Goal: Communication & Community: Answer question/provide support

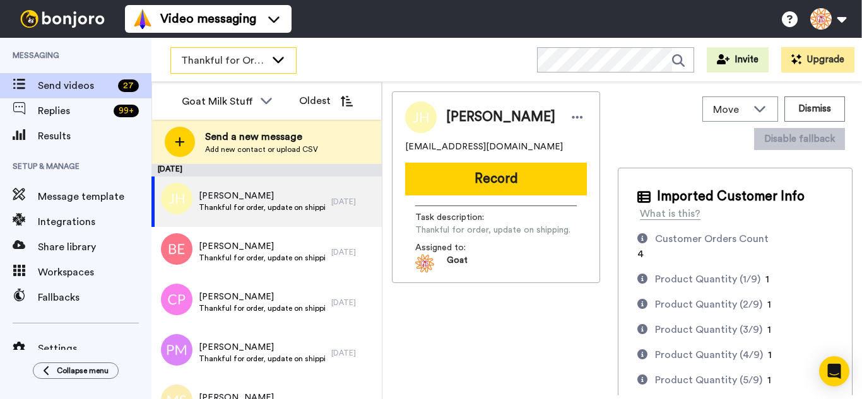
click at [215, 65] on span "Thankful for Orders" at bounding box center [223, 60] width 85 height 15
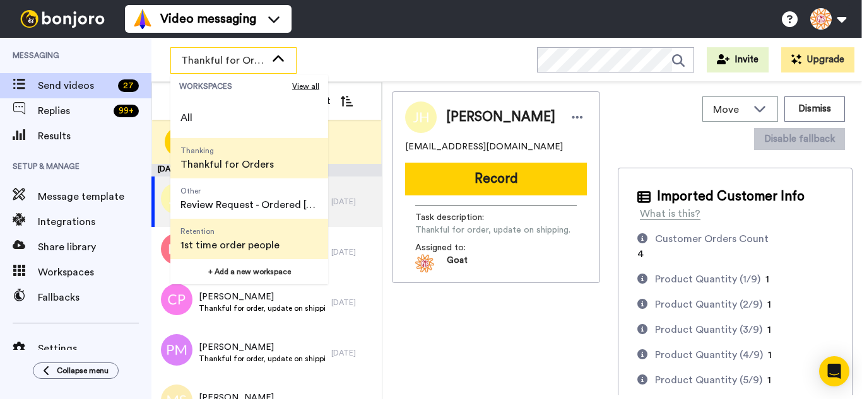
click at [247, 227] on span "Retention" at bounding box center [229, 232] width 99 height 10
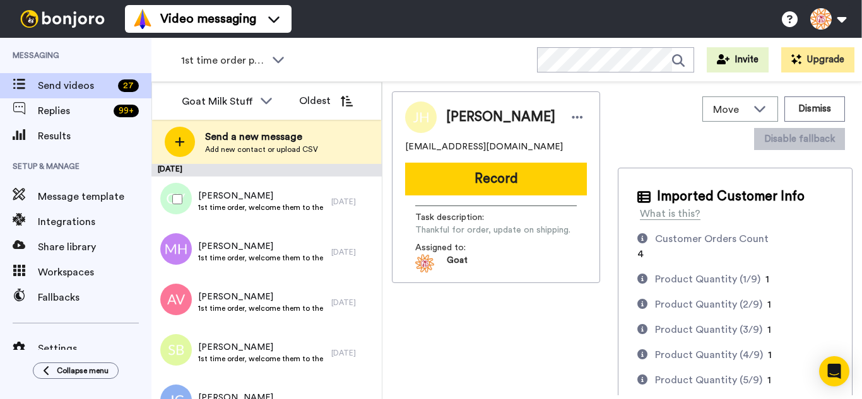
click at [182, 194] on div at bounding box center [174, 199] width 45 height 44
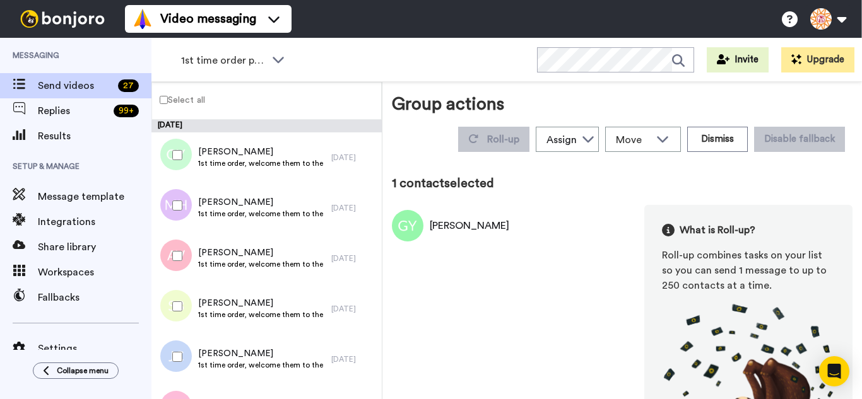
click at [183, 208] on div at bounding box center [174, 206] width 45 height 44
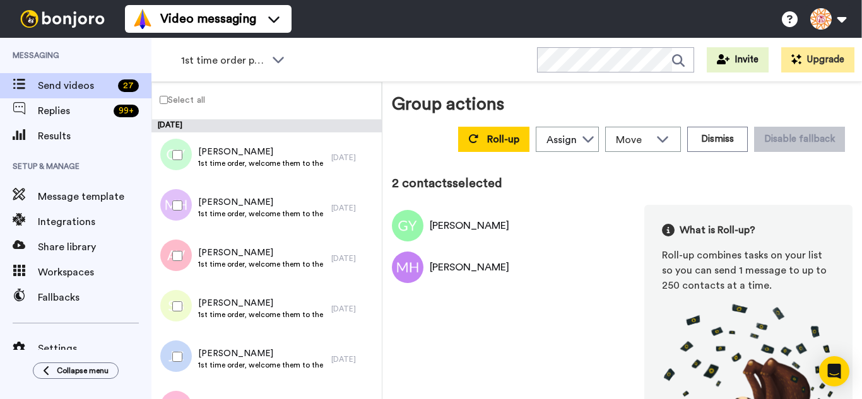
click at [185, 310] on div at bounding box center [174, 307] width 45 height 44
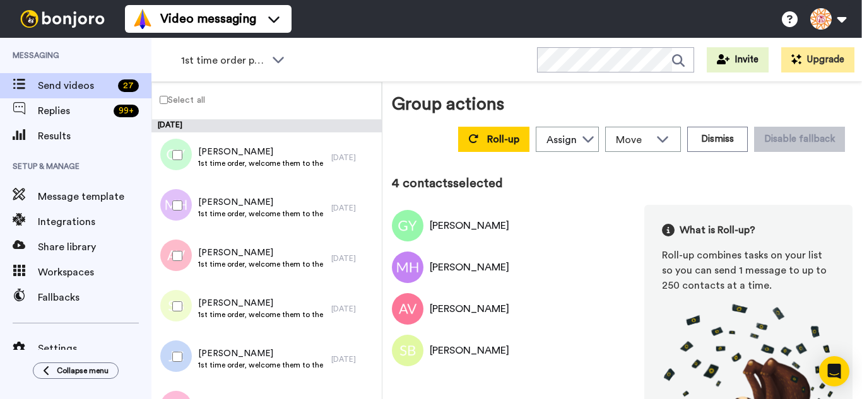
drag, startPoint x: 179, startPoint y: 350, endPoint x: 180, endPoint y: 344, distance: 6.4
click at [178, 350] on div at bounding box center [174, 357] width 45 height 44
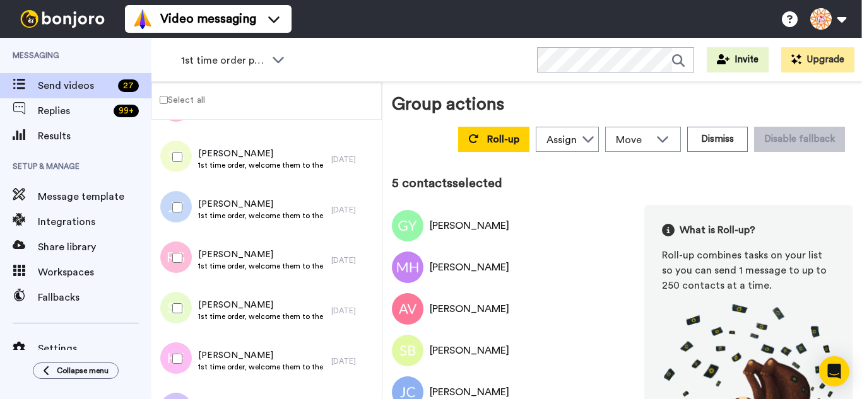
scroll to position [189, 0]
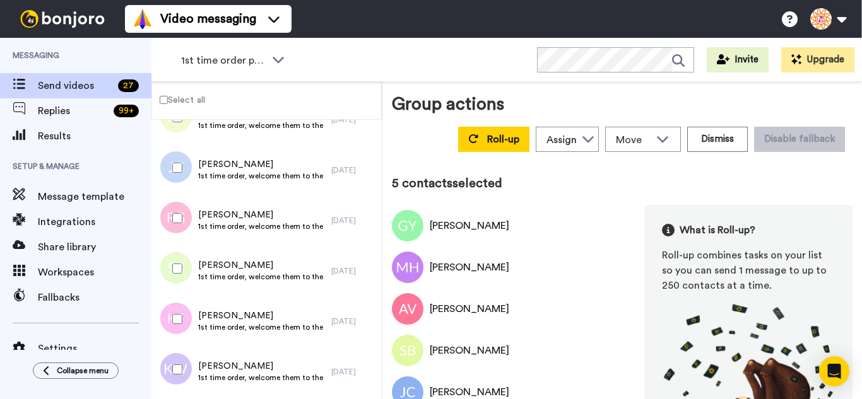
drag, startPoint x: 173, startPoint y: 224, endPoint x: 183, endPoint y: 278, distance: 54.6
click at [173, 227] on div at bounding box center [174, 218] width 45 height 44
click at [183, 278] on div at bounding box center [174, 269] width 45 height 44
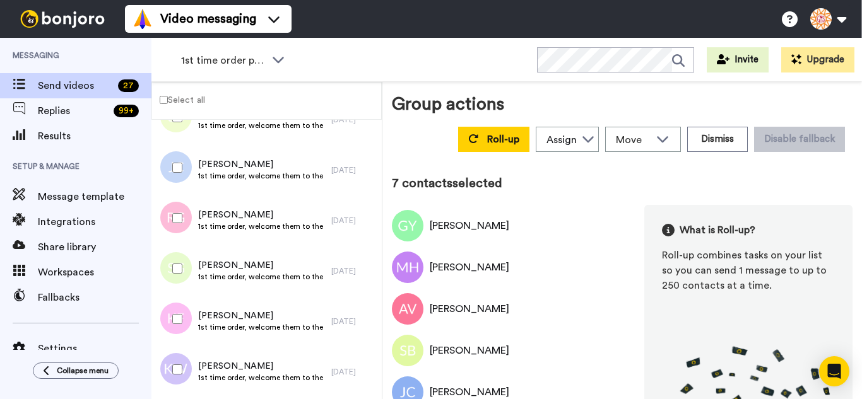
drag, startPoint x: 177, startPoint y: 308, endPoint x: 177, endPoint y: 353, distance: 45.4
click at [177, 309] on div at bounding box center [174, 319] width 45 height 44
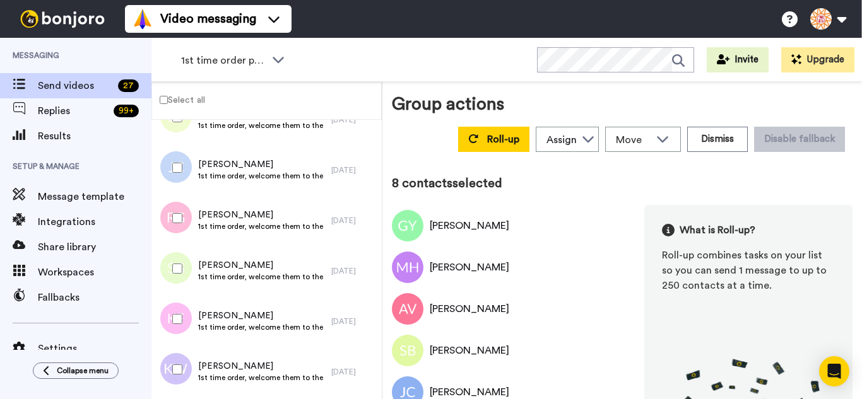
click at [177, 353] on div at bounding box center [174, 370] width 45 height 44
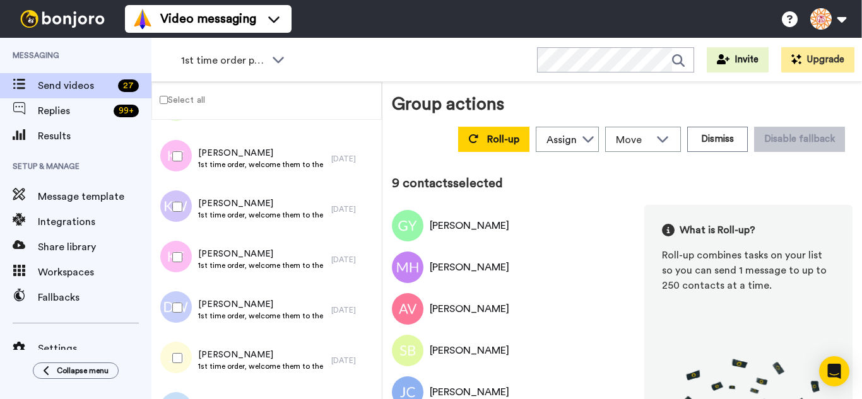
scroll to position [379, 0]
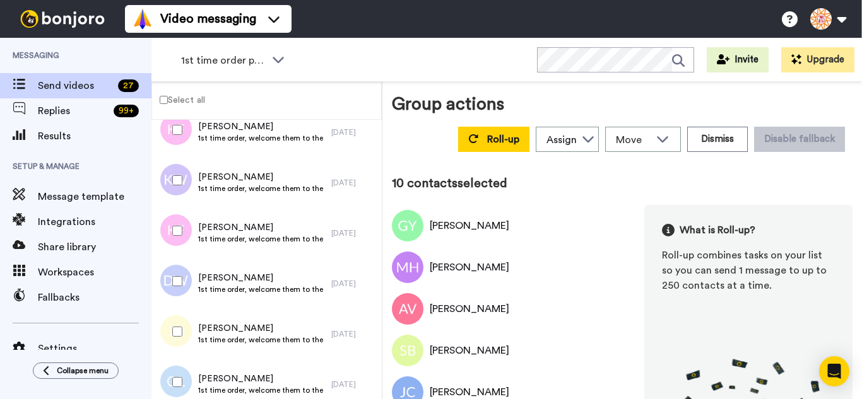
click at [186, 281] on div at bounding box center [174, 281] width 45 height 44
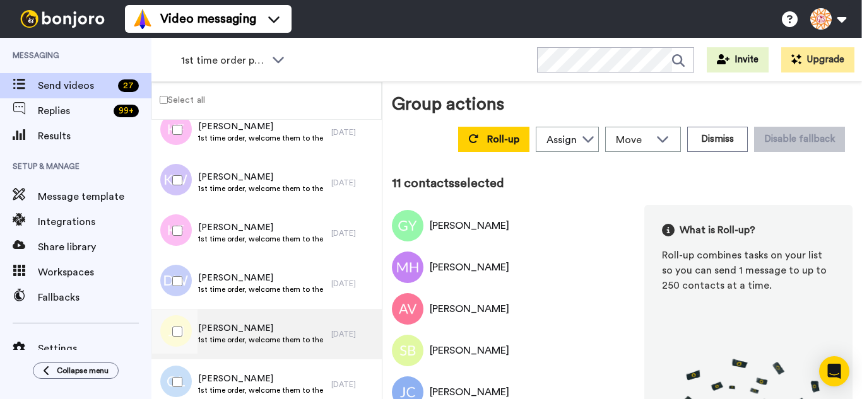
drag, startPoint x: 184, startPoint y: 321, endPoint x: 184, endPoint y: 358, distance: 37.9
click at [184, 324] on div at bounding box center [174, 332] width 45 height 44
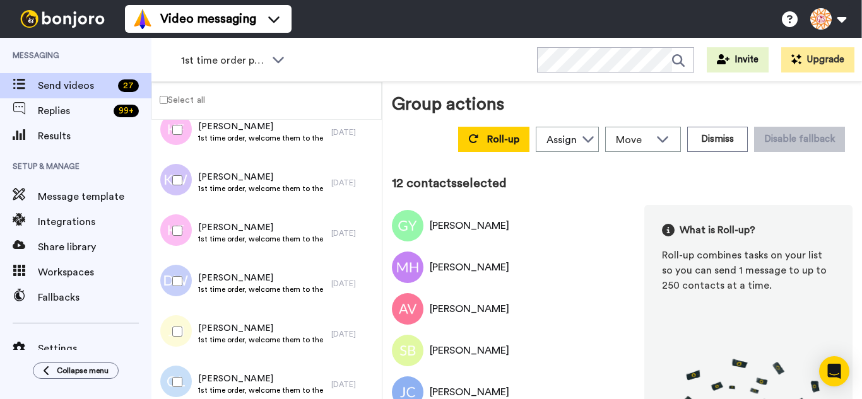
click at [182, 369] on div at bounding box center [174, 382] width 45 height 44
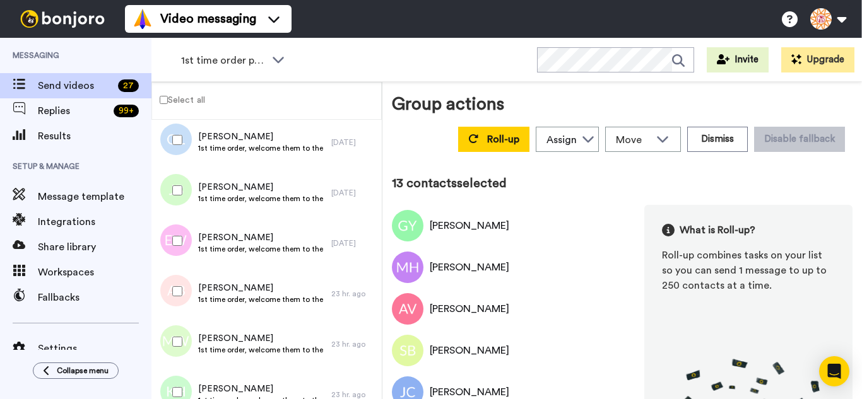
scroll to position [631, 0]
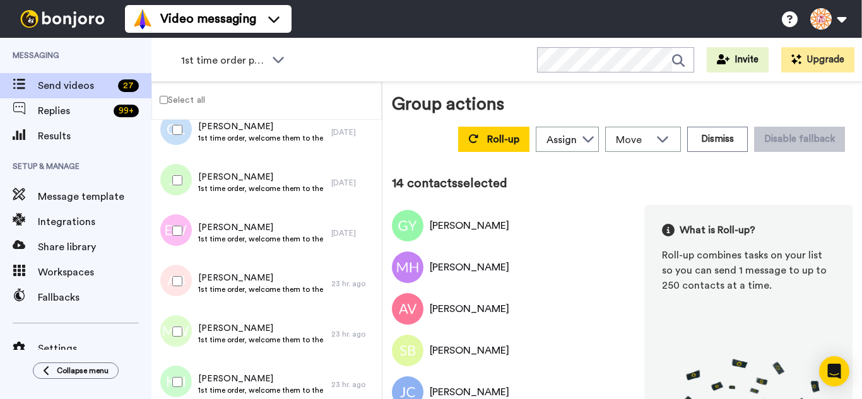
click at [170, 220] on div at bounding box center [174, 231] width 45 height 44
click at [176, 269] on div at bounding box center [174, 281] width 45 height 44
click at [178, 316] on div at bounding box center [174, 332] width 45 height 44
click at [182, 365] on div at bounding box center [174, 382] width 45 height 44
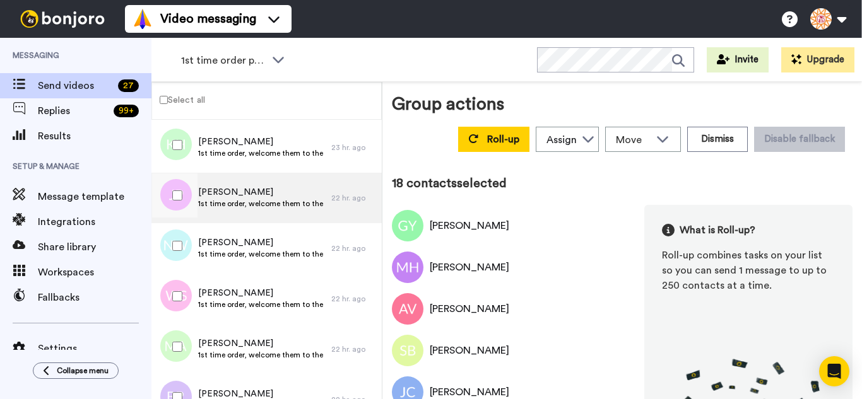
scroll to position [883, 0]
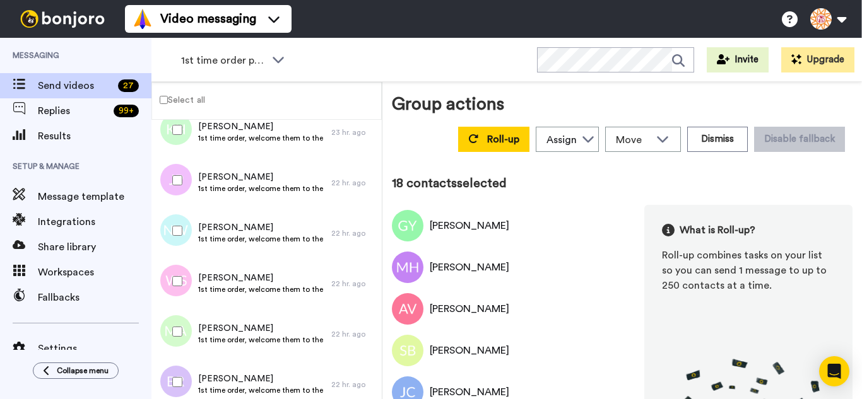
drag, startPoint x: 170, startPoint y: 181, endPoint x: 172, endPoint y: 231, distance: 49.9
click at [170, 182] on div at bounding box center [174, 180] width 45 height 44
click at [172, 231] on div at bounding box center [174, 231] width 45 height 44
drag, startPoint x: 173, startPoint y: 322, endPoint x: 172, endPoint y: 367, distance: 44.2
click at [173, 323] on div at bounding box center [174, 332] width 45 height 44
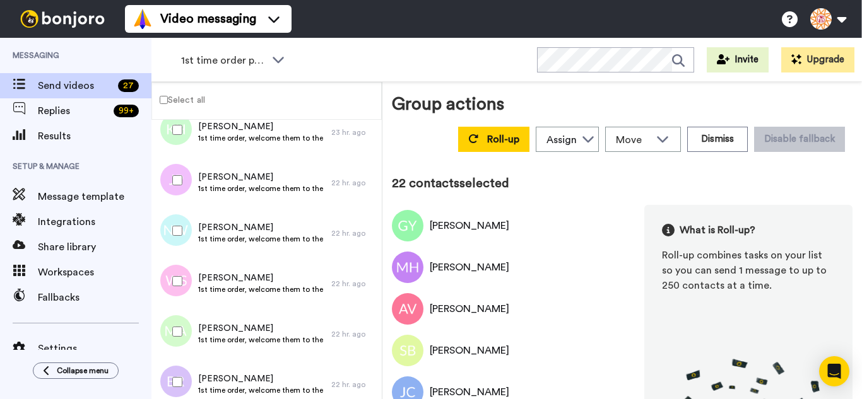
click at [171, 369] on div at bounding box center [174, 382] width 45 height 44
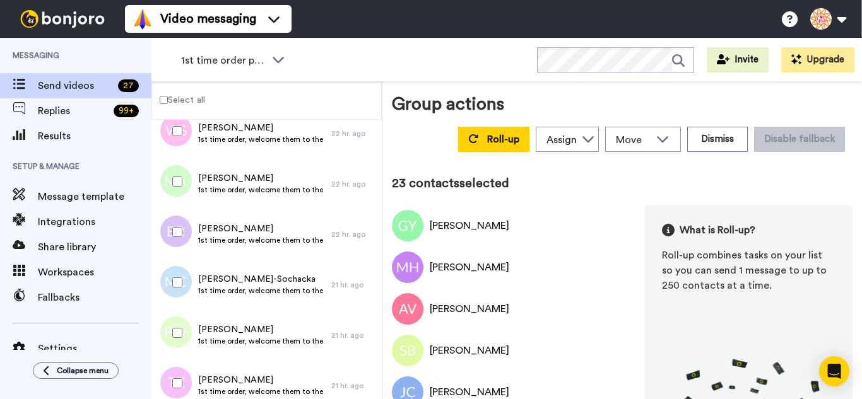
scroll to position [1073, 0]
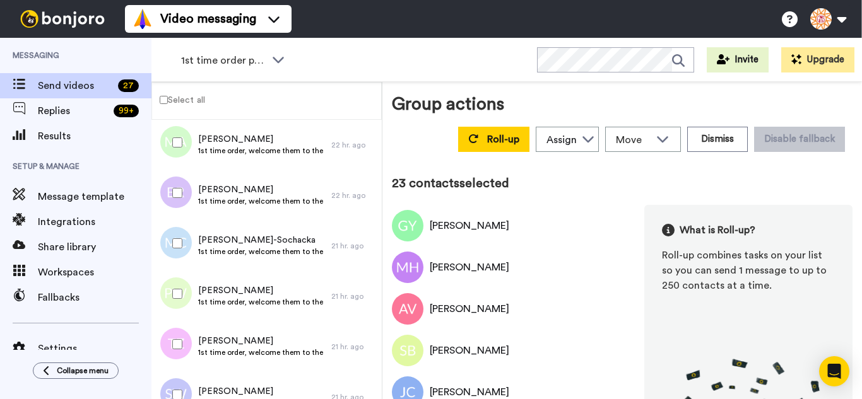
click at [187, 246] on div at bounding box center [174, 243] width 45 height 44
click at [177, 300] on div at bounding box center [174, 294] width 45 height 44
drag, startPoint x: 184, startPoint y: 348, endPoint x: 189, endPoint y: 381, distance: 33.1
click at [184, 350] on div at bounding box center [174, 344] width 45 height 44
drag, startPoint x: 189, startPoint y: 381, endPoint x: 192, endPoint y: 350, distance: 31.8
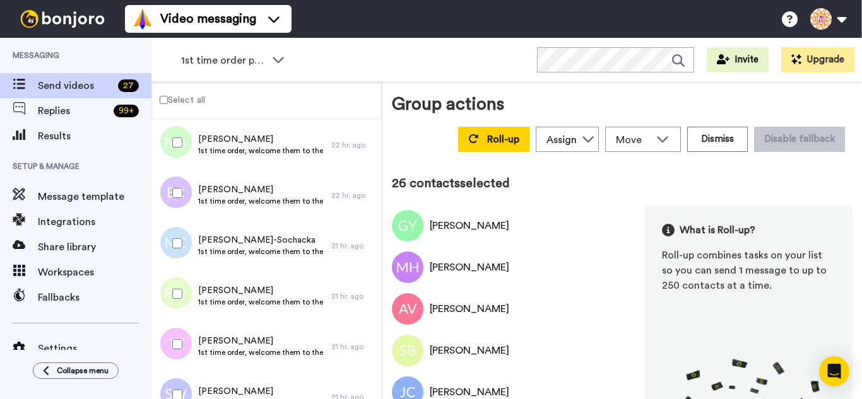
click at [189, 380] on div at bounding box center [174, 395] width 45 height 44
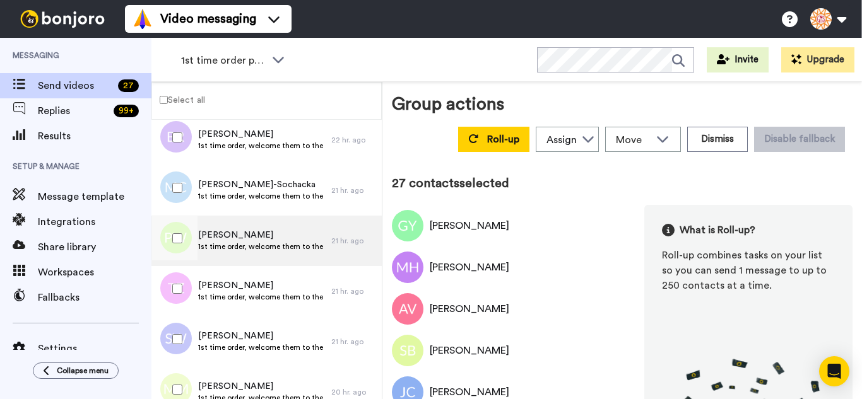
scroll to position [1262, 0]
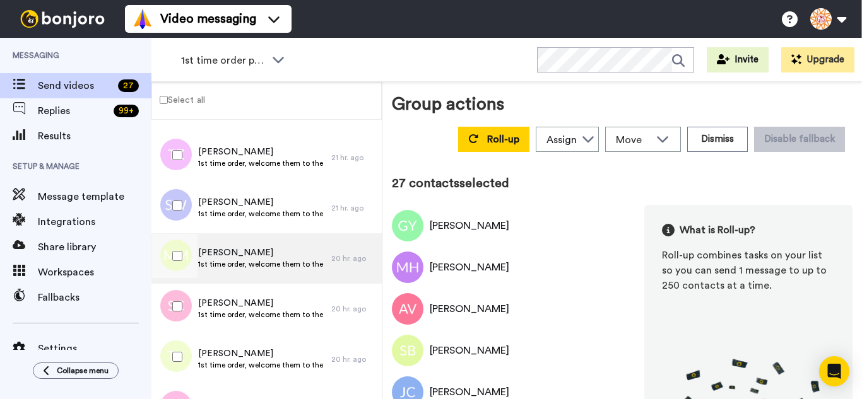
click at [172, 252] on div at bounding box center [174, 256] width 45 height 44
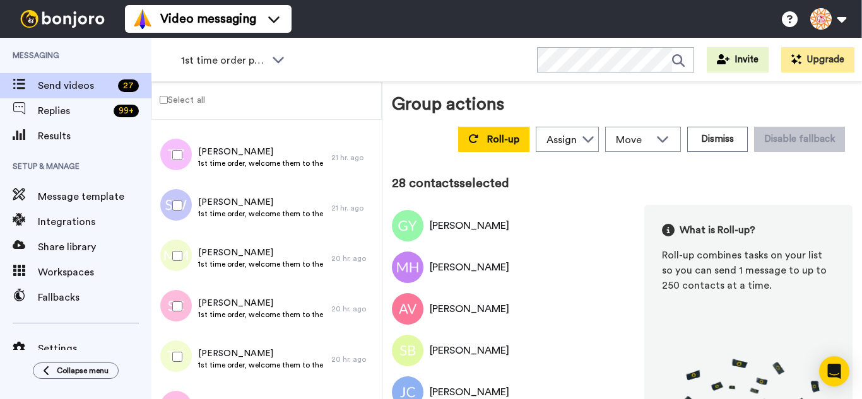
drag, startPoint x: 182, startPoint y: 351, endPoint x: 184, endPoint y: 369, distance: 18.4
click at [182, 351] on div at bounding box center [174, 357] width 45 height 44
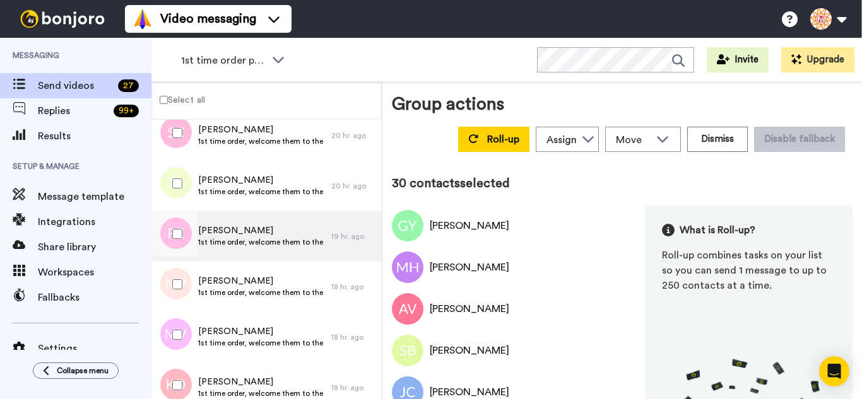
scroll to position [1451, 0]
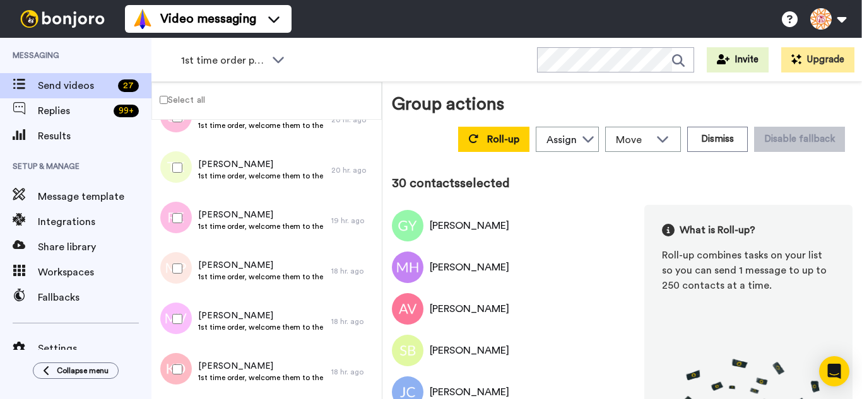
click at [188, 235] on div at bounding box center [174, 218] width 45 height 44
click at [178, 276] on div at bounding box center [174, 269] width 45 height 44
click at [180, 317] on div at bounding box center [174, 319] width 45 height 44
click at [187, 365] on div at bounding box center [174, 370] width 45 height 44
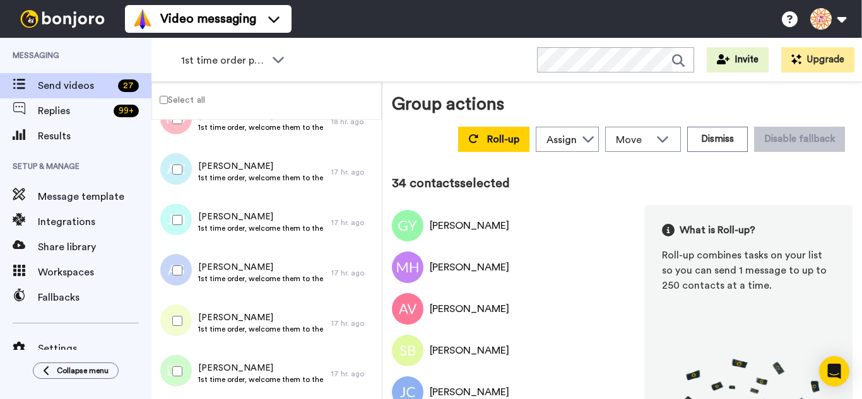
scroll to position [1704, 0]
drag, startPoint x: 180, startPoint y: 259, endPoint x: 172, endPoint y: 304, distance: 45.5
click at [179, 262] on div at bounding box center [174, 269] width 45 height 44
click at [171, 312] on div at bounding box center [174, 319] width 45 height 44
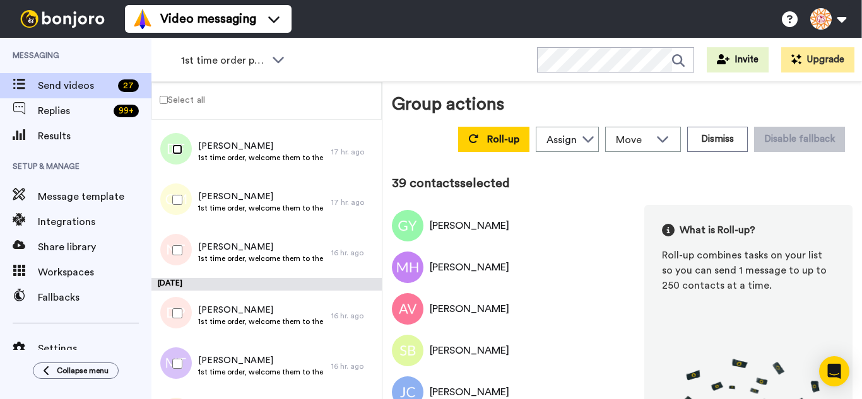
scroll to position [1956, 0]
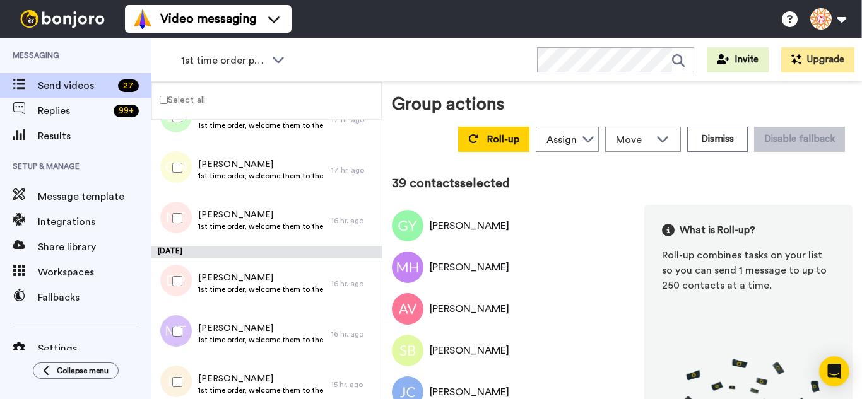
drag, startPoint x: 176, startPoint y: 174, endPoint x: 180, endPoint y: 211, distance: 37.5
click at [177, 180] on div at bounding box center [174, 168] width 45 height 44
drag, startPoint x: 172, startPoint y: 281, endPoint x: 172, endPoint y: 331, distance: 50.5
click at [170, 288] on div at bounding box center [174, 281] width 45 height 44
click at [172, 331] on div at bounding box center [174, 332] width 45 height 44
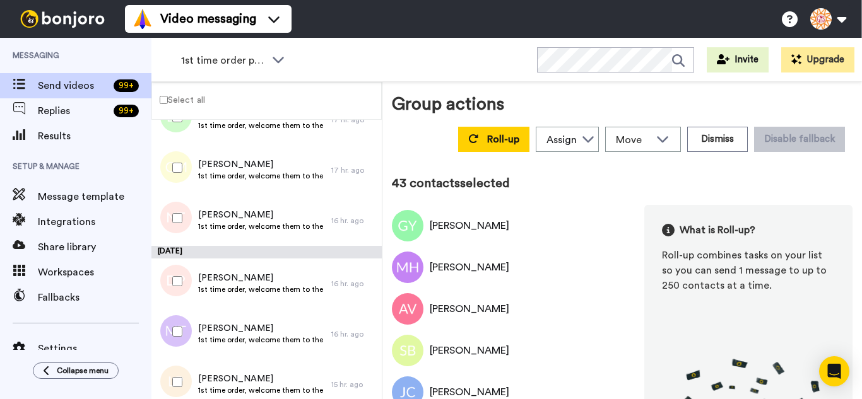
click at [172, 380] on div at bounding box center [174, 382] width 45 height 44
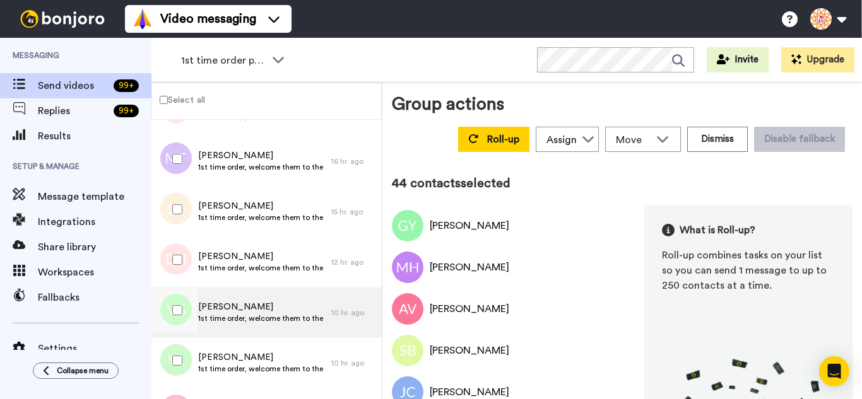
scroll to position [2145, 0]
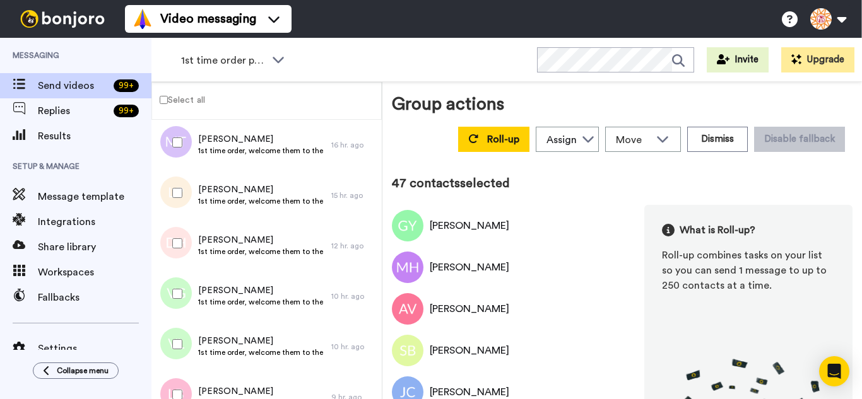
click at [176, 386] on div at bounding box center [174, 395] width 45 height 44
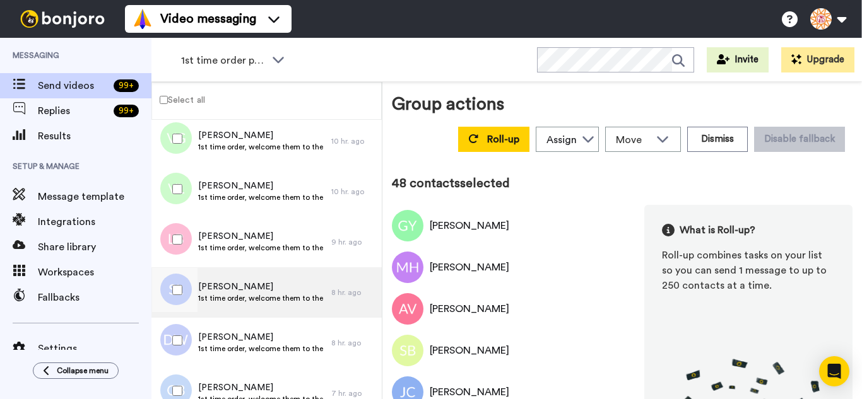
scroll to position [2335, 0]
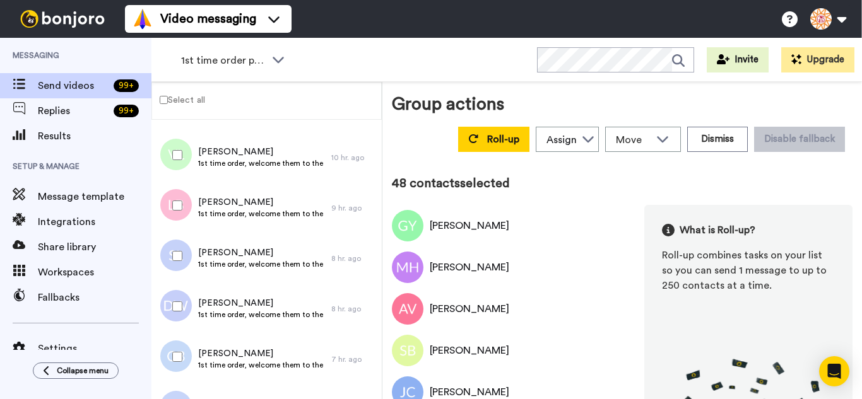
click at [189, 239] on div at bounding box center [174, 256] width 45 height 44
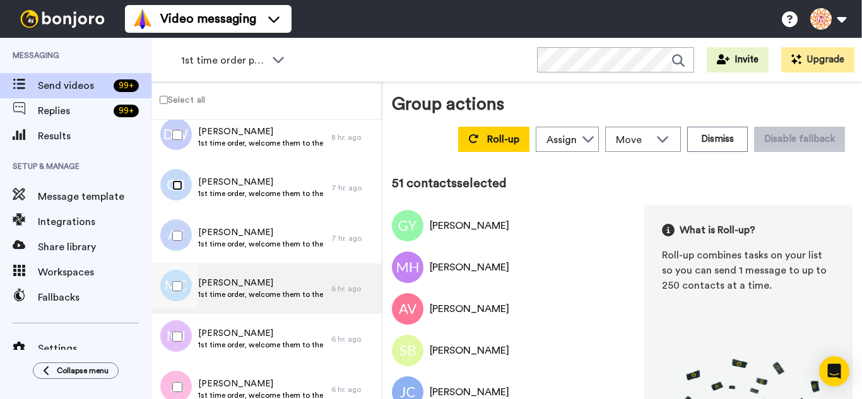
scroll to position [2524, 0]
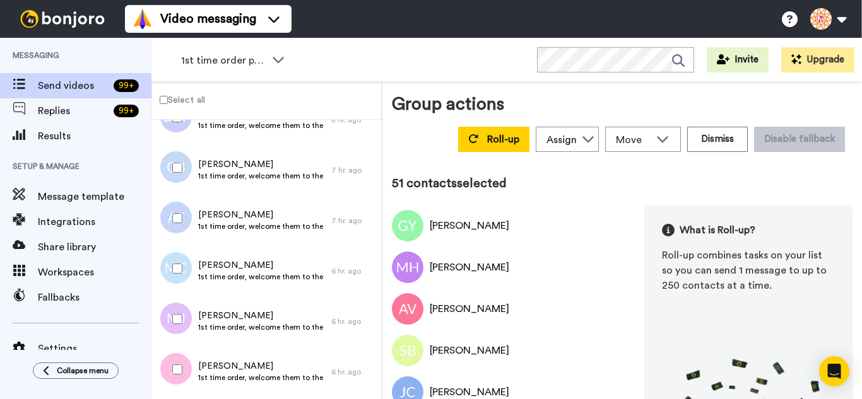
drag, startPoint x: 183, startPoint y: 215, endPoint x: 187, endPoint y: 267, distance: 51.9
click at [183, 217] on div at bounding box center [174, 218] width 45 height 44
click at [187, 267] on div at bounding box center [174, 269] width 45 height 44
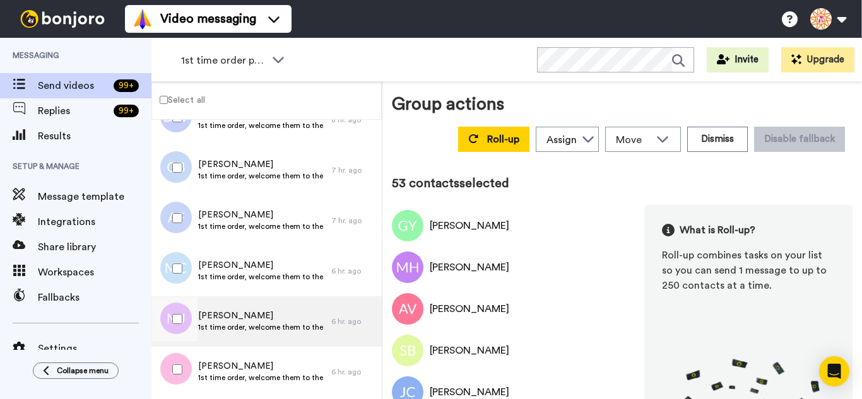
drag, startPoint x: 185, startPoint y: 292, endPoint x: 177, endPoint y: 346, distance: 54.3
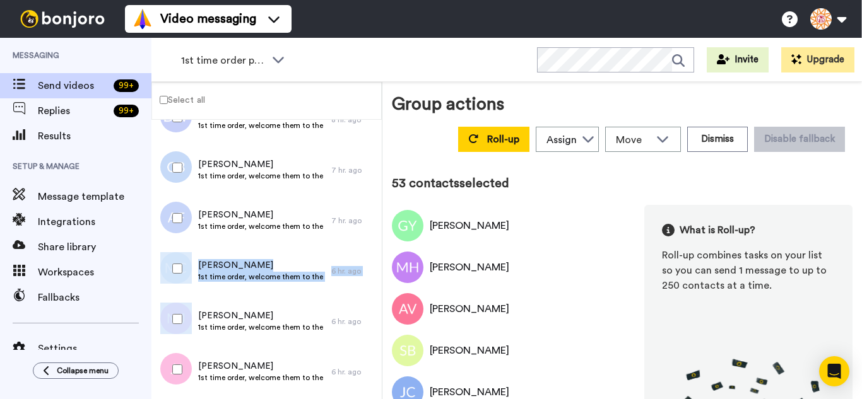
click at [177, 346] on div at bounding box center [173, 322] width 38 height 50
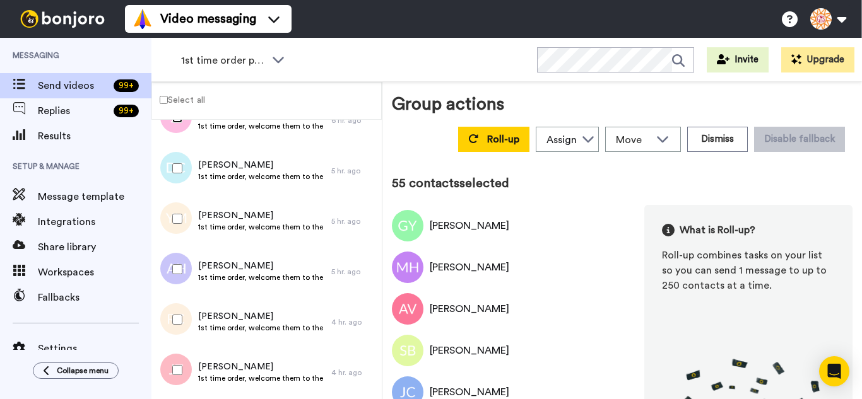
scroll to position [2776, 0]
drag, startPoint x: 179, startPoint y: 161, endPoint x: 180, endPoint y: 179, distance: 18.4
click at [179, 162] on div at bounding box center [174, 168] width 45 height 44
click at [182, 215] on div at bounding box center [174, 218] width 45 height 44
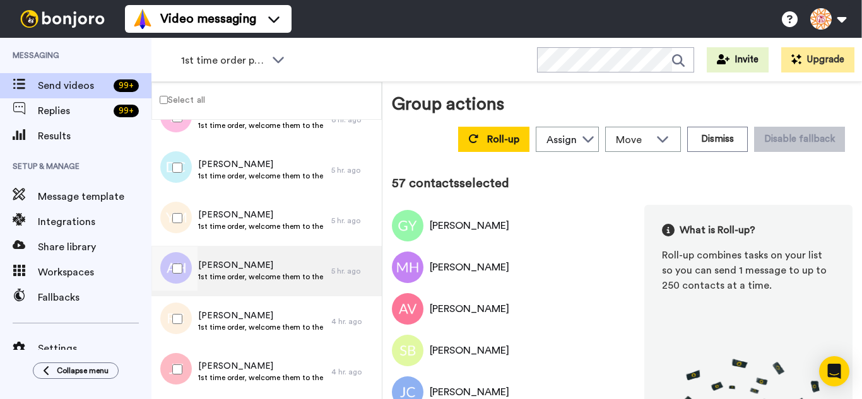
drag, startPoint x: 182, startPoint y: 255, endPoint x: 179, endPoint y: 294, distance: 39.2
click at [182, 256] on div at bounding box center [174, 269] width 45 height 44
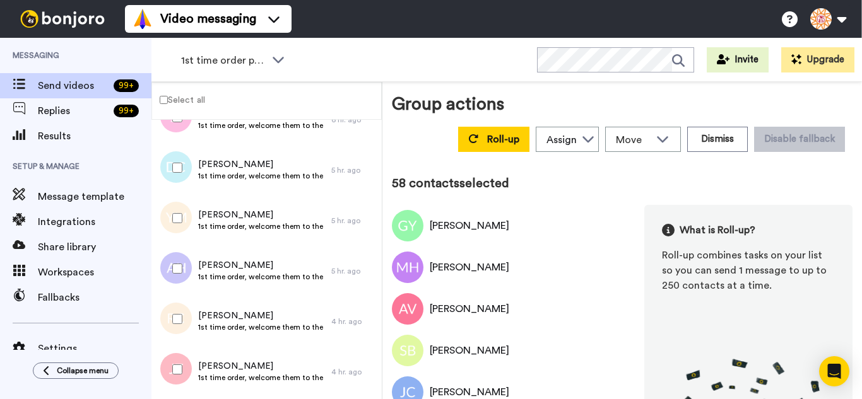
drag, startPoint x: 179, startPoint y: 294, endPoint x: 179, endPoint y: 355, distance: 60.6
click at [179, 355] on div at bounding box center [174, 370] width 45 height 44
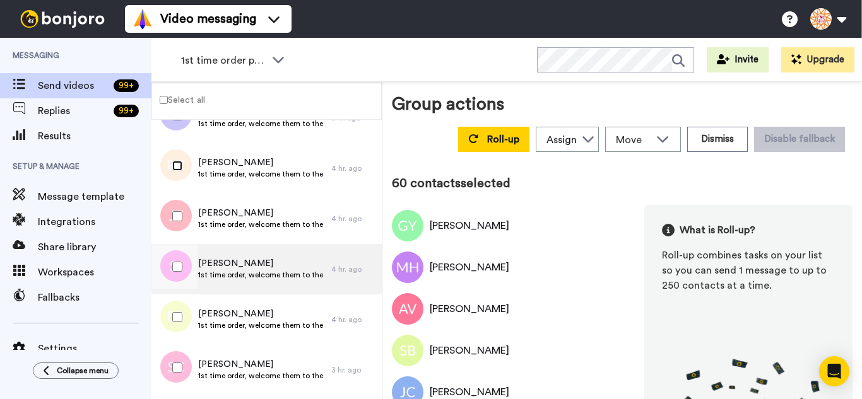
scroll to position [2966, 0]
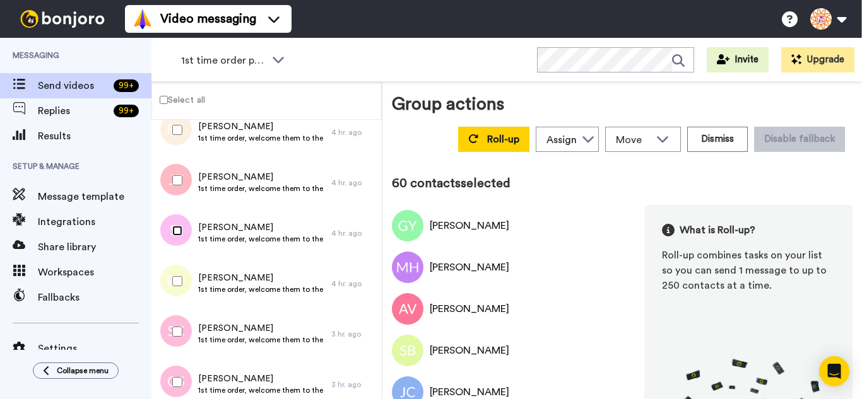
click at [180, 245] on div at bounding box center [174, 231] width 45 height 44
drag, startPoint x: 180, startPoint y: 275, endPoint x: 183, endPoint y: 319, distance: 43.6
click at [180, 276] on div at bounding box center [174, 281] width 45 height 44
drag, startPoint x: 183, startPoint y: 319, endPoint x: 187, endPoint y: 369, distance: 50.0
click at [183, 326] on div at bounding box center [174, 332] width 45 height 44
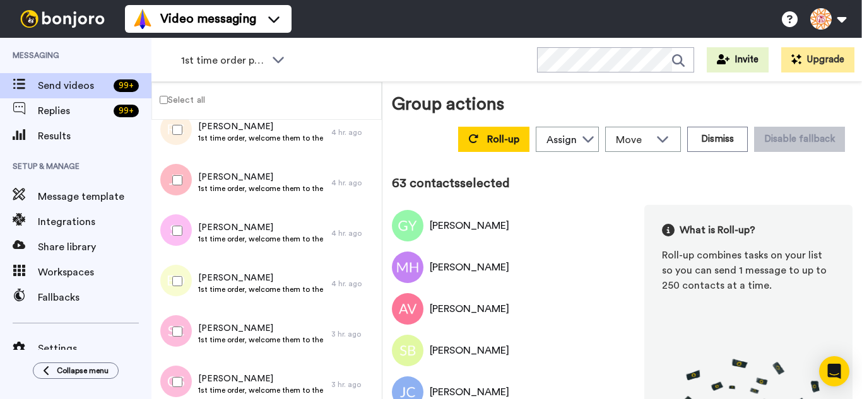
click at [187, 369] on div at bounding box center [174, 382] width 45 height 44
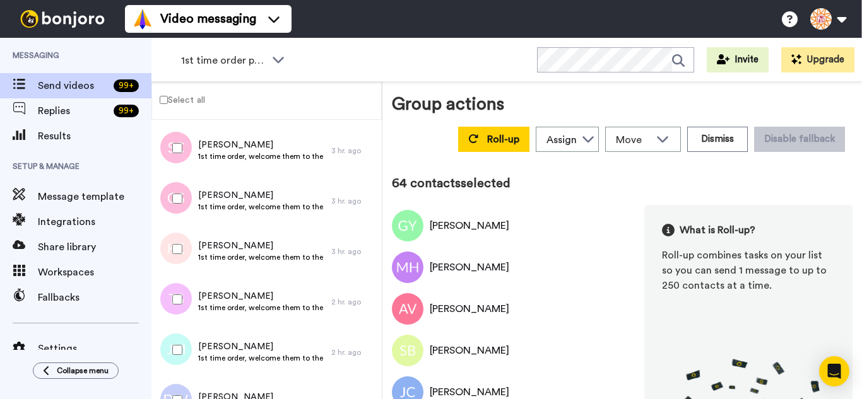
scroll to position [3155, 0]
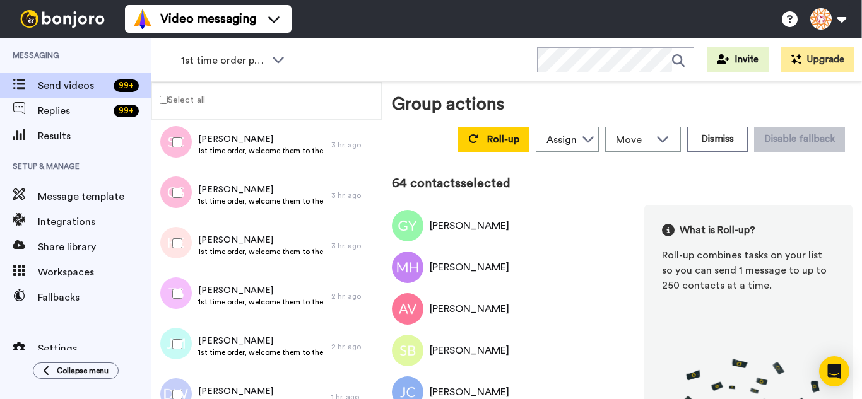
click at [177, 261] on div at bounding box center [174, 243] width 45 height 44
drag, startPoint x: 175, startPoint y: 302, endPoint x: 181, endPoint y: 334, distance: 33.3
click at [175, 302] on div at bounding box center [174, 294] width 45 height 44
click at [184, 353] on div at bounding box center [174, 344] width 45 height 44
click at [184, 386] on div at bounding box center [174, 395] width 45 height 44
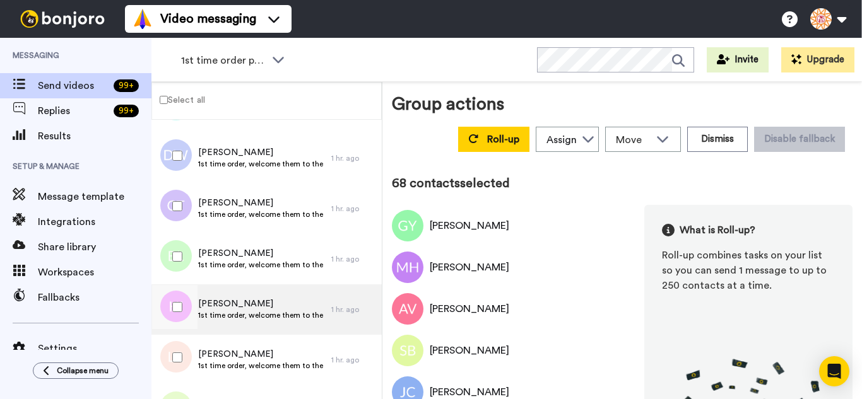
scroll to position [3407, 0]
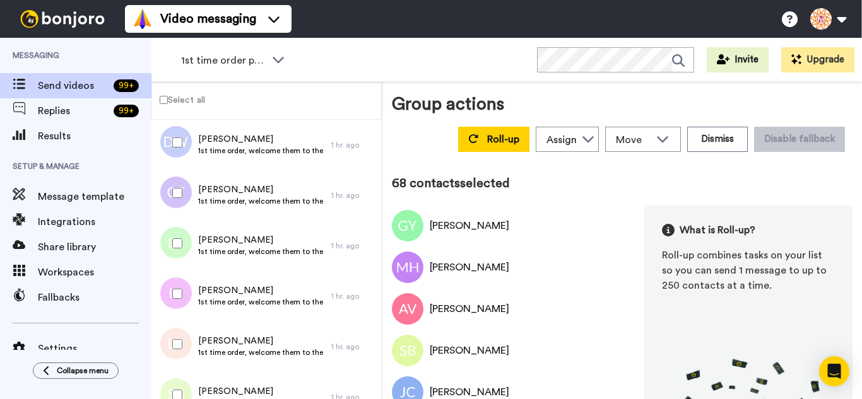
drag, startPoint x: 170, startPoint y: 197, endPoint x: 167, endPoint y: 245, distance: 48.7
click at [168, 201] on div at bounding box center [174, 193] width 45 height 44
click at [167, 246] on div at bounding box center [174, 243] width 45 height 44
click at [183, 339] on div at bounding box center [174, 344] width 45 height 44
click at [191, 380] on div at bounding box center [174, 395] width 45 height 44
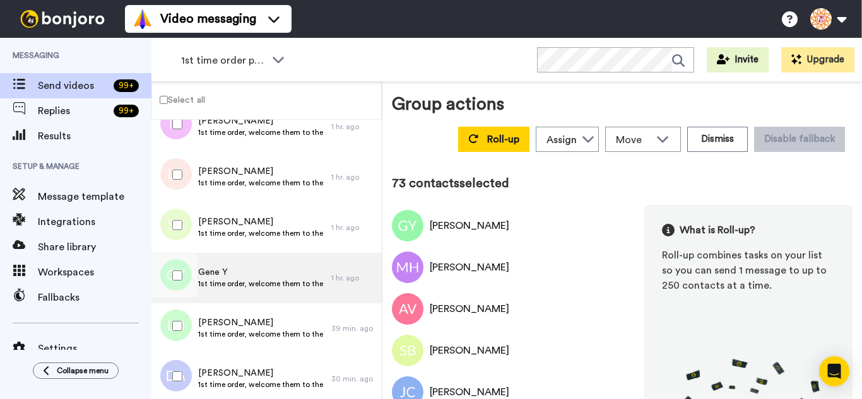
scroll to position [3597, 0]
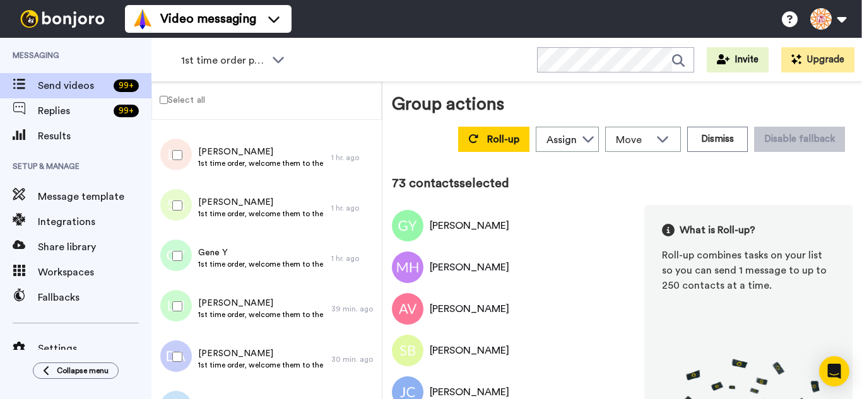
drag, startPoint x: 189, startPoint y: 257, endPoint x: 193, endPoint y: 314, distance: 56.3
click at [189, 258] on div at bounding box center [174, 256] width 45 height 44
click at [193, 314] on div at bounding box center [174, 307] width 45 height 44
drag, startPoint x: 187, startPoint y: 361, endPoint x: 196, endPoint y: 310, distance: 51.1
click at [187, 361] on div at bounding box center [174, 357] width 45 height 44
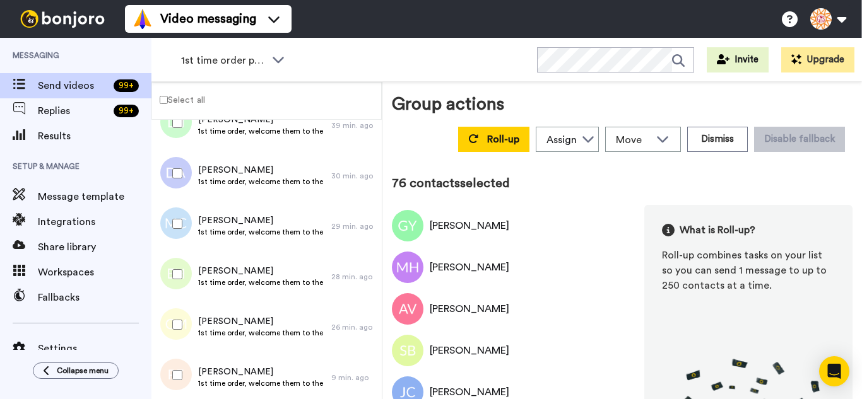
scroll to position [3784, 0]
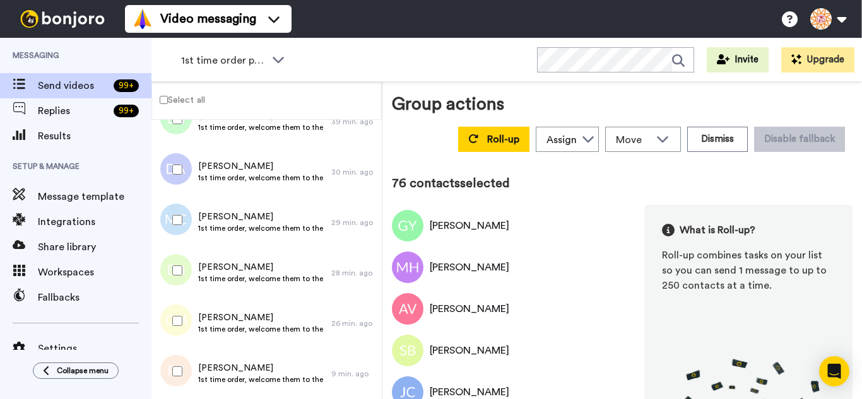
drag, startPoint x: 174, startPoint y: 210, endPoint x: 186, endPoint y: 283, distance: 74.2
click at [178, 238] on div at bounding box center [174, 220] width 45 height 44
click at [186, 283] on div at bounding box center [174, 271] width 45 height 44
drag, startPoint x: 186, startPoint y: 321, endPoint x: 182, endPoint y: 353, distance: 32.3
click at [186, 322] on div at bounding box center [174, 321] width 45 height 44
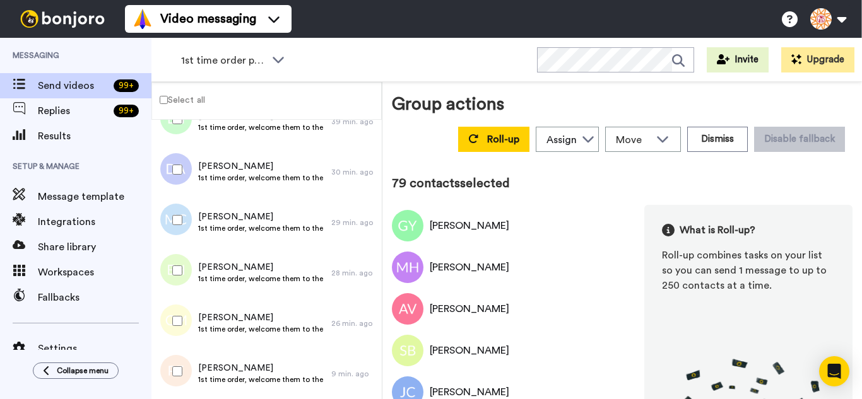
drag, startPoint x: 182, startPoint y: 353, endPoint x: 186, endPoint y: 364, distance: 11.2
click at [182, 354] on div at bounding box center [174, 372] width 45 height 44
drag, startPoint x: 187, startPoint y: 373, endPoint x: 184, endPoint y: 340, distance: 33.0
click at [187, 372] on div at bounding box center [174, 372] width 45 height 44
click at [177, 211] on div at bounding box center [174, 220] width 45 height 44
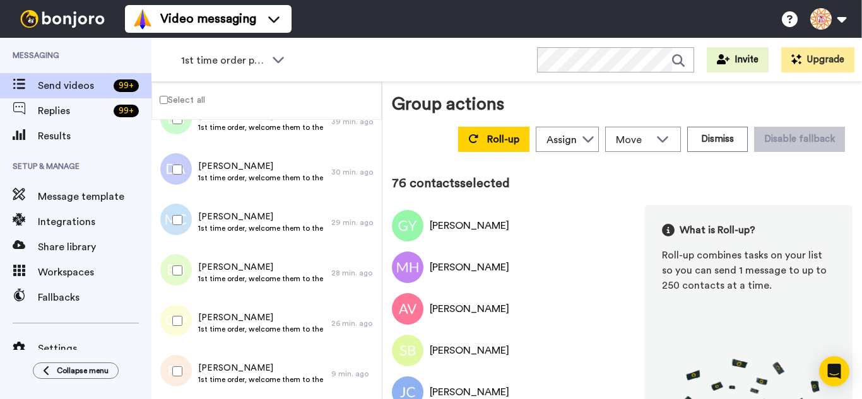
click at [180, 180] on div at bounding box center [174, 170] width 45 height 44
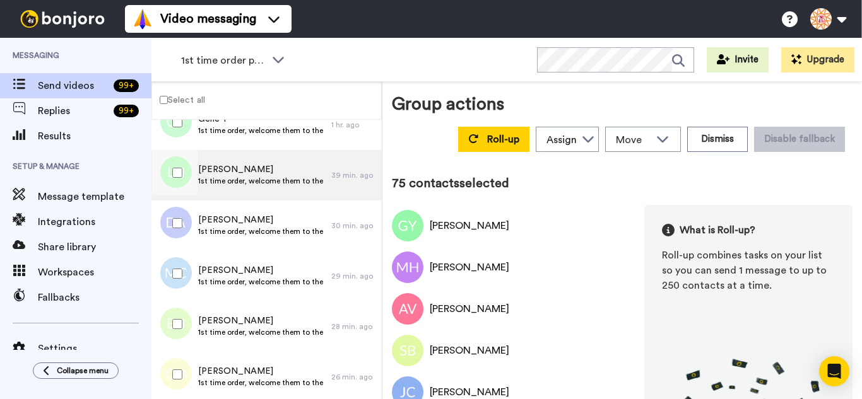
scroll to position [3595, 0]
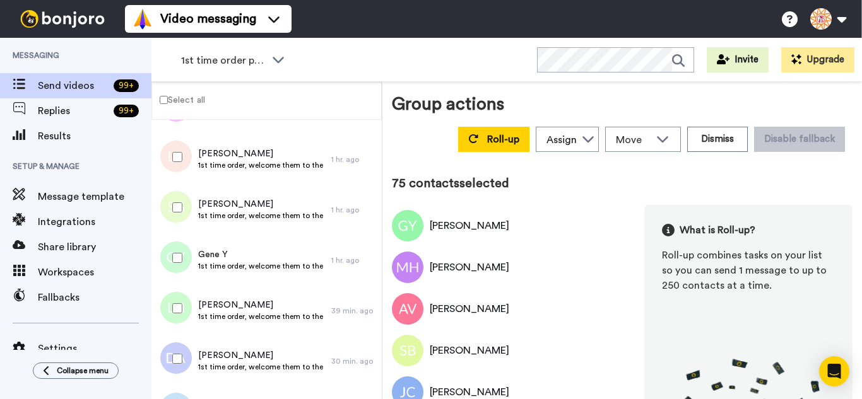
click at [183, 306] on div at bounding box center [174, 308] width 45 height 44
click at [172, 251] on div at bounding box center [174, 258] width 45 height 44
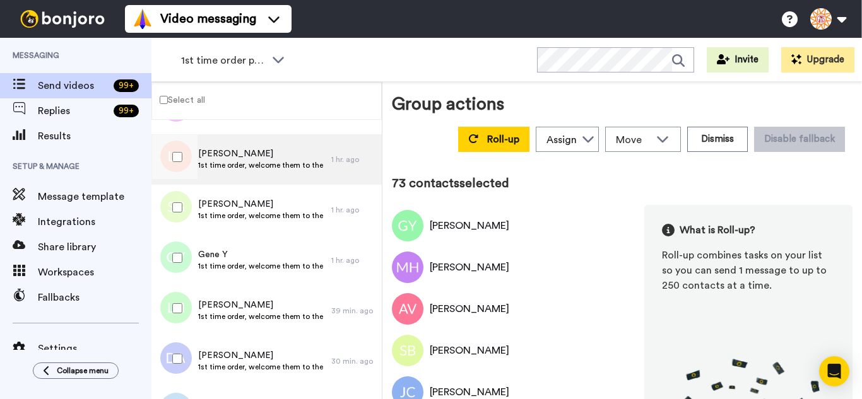
drag, startPoint x: 165, startPoint y: 202, endPoint x: 169, endPoint y: 181, distance: 21.2
click at [165, 200] on div at bounding box center [174, 208] width 45 height 44
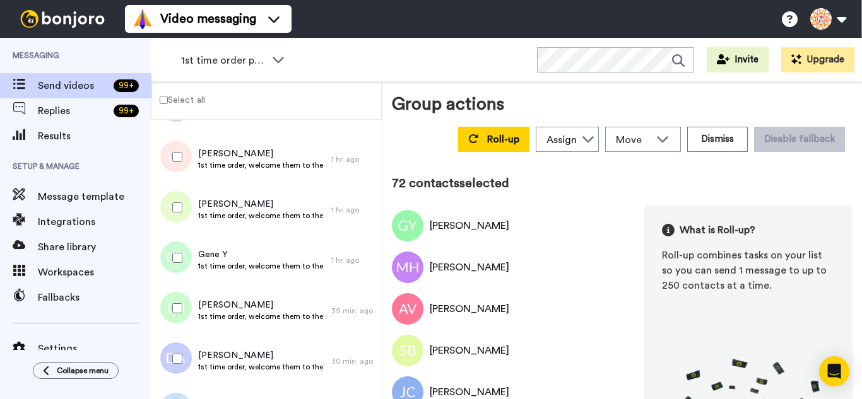
click at [179, 151] on div at bounding box center [174, 157] width 45 height 44
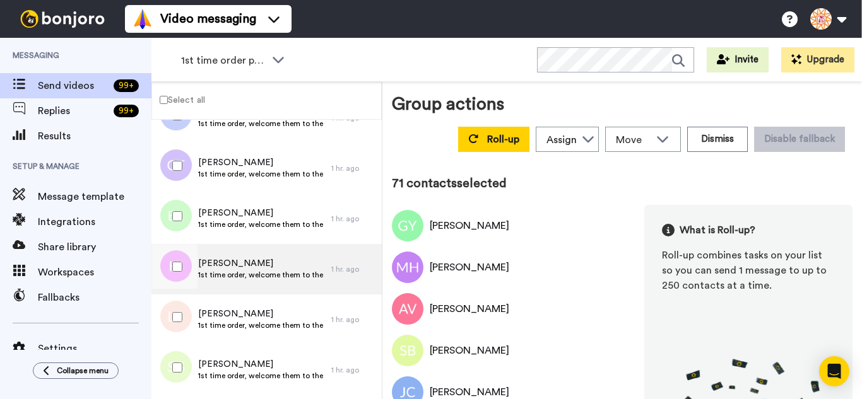
scroll to position [3406, 0]
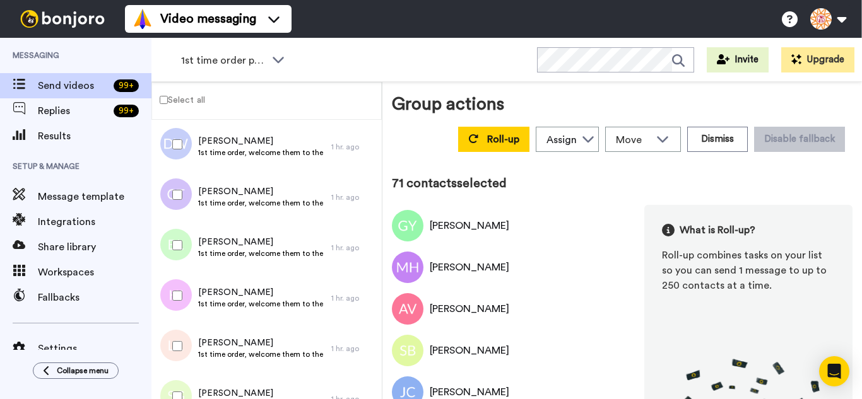
click at [182, 297] on div at bounding box center [174, 296] width 45 height 44
drag, startPoint x: 173, startPoint y: 233, endPoint x: 169, endPoint y: 220, distance: 13.8
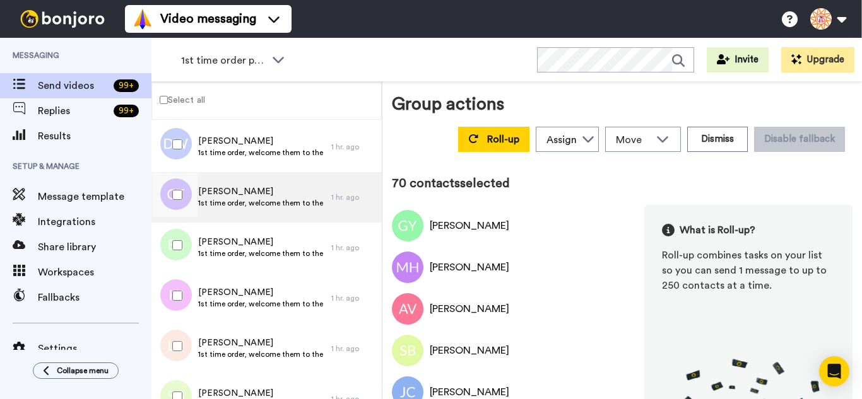
click at [172, 232] on div at bounding box center [174, 245] width 45 height 44
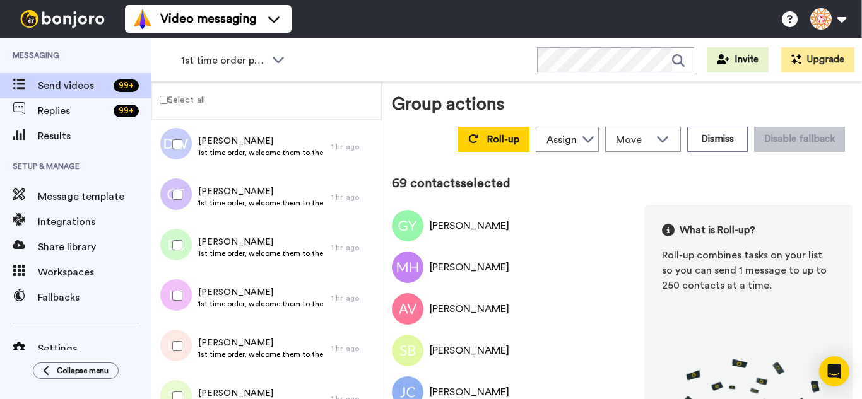
drag, startPoint x: 170, startPoint y: 187, endPoint x: 179, endPoint y: 150, distance: 38.9
click at [171, 187] on div at bounding box center [174, 195] width 45 height 44
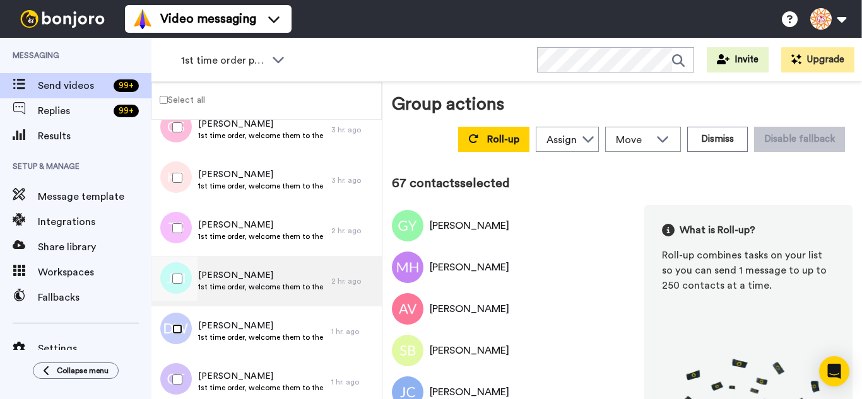
scroll to position [3216, 0]
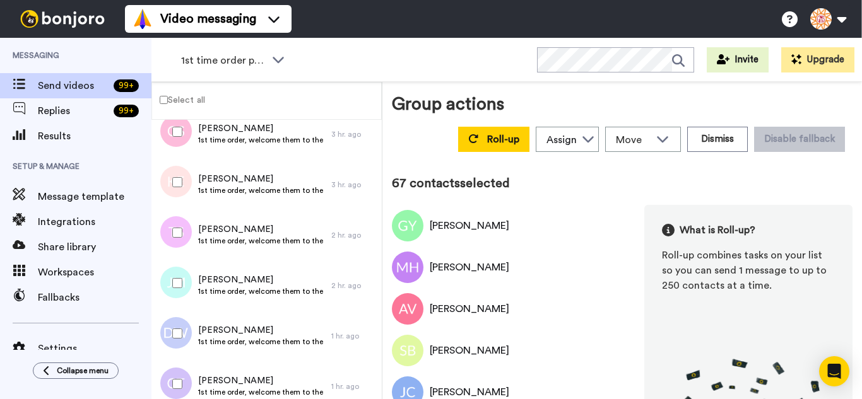
drag, startPoint x: 186, startPoint y: 287, endPoint x: 180, endPoint y: 265, distance: 22.7
click at [184, 281] on div at bounding box center [174, 283] width 45 height 44
click at [177, 238] on div at bounding box center [174, 233] width 45 height 44
click at [179, 137] on div at bounding box center [174, 132] width 45 height 44
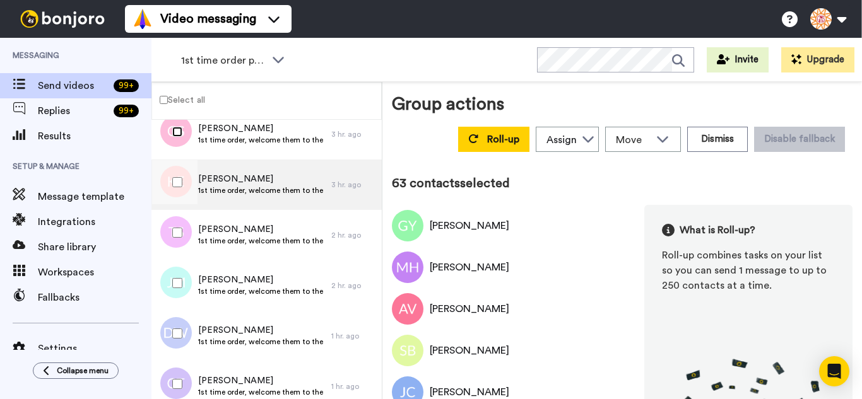
scroll to position [3153, 0]
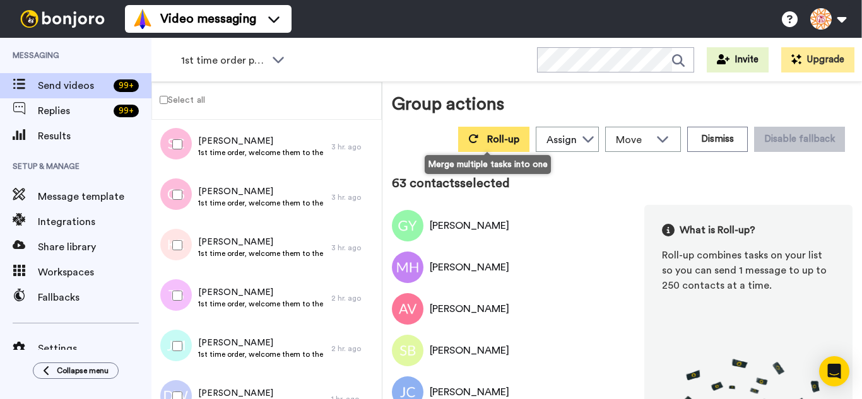
click at [496, 144] on button "Roll-up" at bounding box center [493, 139] width 71 height 25
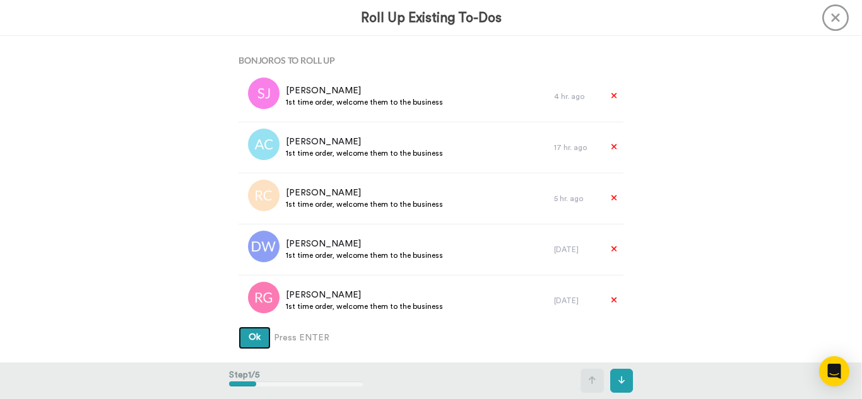
click at [239, 327] on button "Ok" at bounding box center [255, 338] width 32 height 23
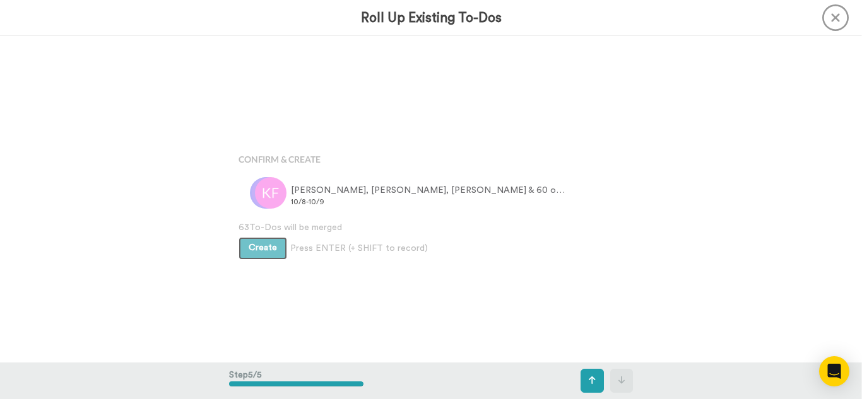
scroll to position [1306, 0]
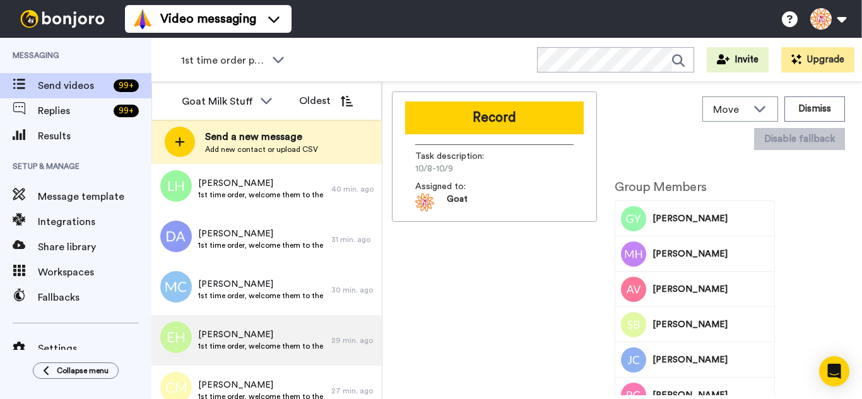
scroll to position [686, 0]
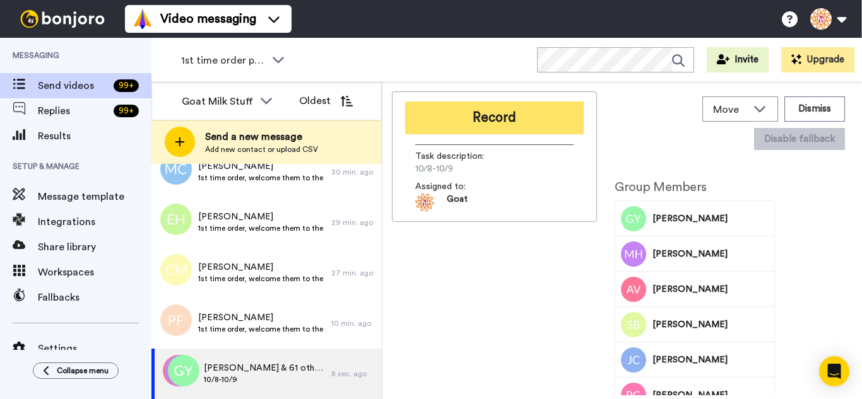
click at [473, 102] on button "Record" at bounding box center [494, 118] width 179 height 33
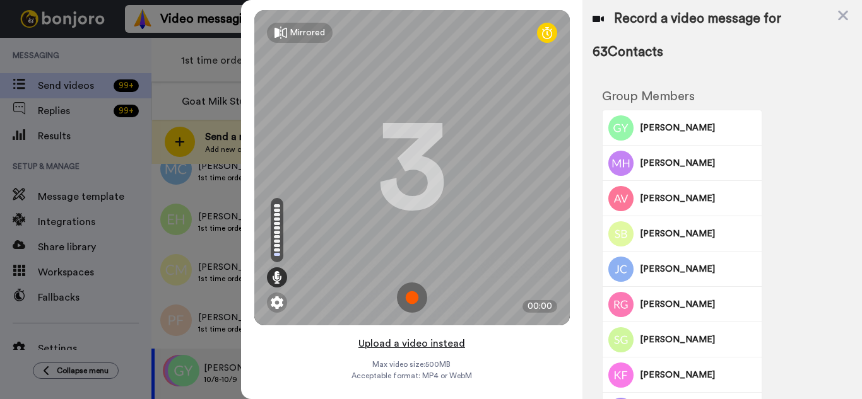
click at [419, 345] on button "Upload a video instead" at bounding box center [412, 344] width 114 height 16
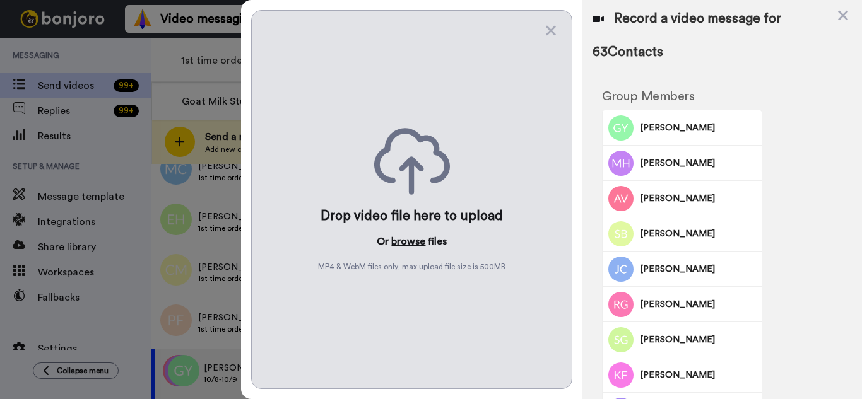
click at [406, 242] on button "browse" at bounding box center [408, 241] width 34 height 15
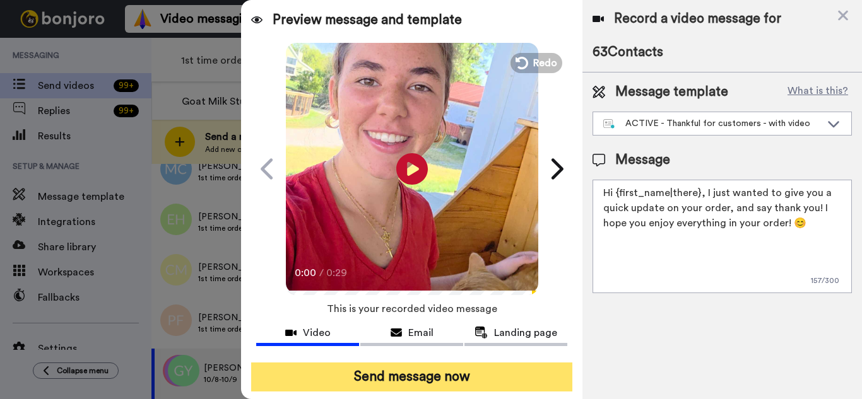
click at [442, 379] on button "Send message now" at bounding box center [411, 377] width 321 height 29
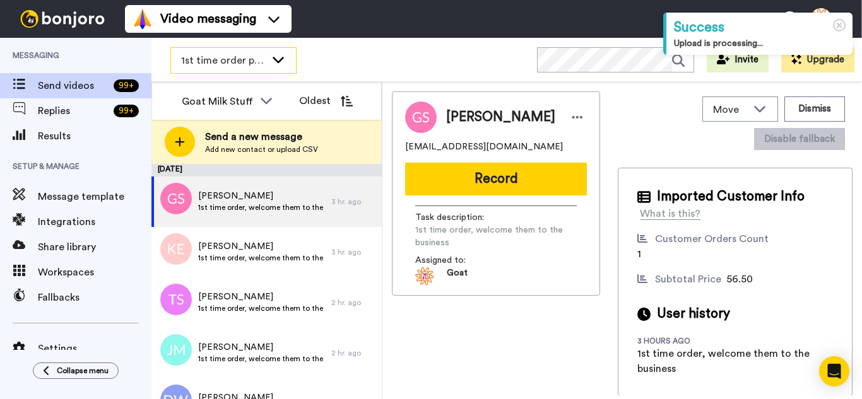
click at [237, 66] on span "1st time order people" at bounding box center [223, 60] width 85 height 15
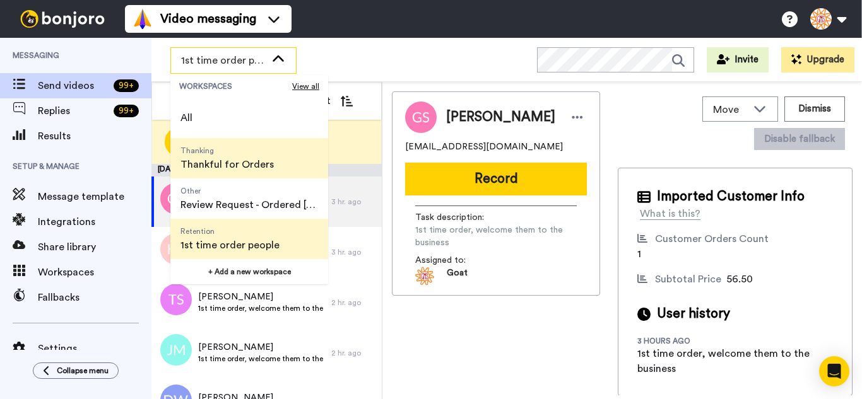
click at [220, 153] on span "Thanking" at bounding box center [226, 151] width 93 height 10
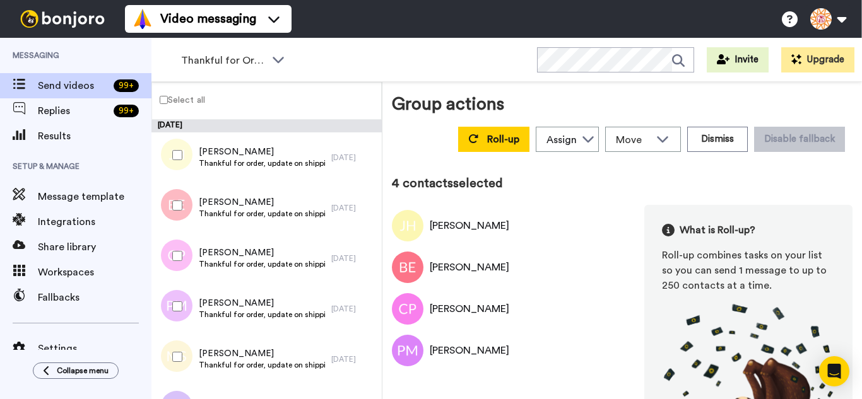
click at [175, 341] on div at bounding box center [174, 357] width 45 height 44
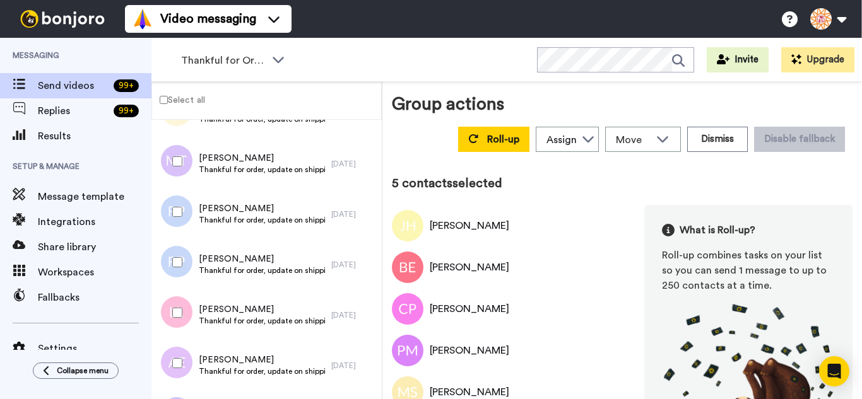
scroll to position [252, 0]
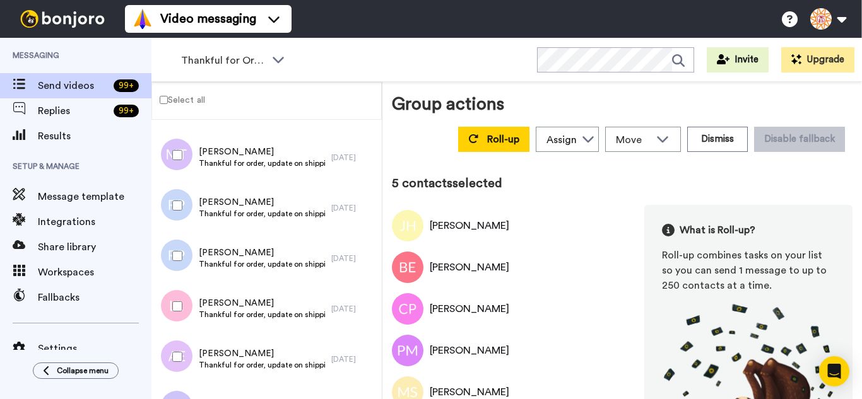
click at [171, 157] on div at bounding box center [174, 155] width 45 height 44
click at [176, 198] on div at bounding box center [174, 206] width 45 height 44
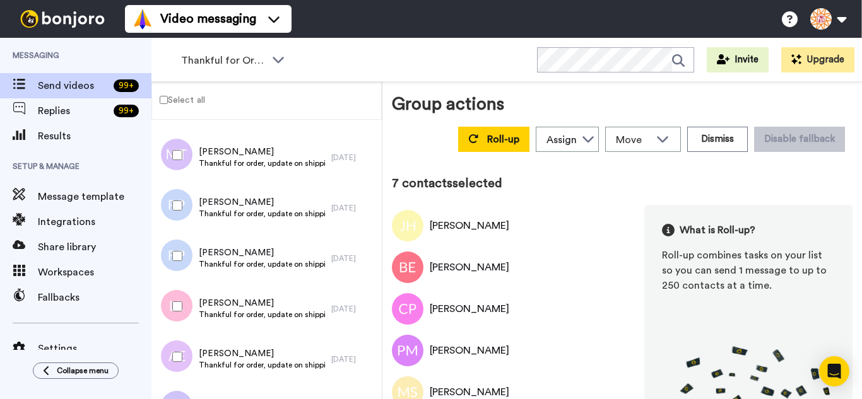
click at [184, 252] on div at bounding box center [174, 256] width 45 height 44
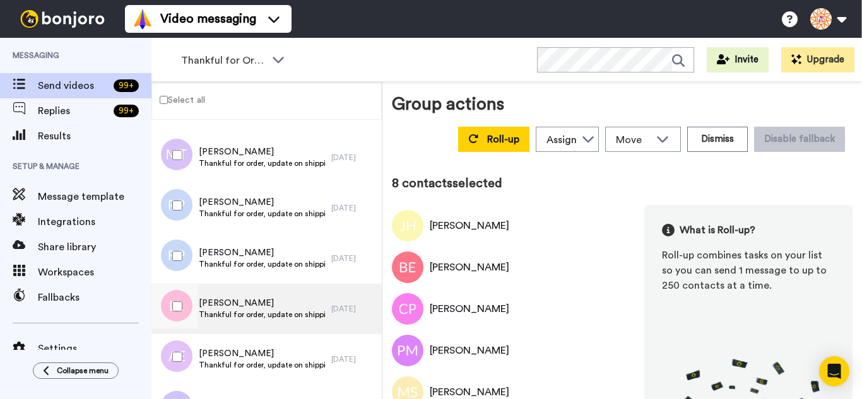
drag, startPoint x: 183, startPoint y: 288, endPoint x: 181, endPoint y: 330, distance: 41.7
click at [182, 294] on div at bounding box center [174, 307] width 45 height 44
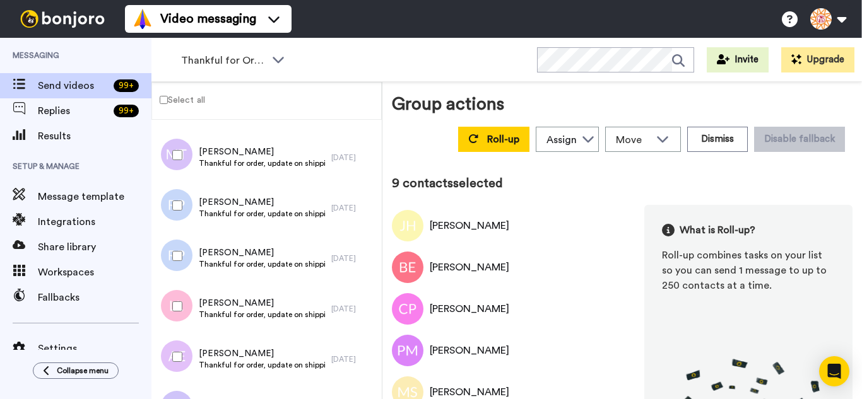
click at [180, 342] on div at bounding box center [174, 357] width 45 height 44
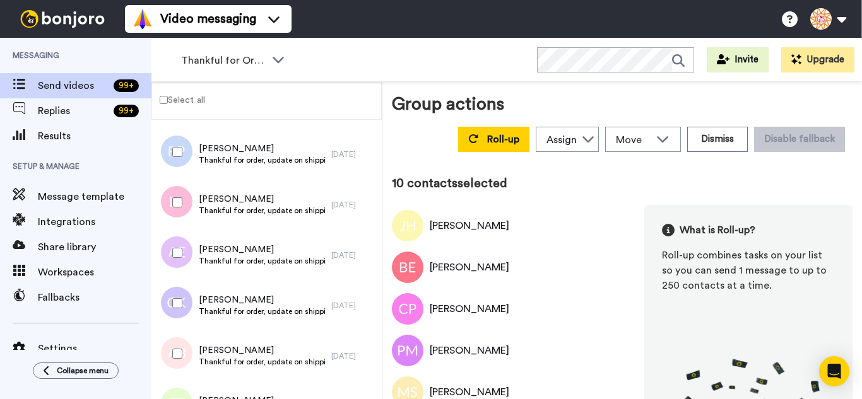
scroll to position [379, 0]
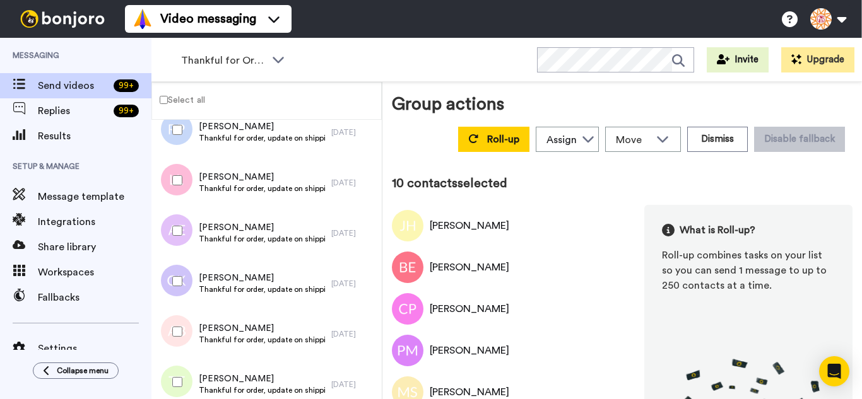
click at [182, 292] on div at bounding box center [174, 281] width 45 height 44
click at [189, 330] on div at bounding box center [174, 332] width 45 height 44
click at [182, 374] on div at bounding box center [174, 382] width 45 height 44
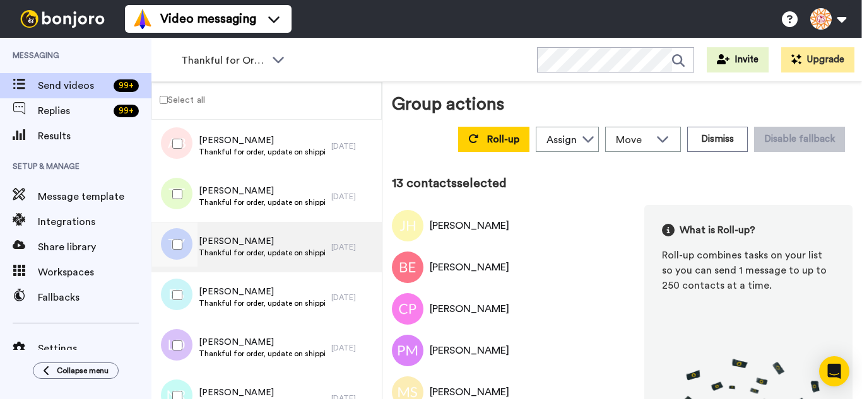
scroll to position [568, 0]
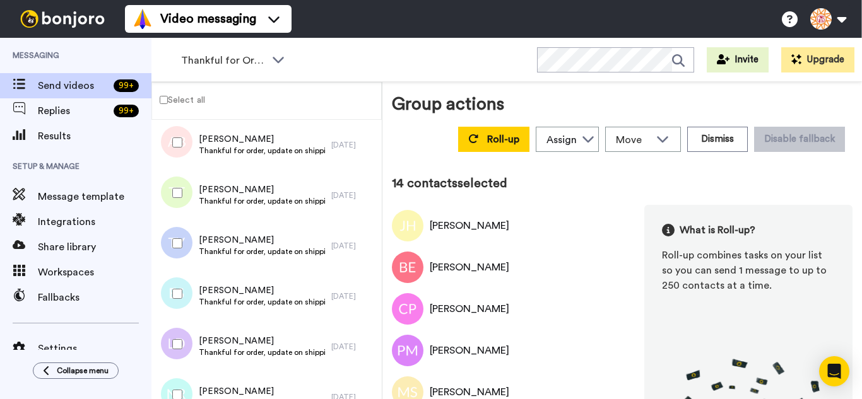
drag, startPoint x: 186, startPoint y: 303, endPoint x: 186, endPoint y: 324, distance: 20.8
click at [186, 304] on div at bounding box center [174, 294] width 45 height 44
click at [186, 344] on div at bounding box center [174, 344] width 45 height 44
click at [182, 379] on div at bounding box center [174, 395] width 45 height 44
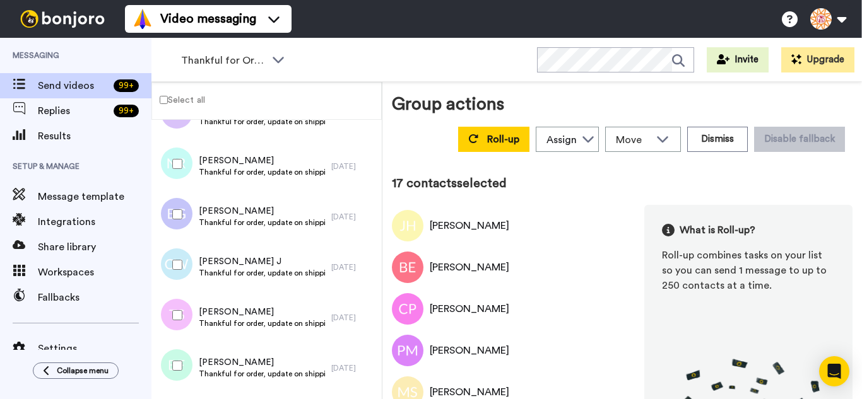
scroll to position [820, 0]
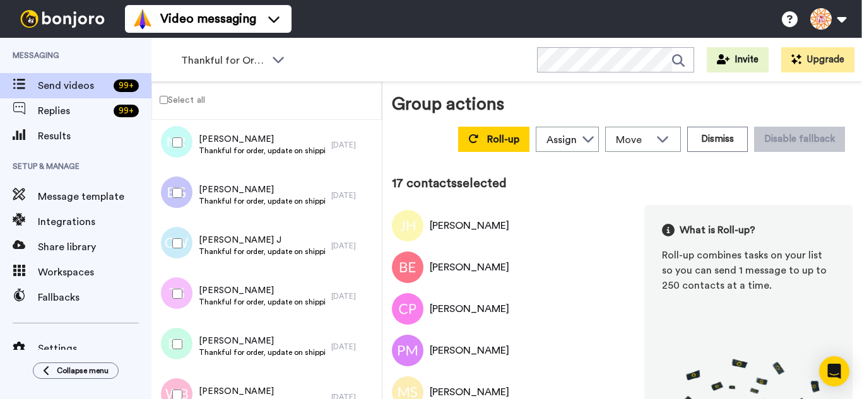
drag, startPoint x: 169, startPoint y: 205, endPoint x: 175, endPoint y: 237, distance: 32.1
click at [170, 209] on div at bounding box center [174, 193] width 45 height 44
click at [177, 284] on div at bounding box center [174, 294] width 45 height 44
click at [174, 334] on div at bounding box center [174, 344] width 45 height 44
click at [182, 377] on div at bounding box center [174, 395] width 45 height 44
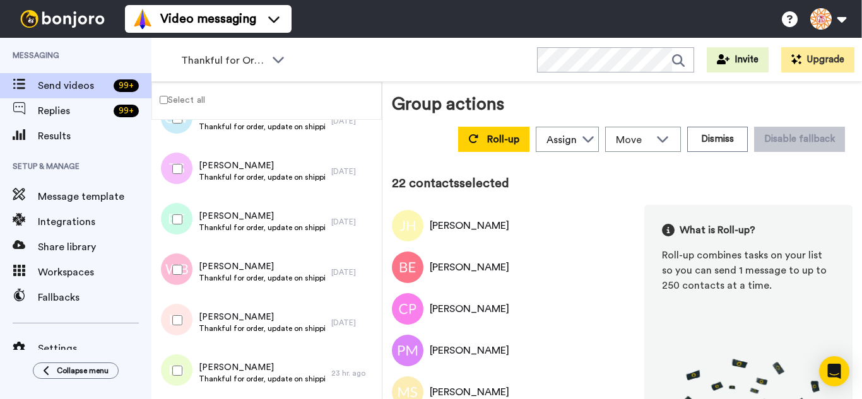
scroll to position [995, 0]
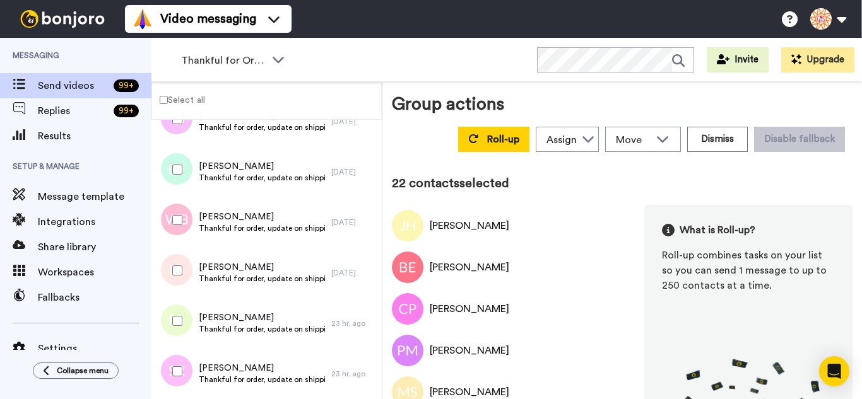
click at [180, 276] on div at bounding box center [174, 271] width 45 height 44
drag, startPoint x: 171, startPoint y: 316, endPoint x: 171, endPoint y: 339, distance: 23.3
click at [171, 317] on div at bounding box center [174, 321] width 45 height 44
click at [172, 358] on div at bounding box center [174, 372] width 45 height 44
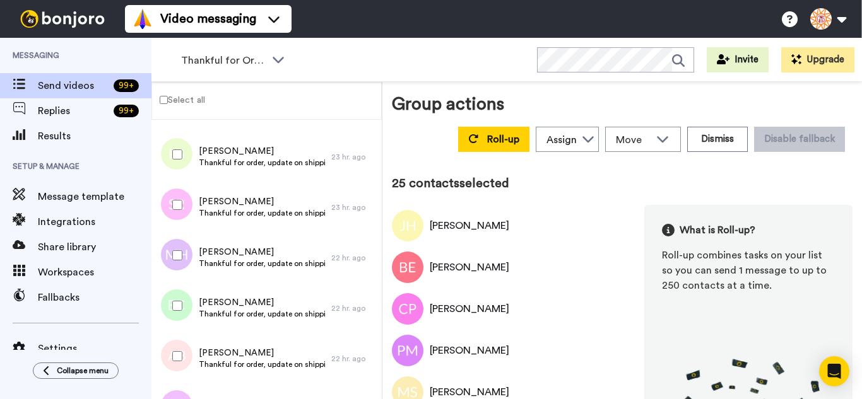
scroll to position [1184, 0]
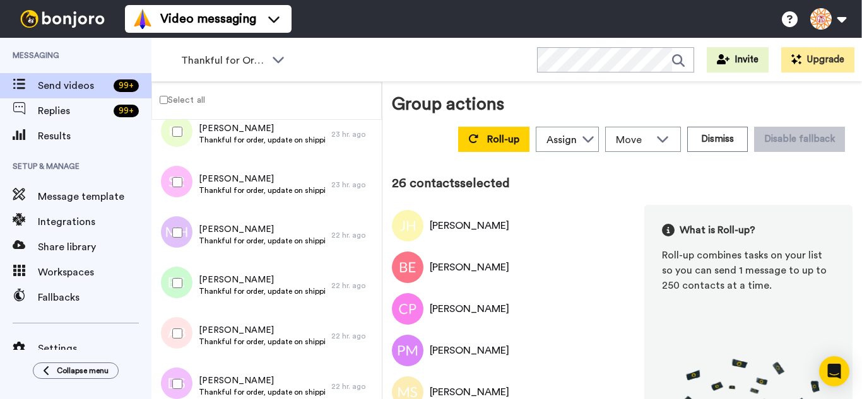
click at [180, 278] on div at bounding box center [174, 283] width 45 height 44
click at [177, 330] on div at bounding box center [174, 334] width 45 height 44
click at [177, 378] on div at bounding box center [174, 384] width 45 height 44
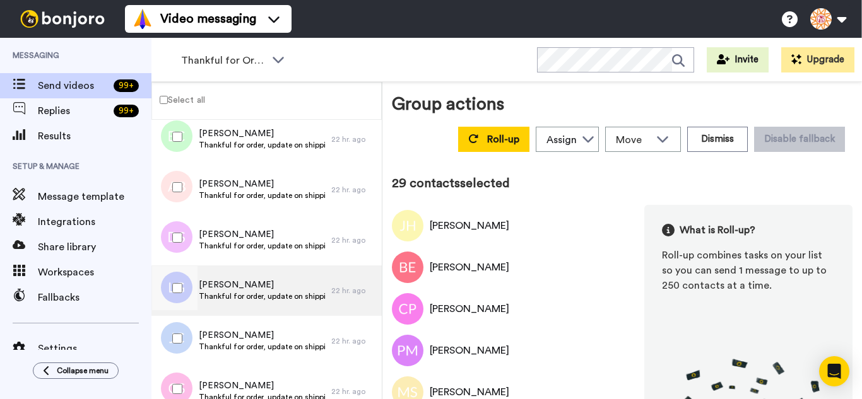
scroll to position [1374, 0]
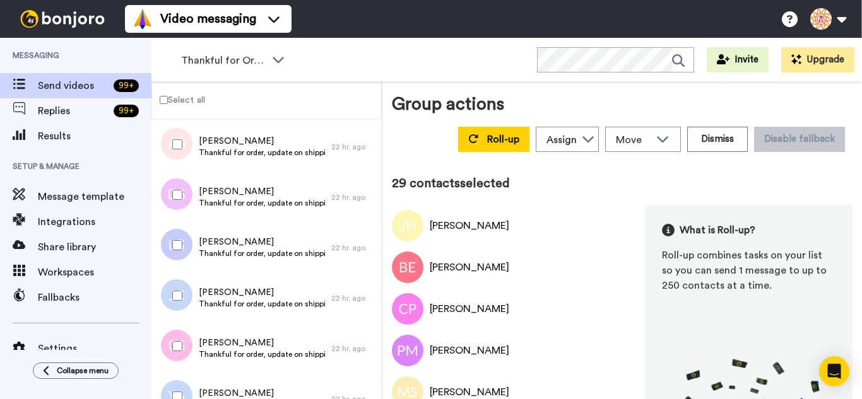
drag, startPoint x: 181, startPoint y: 251, endPoint x: 186, endPoint y: 297, distance: 46.3
click at [181, 252] on div at bounding box center [174, 245] width 45 height 44
drag, startPoint x: 186, startPoint y: 298, endPoint x: 180, endPoint y: 333, distance: 35.8
click at [186, 298] on div at bounding box center [174, 296] width 45 height 44
click at [179, 339] on div at bounding box center [174, 346] width 45 height 44
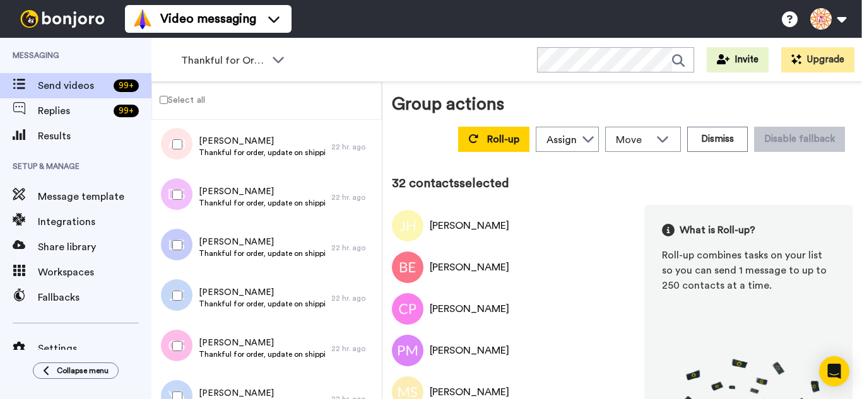
click at [188, 392] on div at bounding box center [174, 397] width 45 height 44
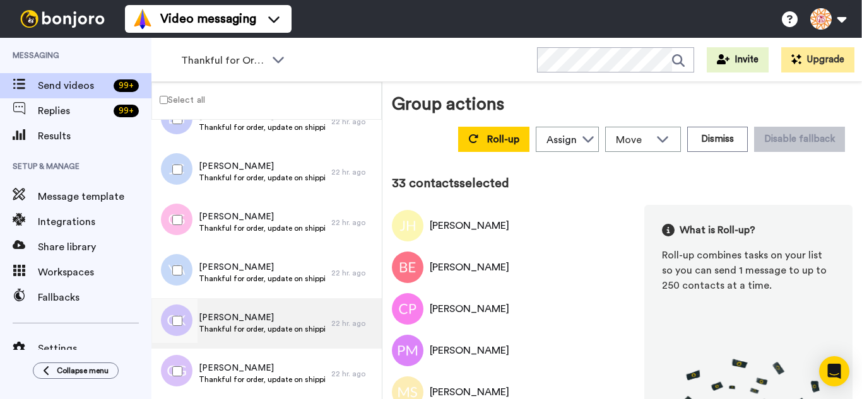
scroll to position [1563, 0]
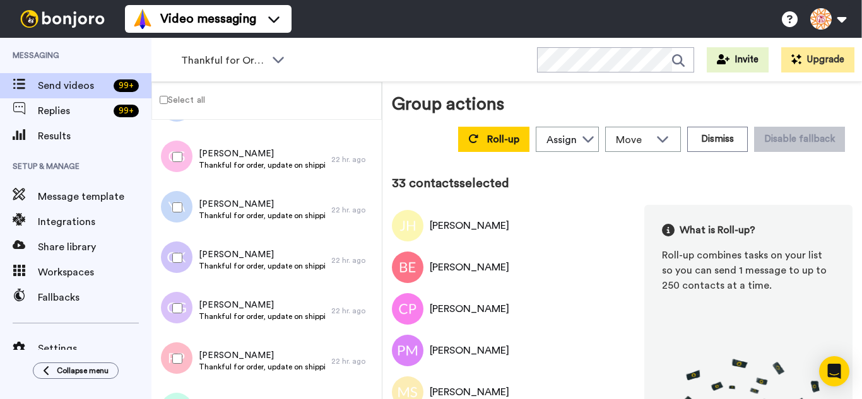
drag, startPoint x: 181, startPoint y: 265, endPoint x: 180, endPoint y: 298, distance: 33.5
click at [181, 274] on div at bounding box center [174, 258] width 45 height 44
click at [179, 318] on div at bounding box center [174, 308] width 45 height 44
click at [184, 358] on div at bounding box center [174, 359] width 45 height 44
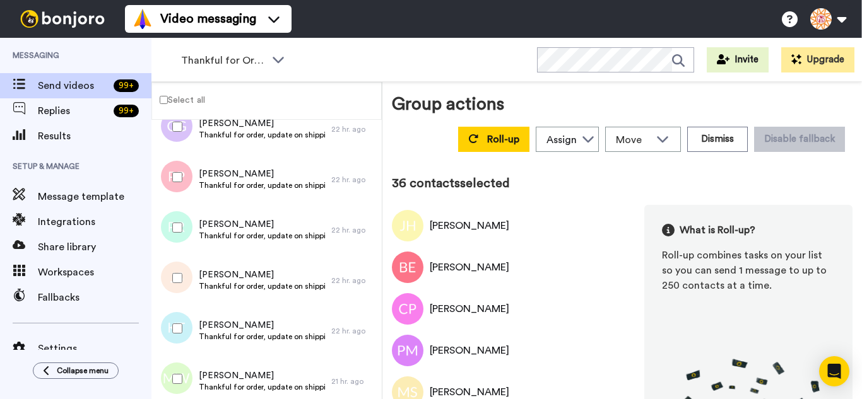
scroll to position [1752, 0]
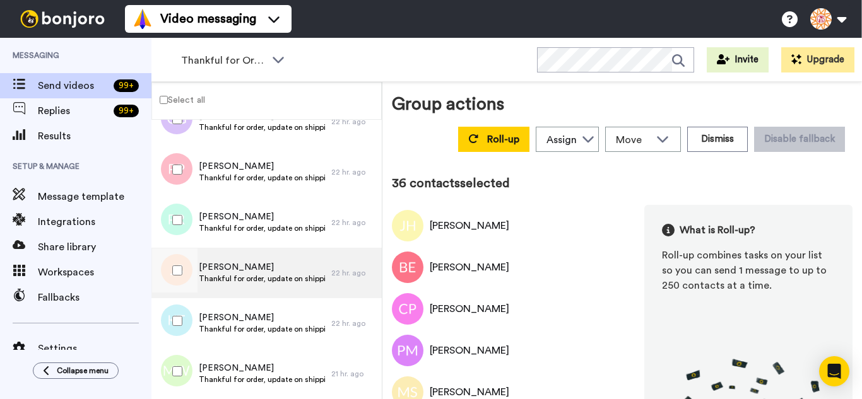
click at [170, 223] on div at bounding box center [174, 220] width 45 height 44
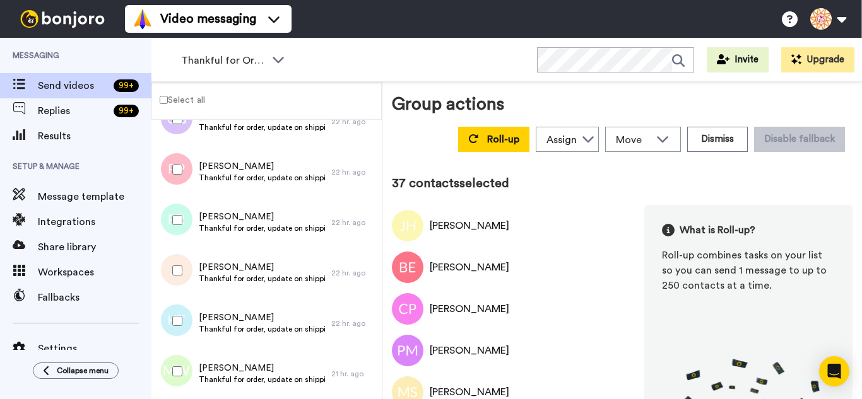
click at [172, 276] on div at bounding box center [174, 271] width 45 height 44
click at [168, 307] on div at bounding box center [174, 321] width 45 height 44
click at [167, 359] on div at bounding box center [174, 372] width 45 height 44
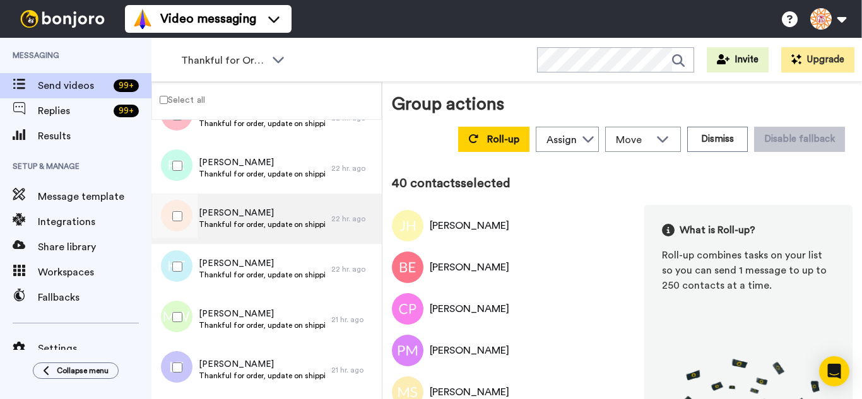
scroll to position [1942, 0]
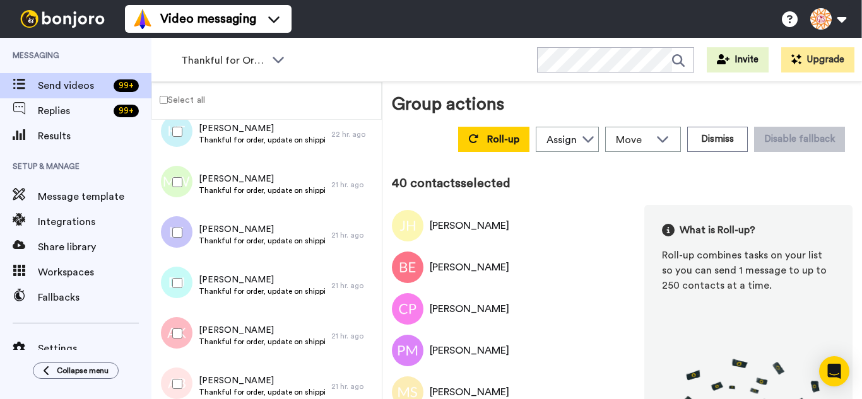
drag, startPoint x: 182, startPoint y: 237, endPoint x: 182, endPoint y: 286, distance: 49.8
click at [182, 239] on div at bounding box center [174, 233] width 45 height 44
click at [182, 286] on div at bounding box center [174, 283] width 45 height 44
drag, startPoint x: 183, startPoint y: 316, endPoint x: 181, endPoint y: 363, distance: 48.0
click at [182, 327] on div at bounding box center [174, 334] width 45 height 44
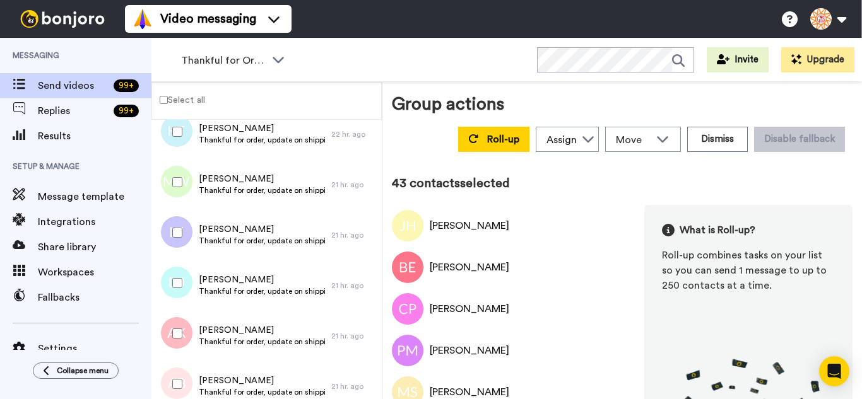
click at [181, 363] on div at bounding box center [174, 384] width 45 height 44
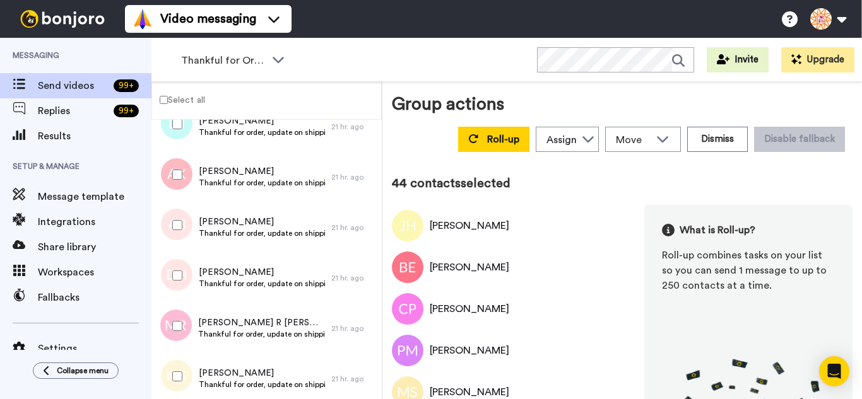
scroll to position [2131, 0]
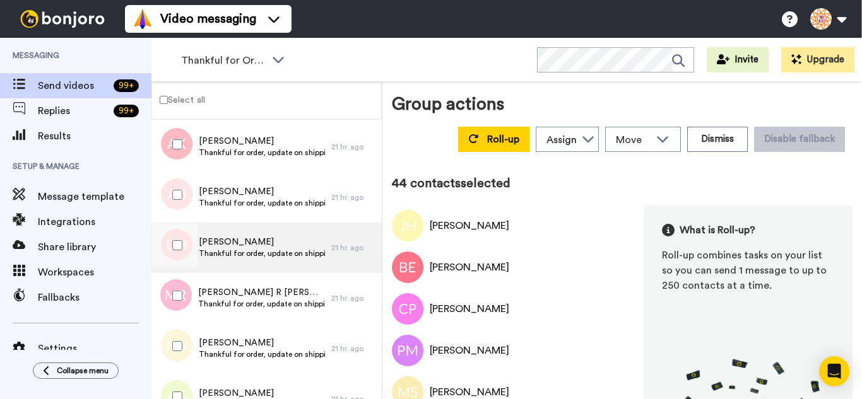
click at [178, 254] on div at bounding box center [174, 245] width 45 height 44
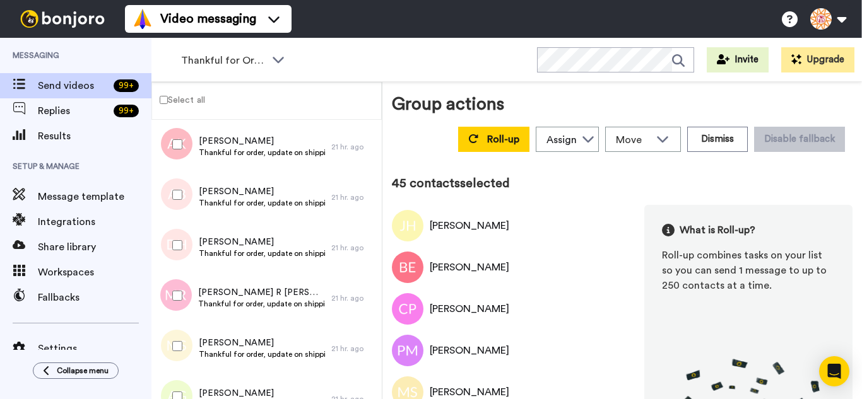
click at [175, 292] on div at bounding box center [174, 296] width 45 height 44
drag, startPoint x: 174, startPoint y: 329, endPoint x: 180, endPoint y: 374, distance: 45.8
click at [174, 329] on div at bounding box center [174, 346] width 45 height 44
click at [180, 374] on div at bounding box center [174, 399] width 38 height 50
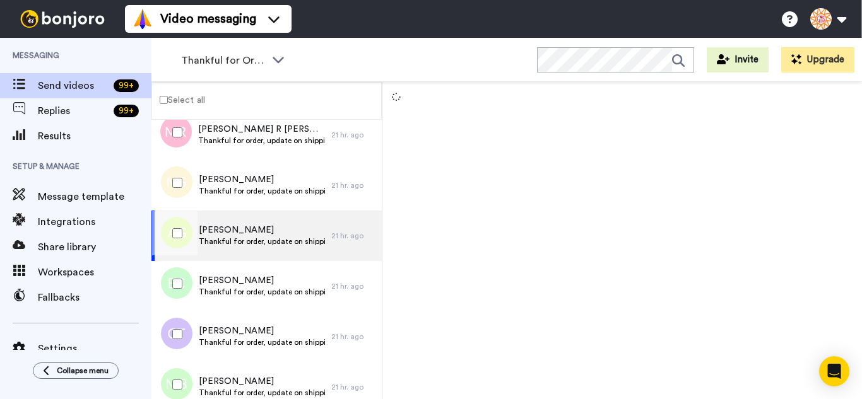
scroll to position [2320, 0]
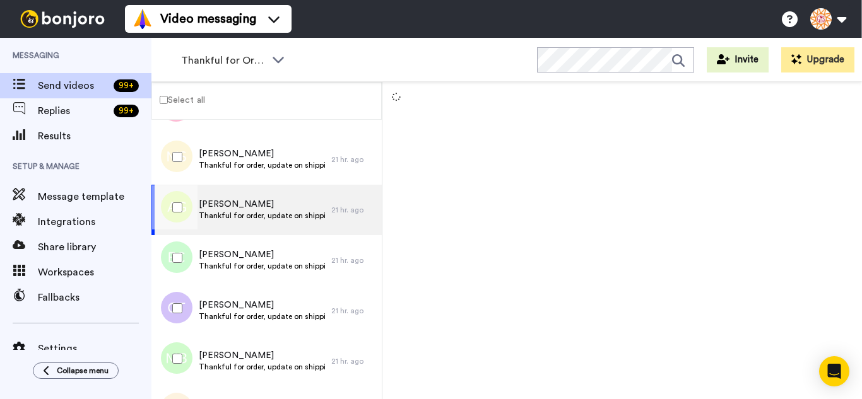
drag, startPoint x: 169, startPoint y: 209, endPoint x: 179, endPoint y: 271, distance: 63.2
click at [170, 213] on div at bounding box center [174, 208] width 45 height 44
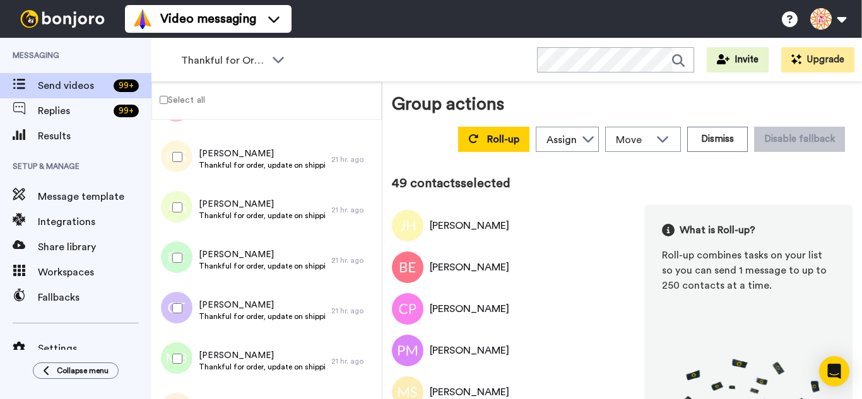
click at [175, 304] on div at bounding box center [174, 308] width 45 height 44
click at [175, 348] on div at bounding box center [174, 359] width 45 height 44
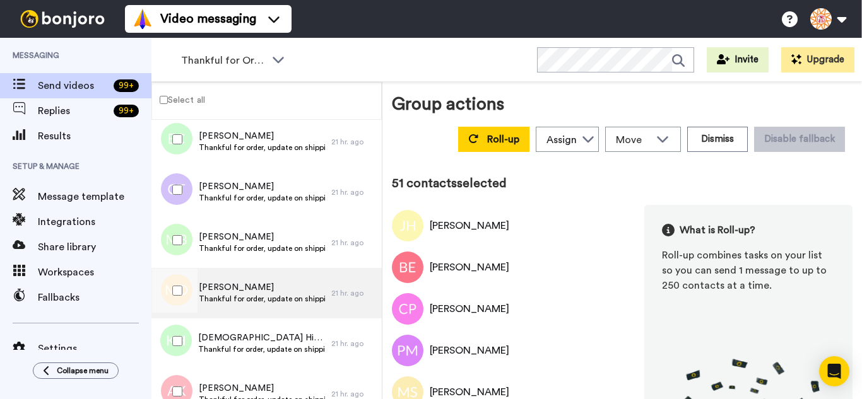
scroll to position [2510, 0]
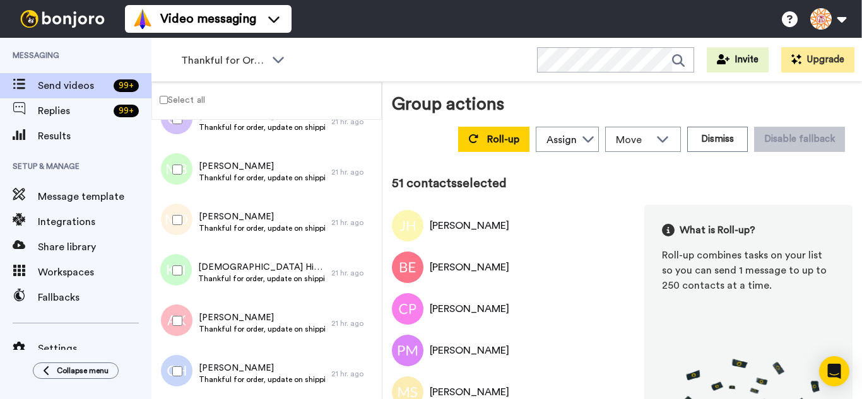
drag, startPoint x: 175, startPoint y: 227, endPoint x: 175, endPoint y: 257, distance: 30.3
click at [175, 228] on div at bounding box center [174, 220] width 45 height 44
click at [182, 322] on div at bounding box center [174, 321] width 45 height 44
click at [184, 363] on div at bounding box center [174, 372] width 45 height 44
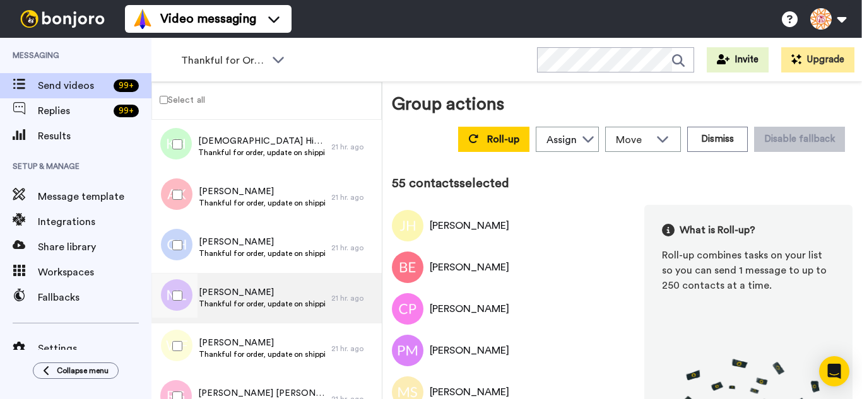
scroll to position [2699, 0]
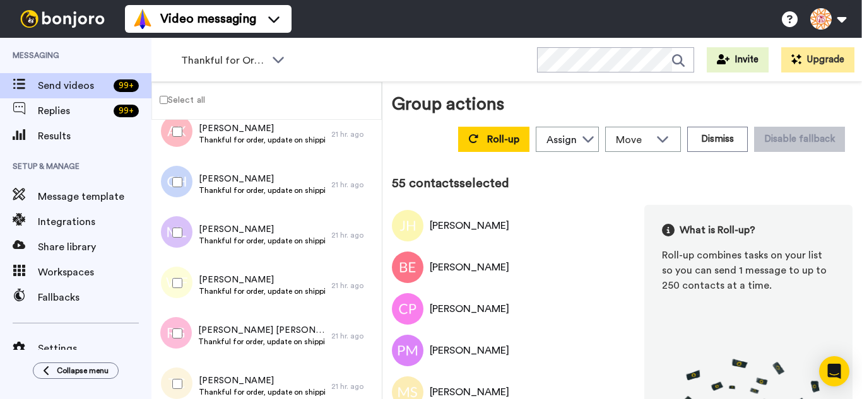
click at [172, 228] on div at bounding box center [174, 233] width 45 height 44
click at [179, 272] on div at bounding box center [174, 283] width 45 height 44
click at [179, 367] on div at bounding box center [174, 384] width 45 height 44
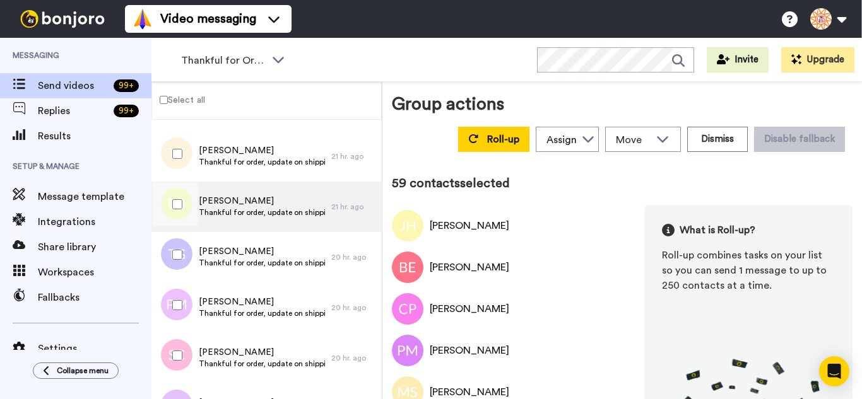
scroll to position [2951, 0]
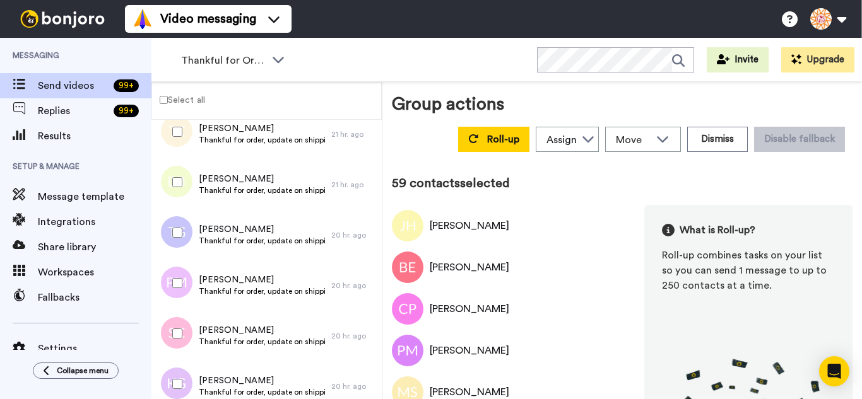
click at [181, 190] on div at bounding box center [174, 182] width 45 height 44
click at [170, 374] on div at bounding box center [174, 384] width 45 height 44
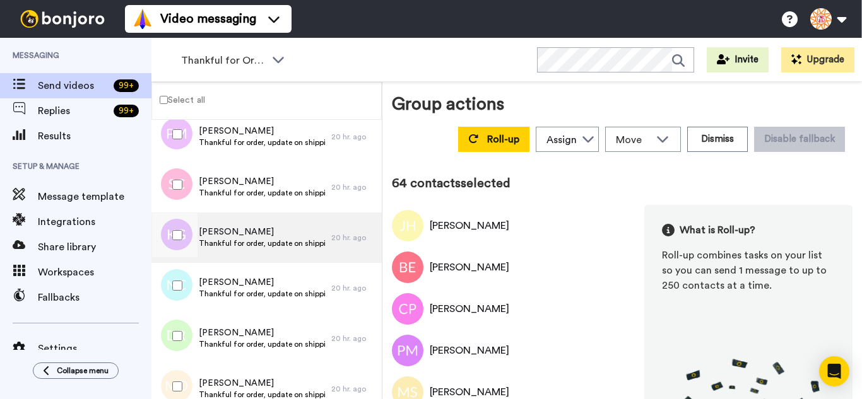
scroll to position [3141, 0]
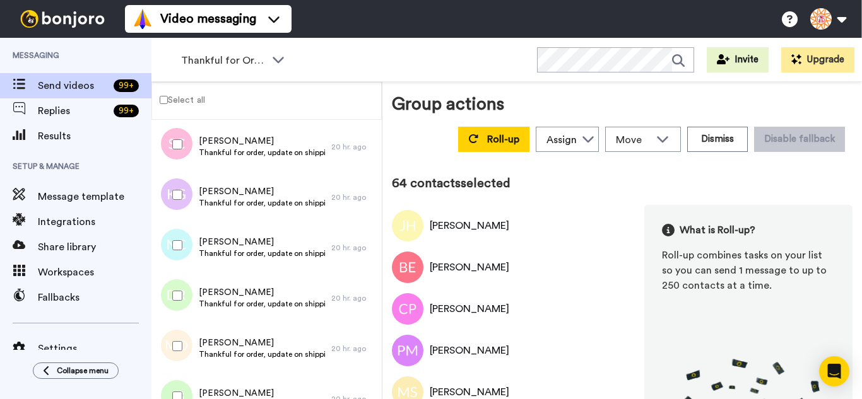
drag, startPoint x: 182, startPoint y: 259, endPoint x: 181, endPoint y: 281, distance: 22.8
click at [182, 259] on div at bounding box center [174, 245] width 45 height 44
click at [178, 305] on div at bounding box center [174, 296] width 45 height 44
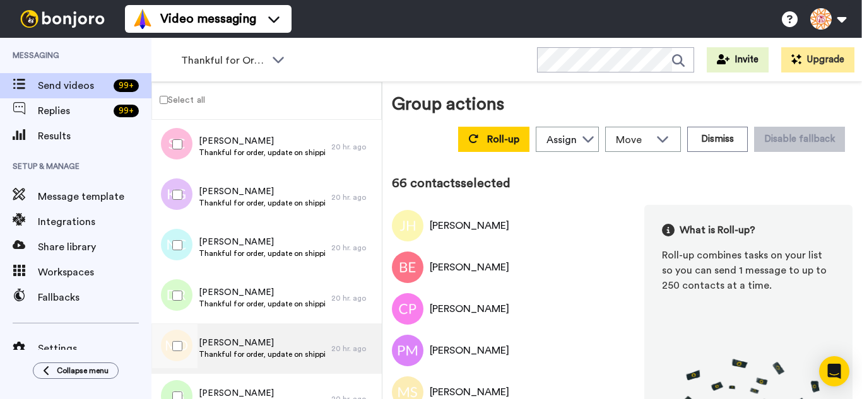
drag, startPoint x: 178, startPoint y: 336, endPoint x: 177, endPoint y: 372, distance: 35.3
click at [177, 339] on div at bounding box center [174, 346] width 45 height 44
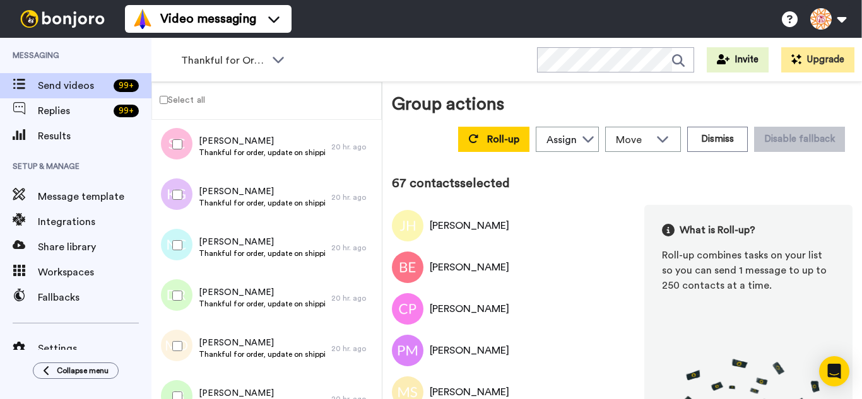
click at [177, 377] on div at bounding box center [174, 397] width 45 height 44
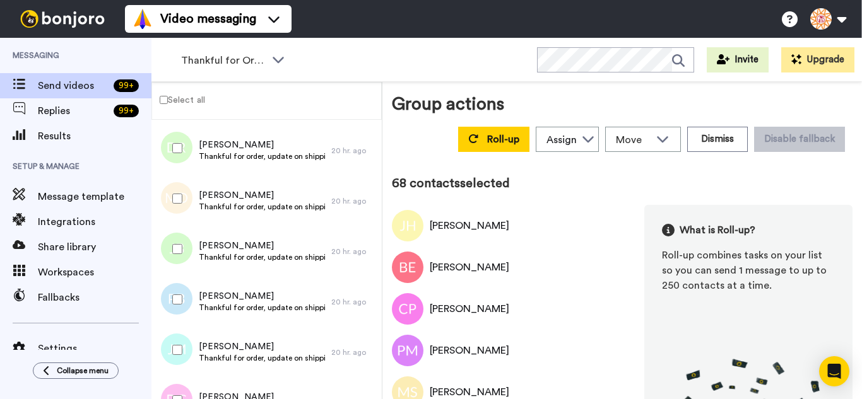
scroll to position [3330, 0]
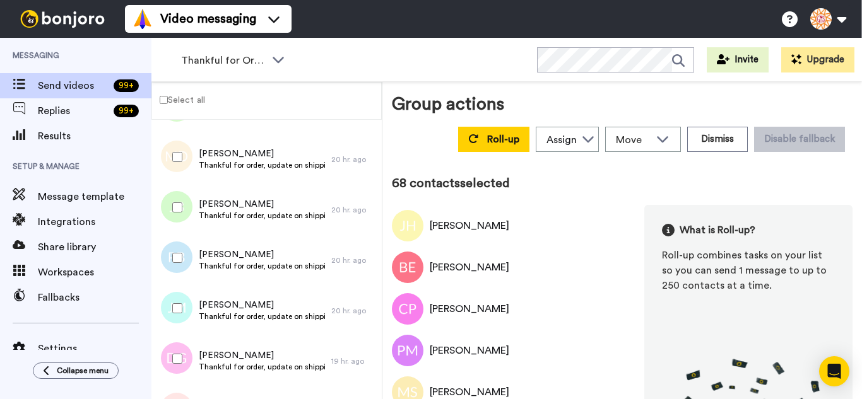
click at [187, 303] on div at bounding box center [174, 308] width 45 height 44
click at [174, 350] on div at bounding box center [174, 359] width 45 height 44
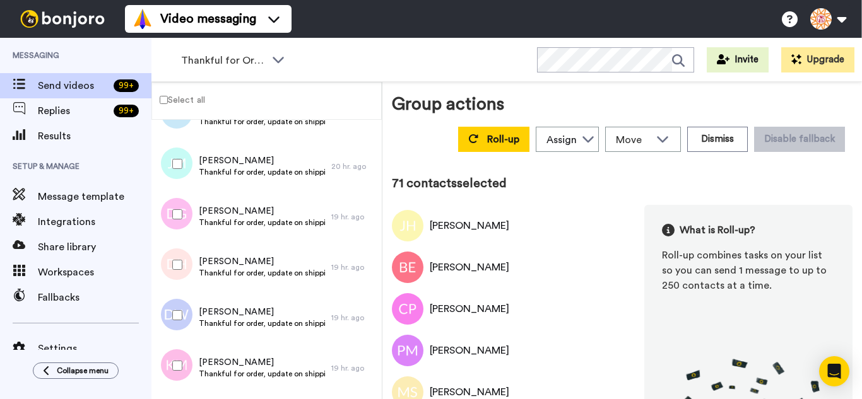
scroll to position [3519, 0]
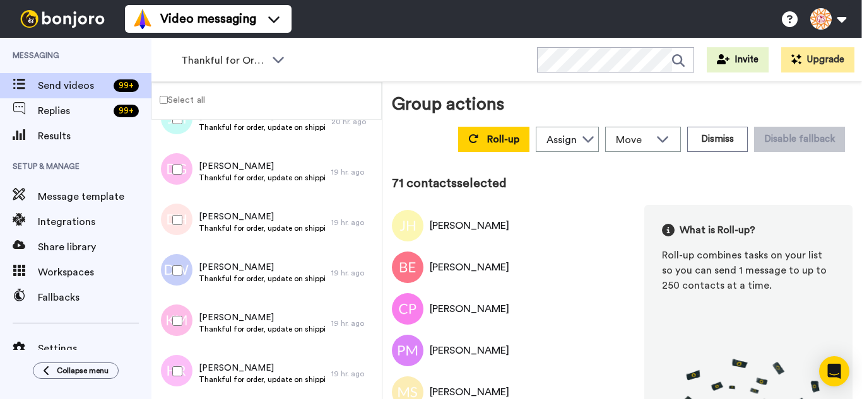
click at [179, 228] on div at bounding box center [174, 220] width 45 height 44
click at [180, 361] on div at bounding box center [174, 372] width 45 height 44
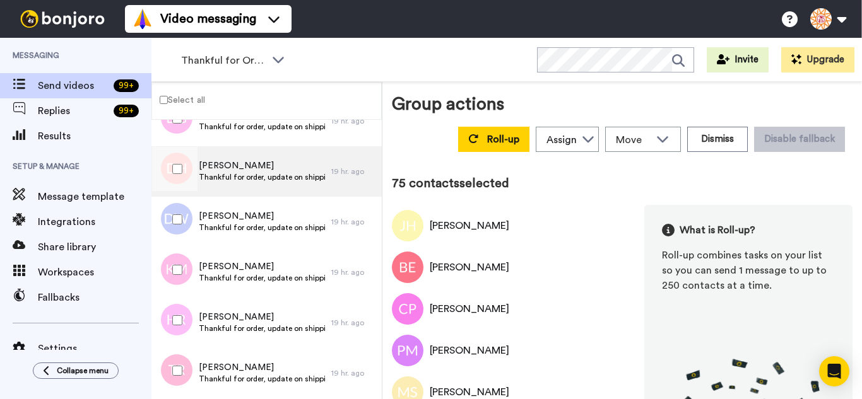
scroll to position [3708, 0]
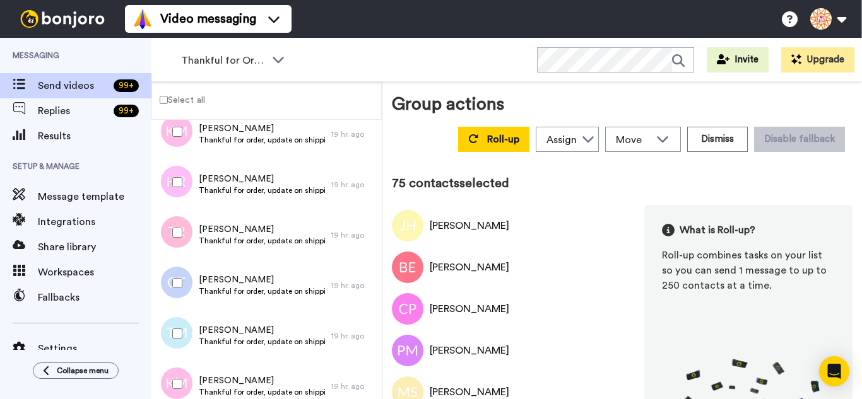
click at [192, 231] on div at bounding box center [174, 233] width 45 height 44
click at [183, 297] on div at bounding box center [174, 283] width 45 height 44
drag, startPoint x: 179, startPoint y: 327, endPoint x: 176, endPoint y: 379, distance: 51.2
click at [179, 344] on div at bounding box center [174, 334] width 45 height 44
click at [176, 380] on div at bounding box center [174, 384] width 45 height 44
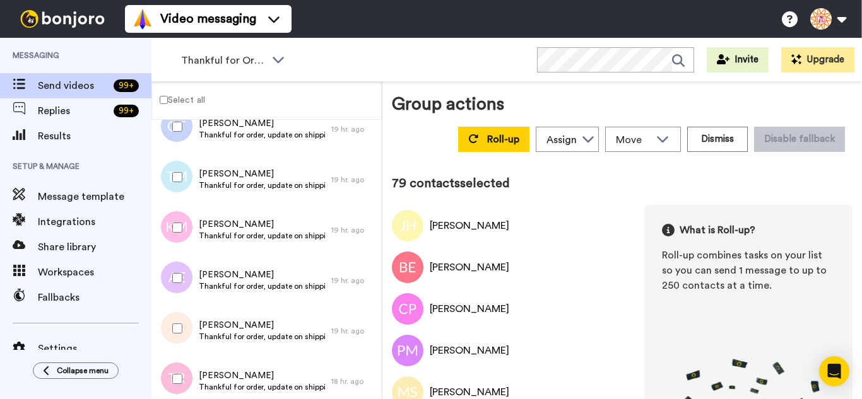
scroll to position [3898, 0]
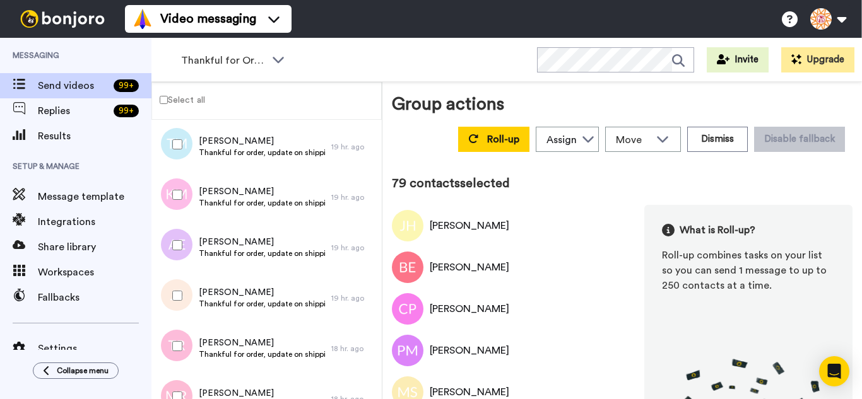
click at [174, 259] on div at bounding box center [174, 245] width 45 height 44
drag, startPoint x: 165, startPoint y: 290, endPoint x: 166, endPoint y: 329, distance: 39.1
click at [165, 293] on div at bounding box center [174, 296] width 45 height 44
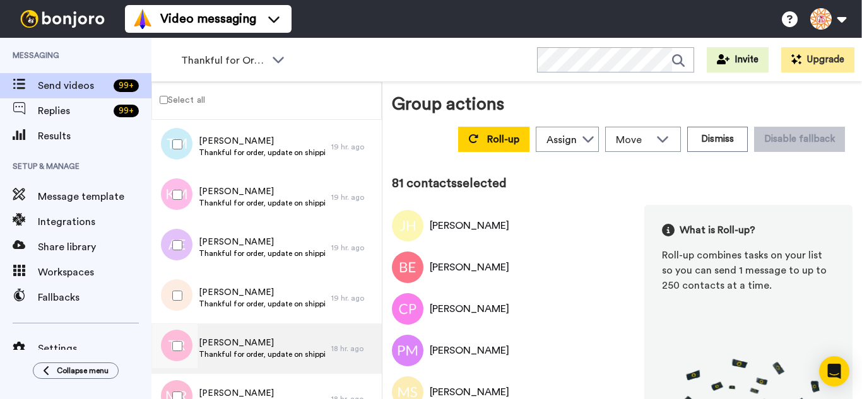
click at [166, 346] on div at bounding box center [174, 346] width 45 height 44
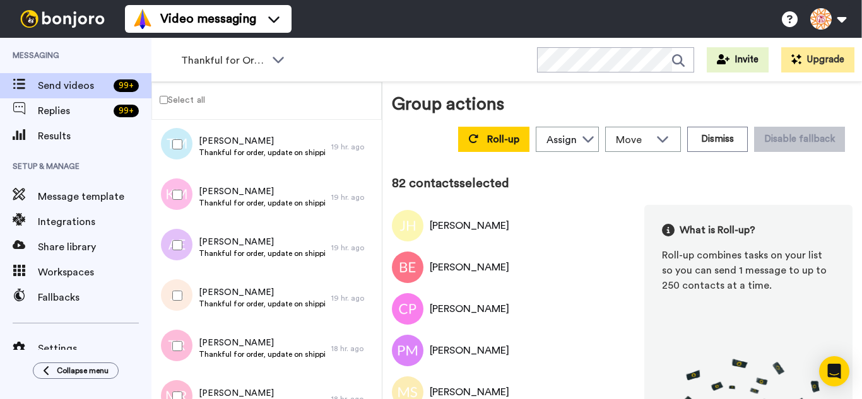
click at [173, 390] on div at bounding box center [174, 397] width 45 height 44
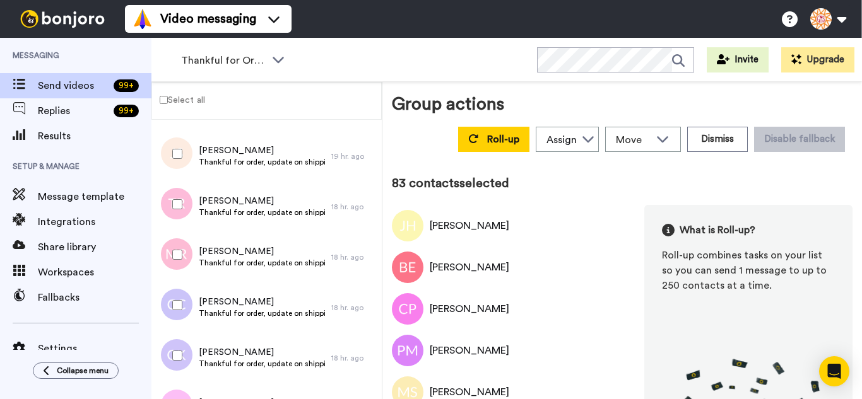
scroll to position [4087, 0]
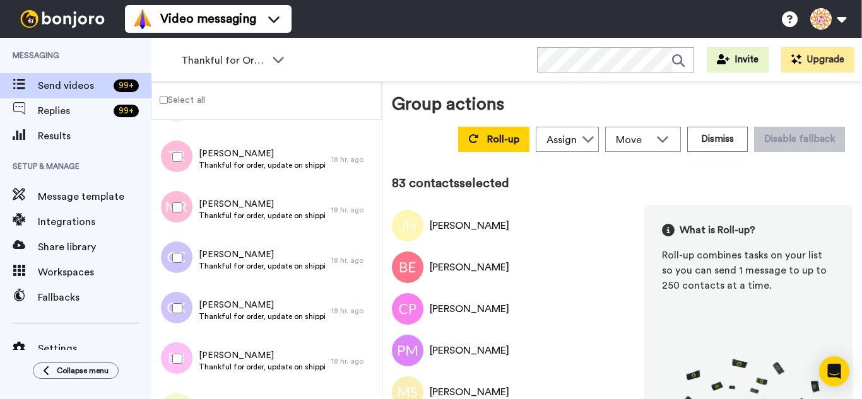
drag, startPoint x: 180, startPoint y: 268, endPoint x: 180, endPoint y: 302, distance: 33.4
click at [180, 271] on div at bounding box center [174, 258] width 45 height 44
click at [181, 315] on div at bounding box center [174, 308] width 45 height 44
click at [182, 357] on div at bounding box center [174, 359] width 45 height 44
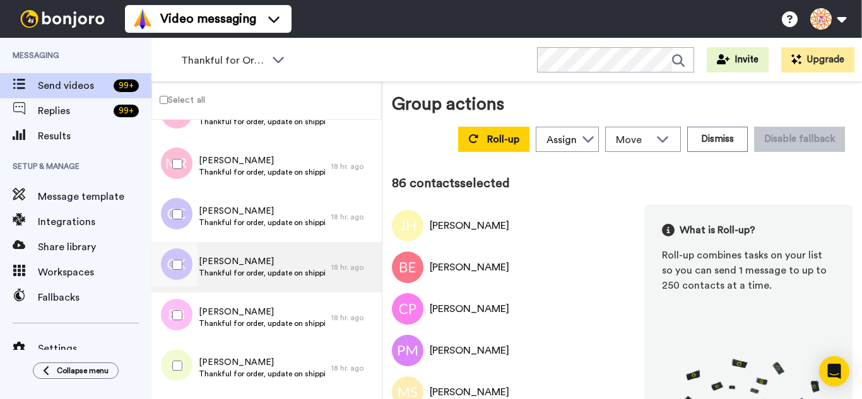
scroll to position [4276, 0]
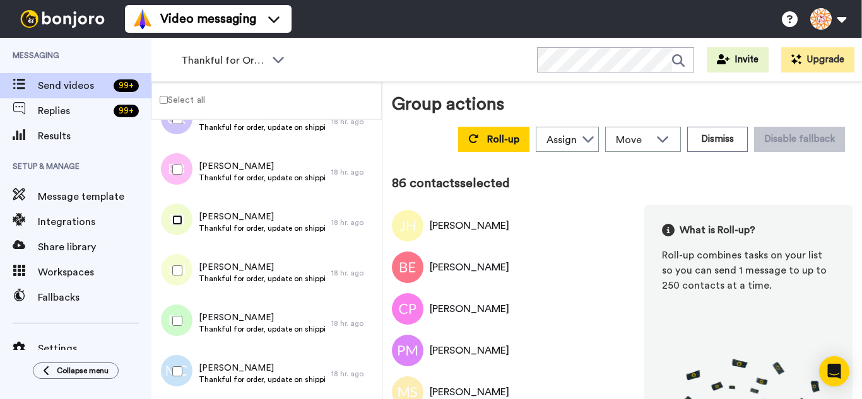
drag, startPoint x: 182, startPoint y: 357, endPoint x: 179, endPoint y: 284, distance: 73.3
click at [177, 227] on div at bounding box center [174, 220] width 45 height 44
click at [179, 284] on div at bounding box center [174, 271] width 45 height 44
click at [180, 363] on div at bounding box center [174, 372] width 45 height 44
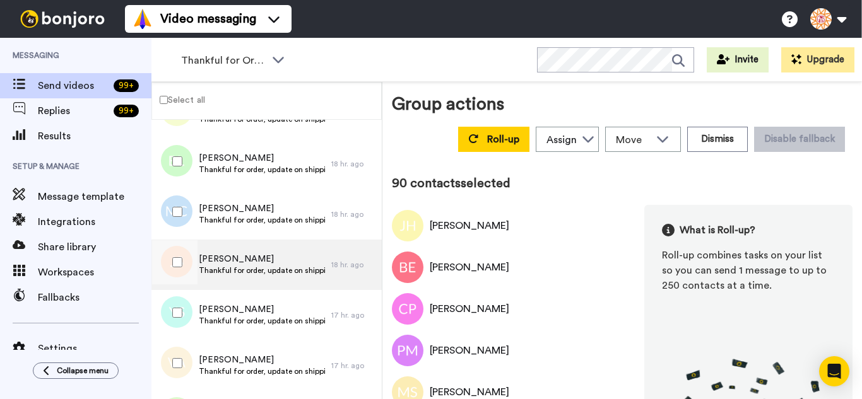
scroll to position [4466, 0]
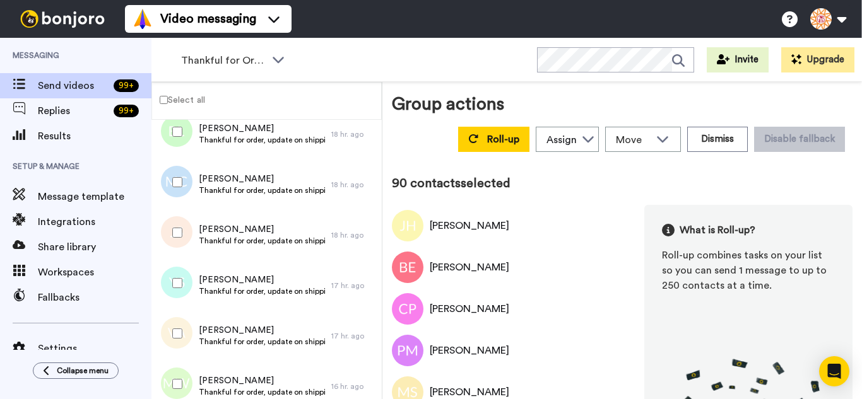
drag, startPoint x: 181, startPoint y: 240, endPoint x: 180, endPoint y: 278, distance: 37.2
click at [180, 252] on div at bounding box center [174, 233] width 45 height 44
click at [180, 327] on div at bounding box center [174, 334] width 45 height 44
click at [179, 363] on div at bounding box center [174, 384] width 45 height 44
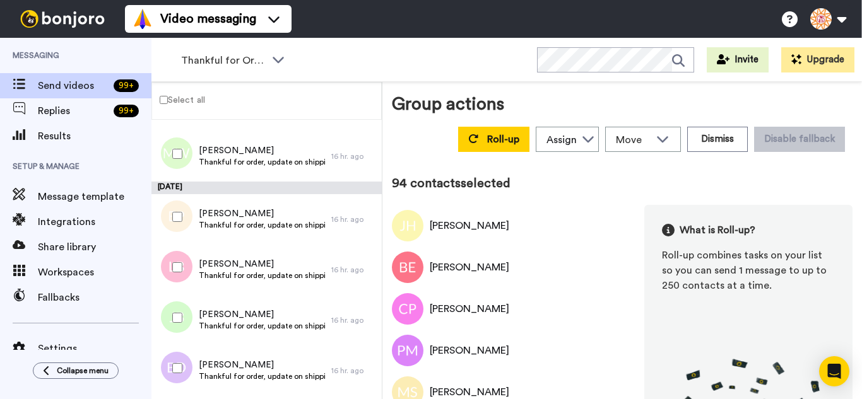
scroll to position [4718, 0]
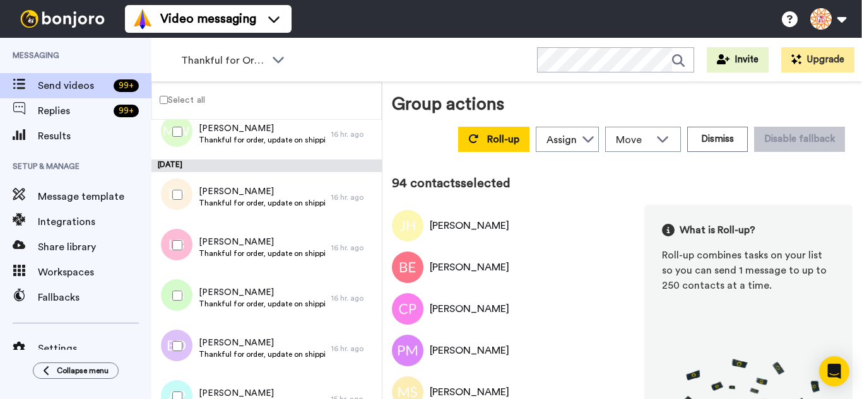
drag, startPoint x: 165, startPoint y: 199, endPoint x: 171, endPoint y: 232, distance: 34.0
click at [165, 199] on div at bounding box center [174, 195] width 45 height 44
click at [184, 346] on div at bounding box center [174, 346] width 45 height 44
click at [186, 378] on div at bounding box center [174, 397] width 45 height 44
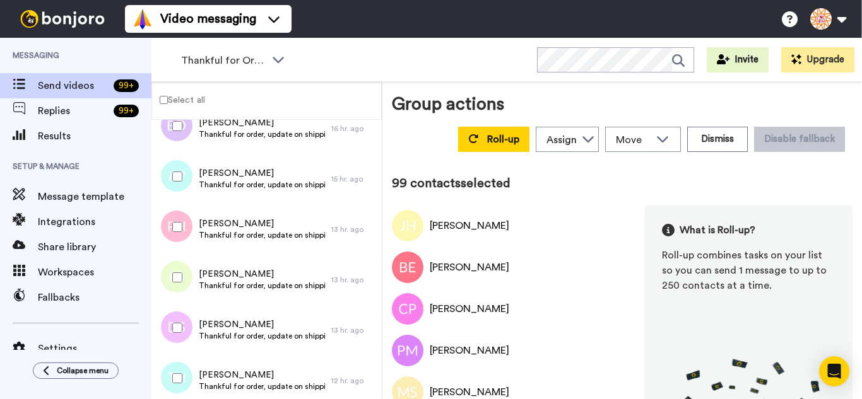
scroll to position [4970, 0]
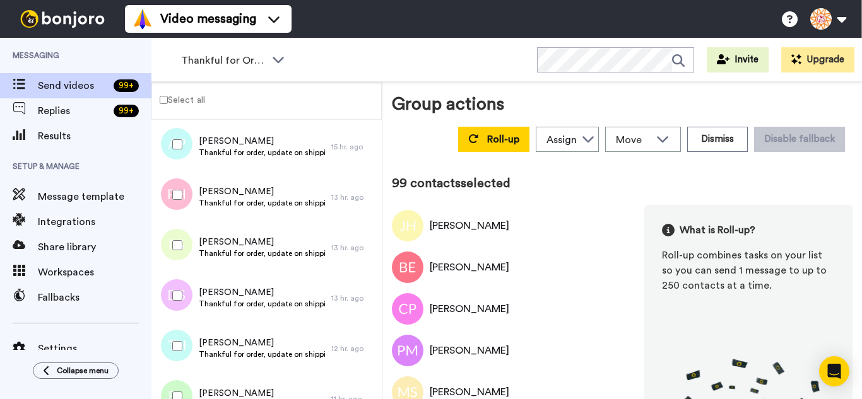
click at [174, 206] on div at bounding box center [174, 195] width 45 height 44
click at [172, 251] on div at bounding box center [174, 245] width 45 height 44
click at [170, 296] on div at bounding box center [174, 296] width 45 height 44
click at [172, 334] on div at bounding box center [174, 346] width 45 height 44
click at [177, 380] on div at bounding box center [174, 397] width 45 height 44
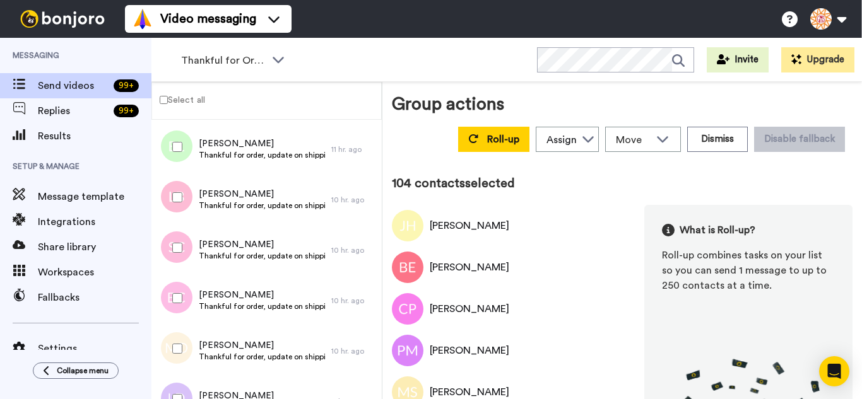
scroll to position [5223, 0]
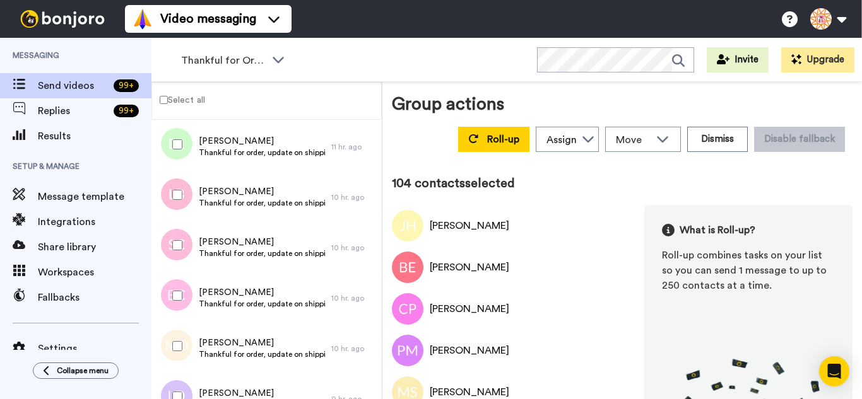
drag, startPoint x: 171, startPoint y: 194, endPoint x: 179, endPoint y: 239, distance: 45.4
click at [172, 196] on div at bounding box center [174, 195] width 45 height 44
drag, startPoint x: 174, startPoint y: 336, endPoint x: 184, endPoint y: 384, distance: 48.3
click at [179, 357] on div at bounding box center [174, 346] width 45 height 44
click at [184, 385] on div at bounding box center [174, 397] width 45 height 44
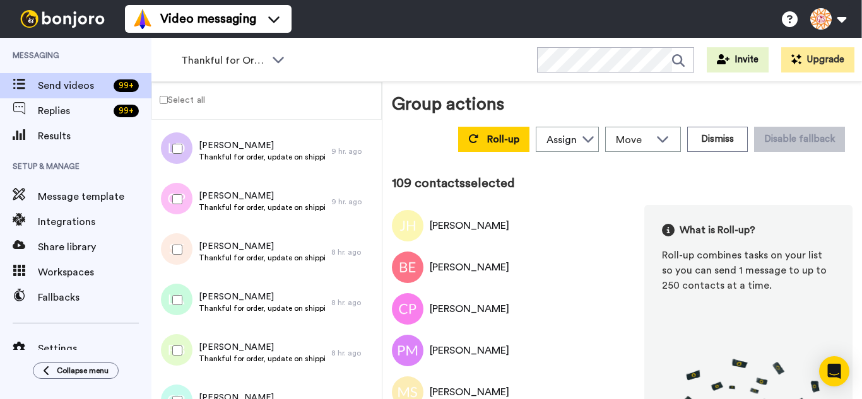
scroll to position [5475, 0]
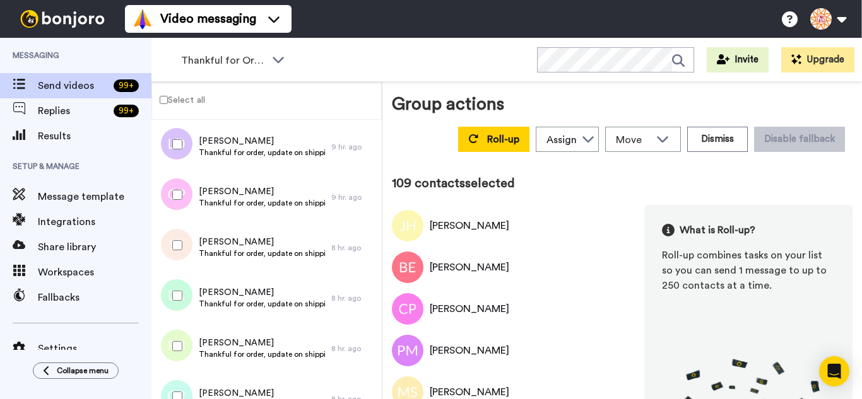
drag, startPoint x: 177, startPoint y: 200, endPoint x: 175, endPoint y: 227, distance: 27.2
click at [177, 201] on div at bounding box center [174, 195] width 45 height 44
click at [175, 252] on div at bounding box center [174, 245] width 45 height 44
click at [176, 341] on div at bounding box center [174, 346] width 45 height 44
click at [182, 384] on div at bounding box center [174, 397] width 45 height 44
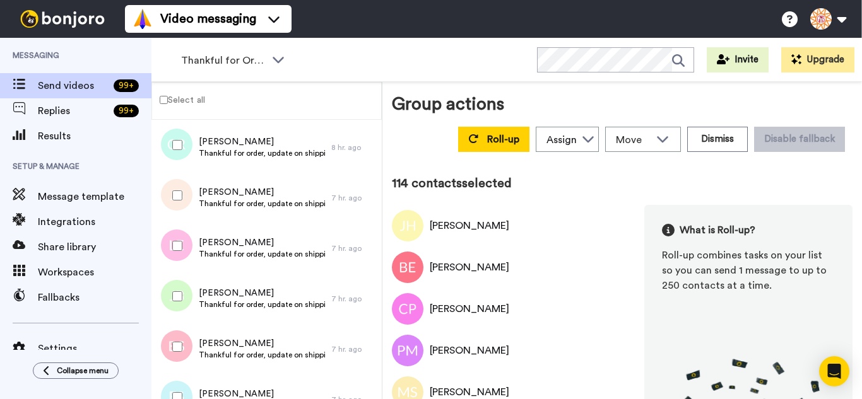
scroll to position [5728, 0]
click at [177, 190] on div at bounding box center [174, 195] width 45 height 44
click at [185, 256] on div at bounding box center [174, 245] width 45 height 44
drag, startPoint x: 179, startPoint y: 302, endPoint x: 180, endPoint y: 327, distance: 24.6
click at [179, 305] on div at bounding box center [174, 296] width 45 height 44
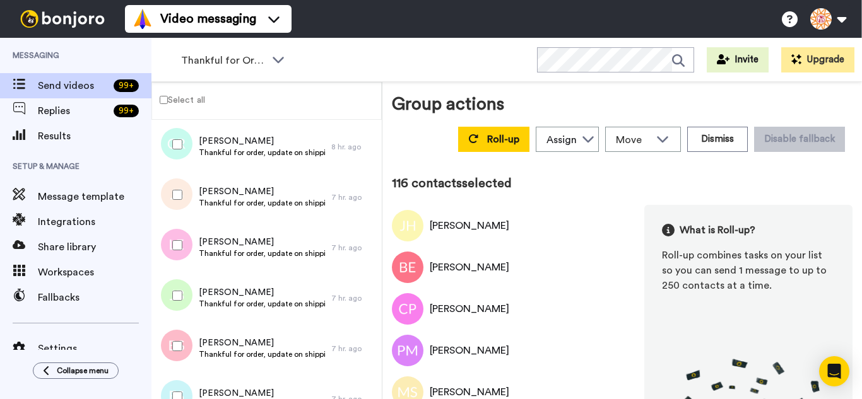
drag, startPoint x: 177, startPoint y: 333, endPoint x: 180, endPoint y: 379, distance: 45.5
click at [177, 336] on div at bounding box center [174, 346] width 45 height 44
click at [181, 389] on div at bounding box center [174, 397] width 45 height 44
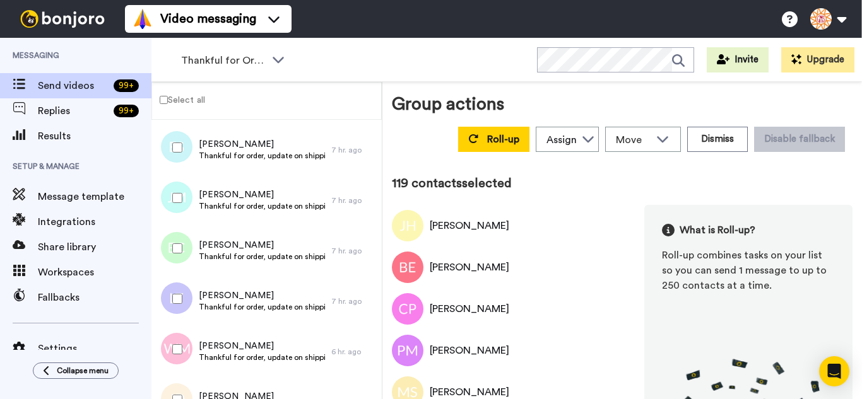
scroll to position [5980, 0]
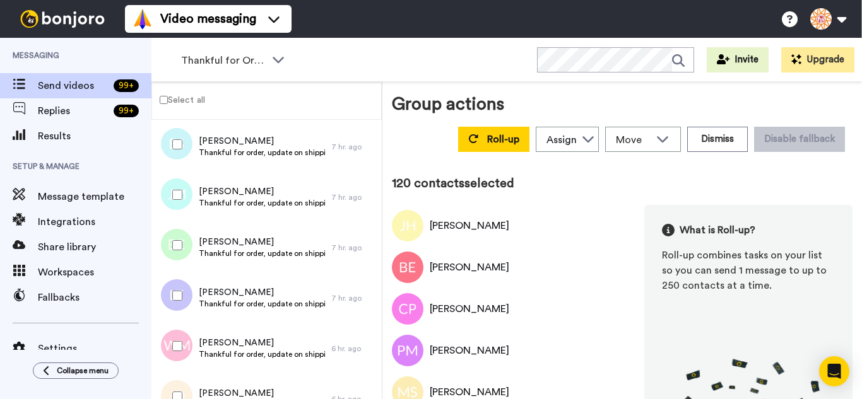
click at [172, 257] on div at bounding box center [174, 245] width 45 height 44
drag, startPoint x: 174, startPoint y: 290, endPoint x: 179, endPoint y: 334, distance: 45.1
click at [176, 301] on div at bounding box center [174, 296] width 45 height 44
drag, startPoint x: 179, startPoint y: 334, endPoint x: 185, endPoint y: 355, distance: 21.0
click at [179, 335] on div at bounding box center [174, 346] width 45 height 44
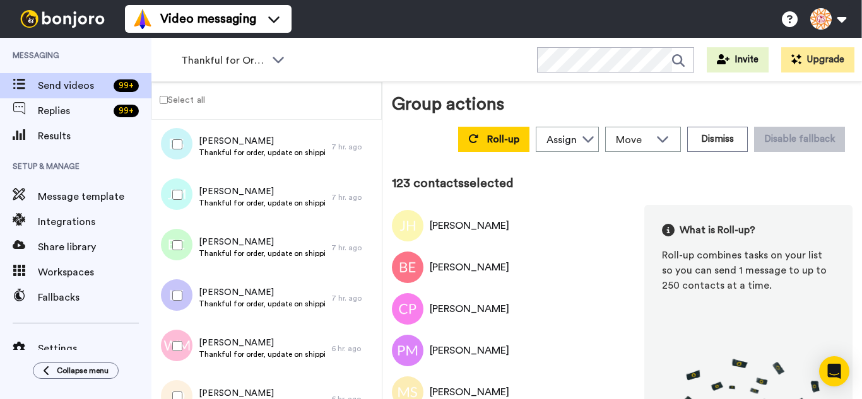
click at [187, 382] on div at bounding box center [174, 397] width 45 height 44
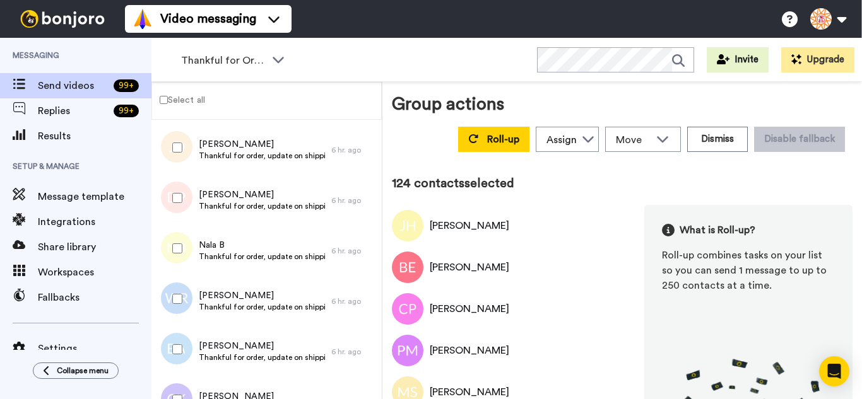
scroll to position [6232, 0]
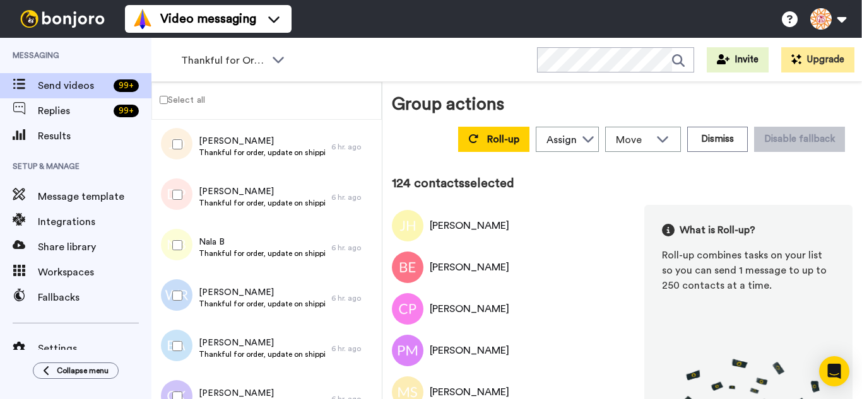
click at [174, 206] on div at bounding box center [174, 195] width 45 height 44
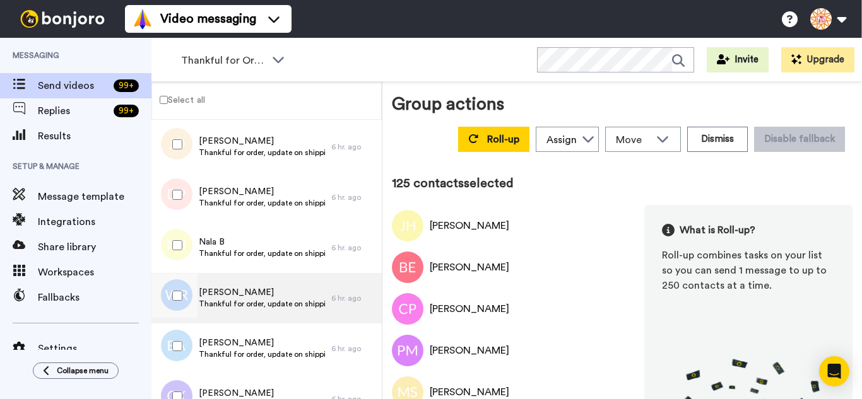
drag, startPoint x: 186, startPoint y: 288, endPoint x: 190, endPoint y: 321, distance: 33.7
click at [187, 293] on div at bounding box center [174, 296] width 45 height 44
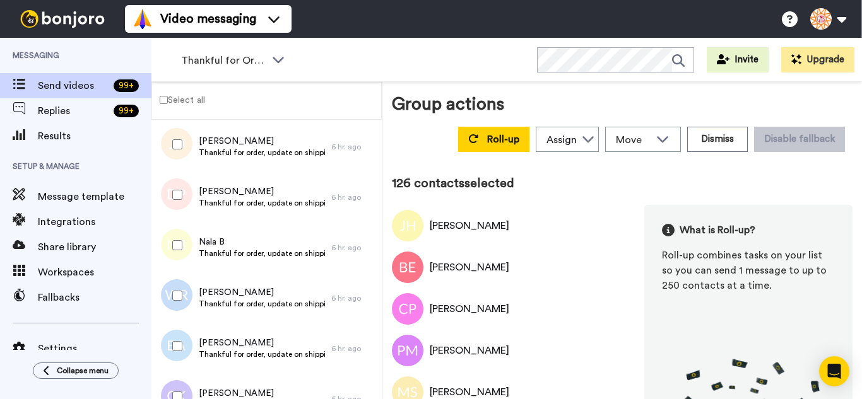
click at [191, 329] on div at bounding box center [174, 346] width 45 height 44
click at [180, 364] on div at bounding box center [174, 346] width 45 height 44
click at [175, 346] on div at bounding box center [174, 346] width 45 height 44
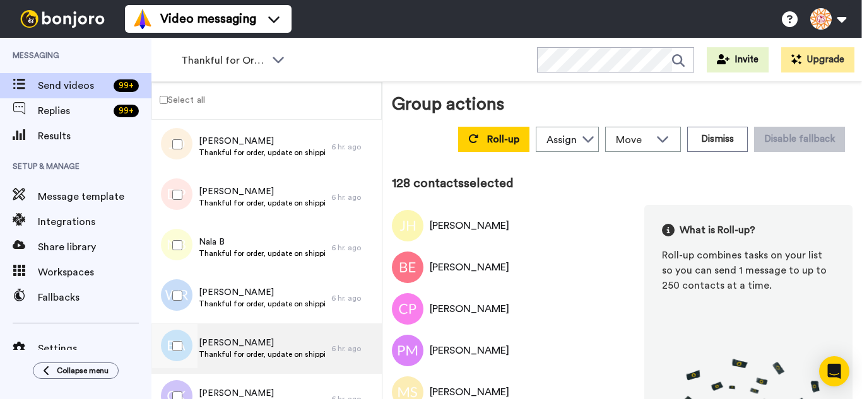
drag, startPoint x: 175, startPoint y: 381, endPoint x: 186, endPoint y: 324, distance: 58.3
click at [175, 380] on div at bounding box center [174, 397] width 45 height 44
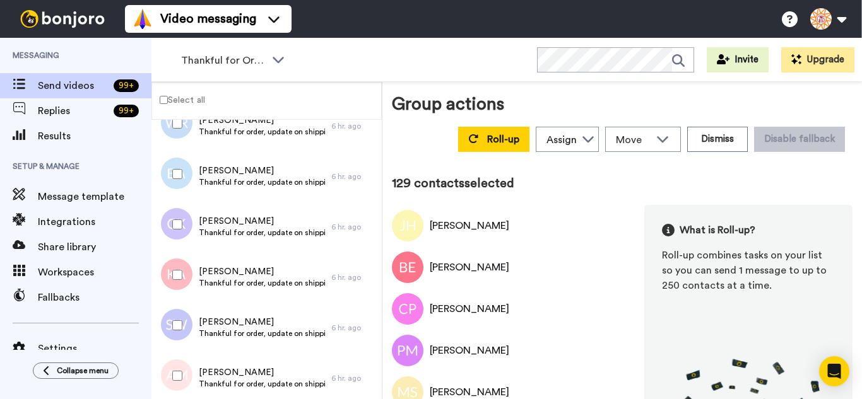
scroll to position [6422, 0]
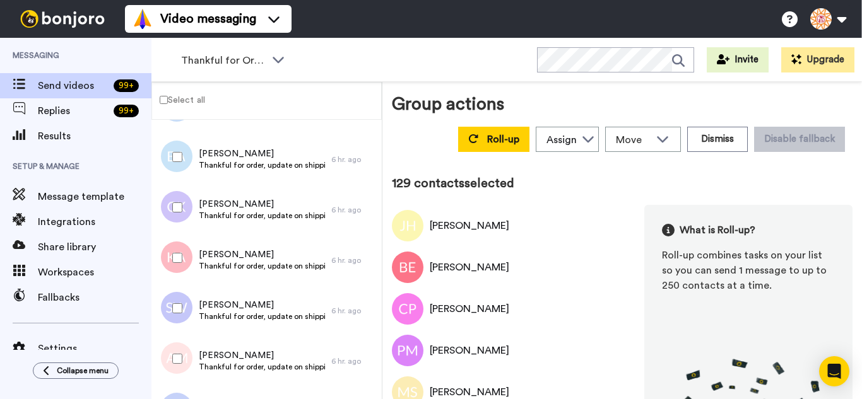
click at [187, 262] on div at bounding box center [174, 258] width 45 height 44
drag, startPoint x: 186, startPoint y: 310, endPoint x: 182, endPoint y: 349, distance: 38.6
click at [185, 313] on div at bounding box center [174, 308] width 45 height 44
click at [181, 352] on div at bounding box center [174, 359] width 45 height 44
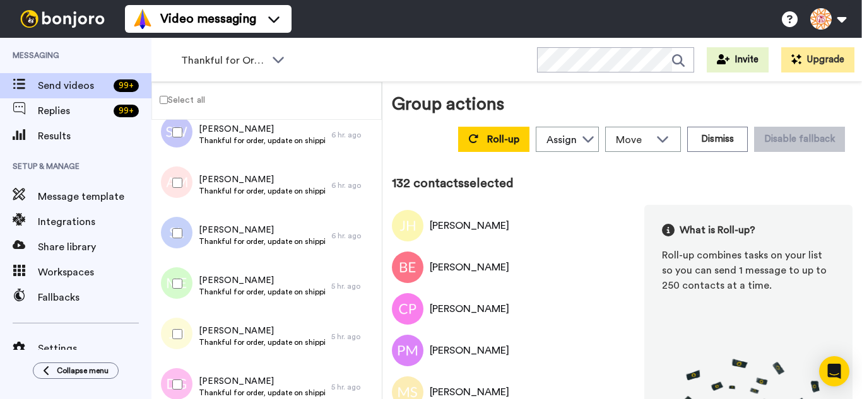
scroll to position [6611, 0]
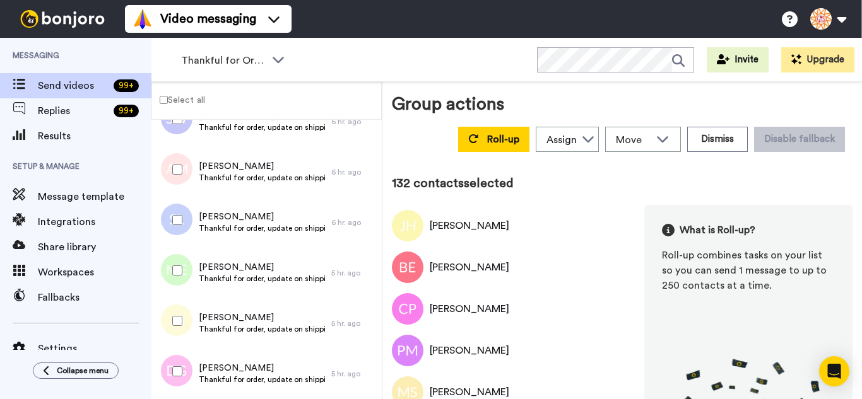
drag, startPoint x: 184, startPoint y: 230, endPoint x: 180, endPoint y: 262, distance: 32.4
click at [184, 232] on div at bounding box center [174, 220] width 45 height 44
drag, startPoint x: 180, startPoint y: 262, endPoint x: 172, endPoint y: 306, distance: 44.2
click at [180, 265] on div at bounding box center [174, 271] width 45 height 44
drag, startPoint x: 171, startPoint y: 308, endPoint x: 173, endPoint y: 339, distance: 31.6
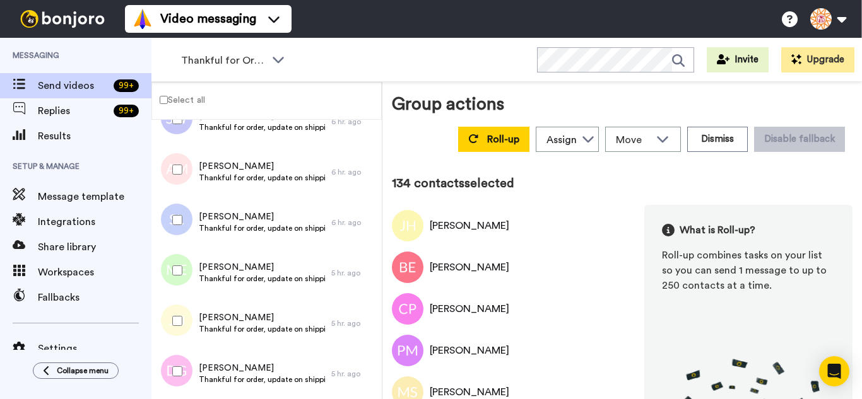
click at [171, 312] on div at bounding box center [174, 321] width 45 height 44
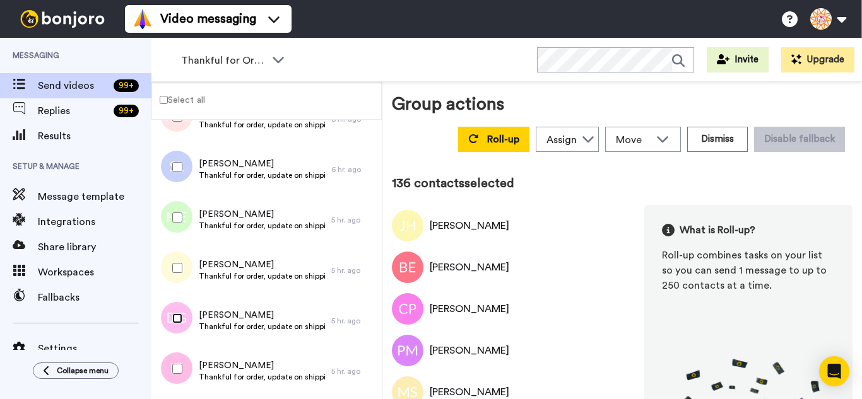
scroll to position [6800, 0]
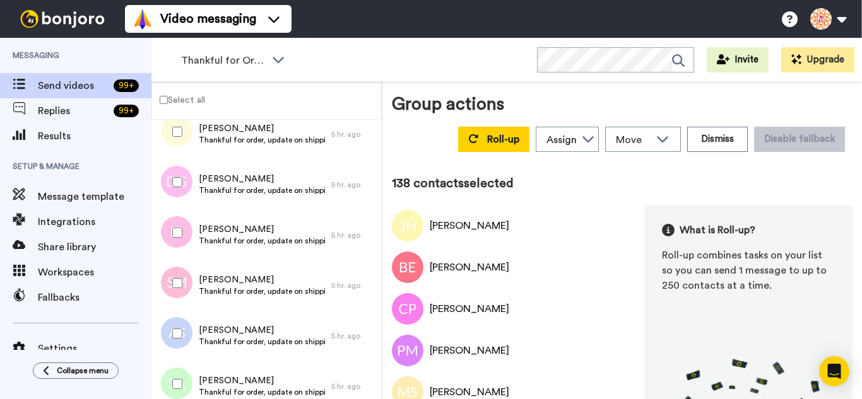
click at [177, 322] on div at bounding box center [174, 334] width 45 height 44
click at [177, 369] on div at bounding box center [174, 384] width 45 height 44
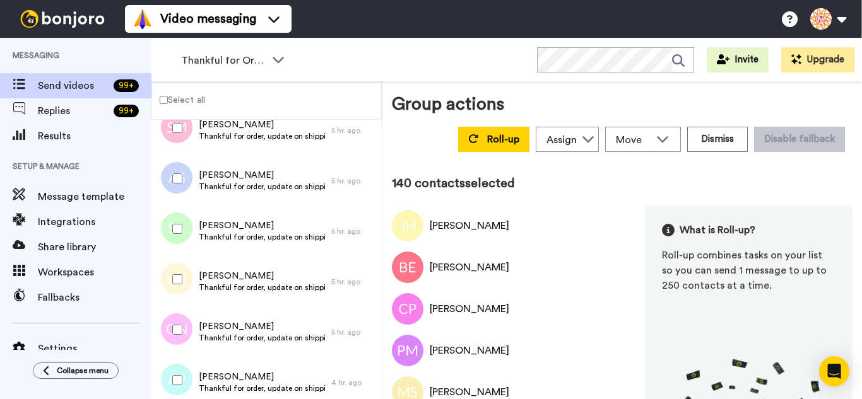
scroll to position [6990, 0]
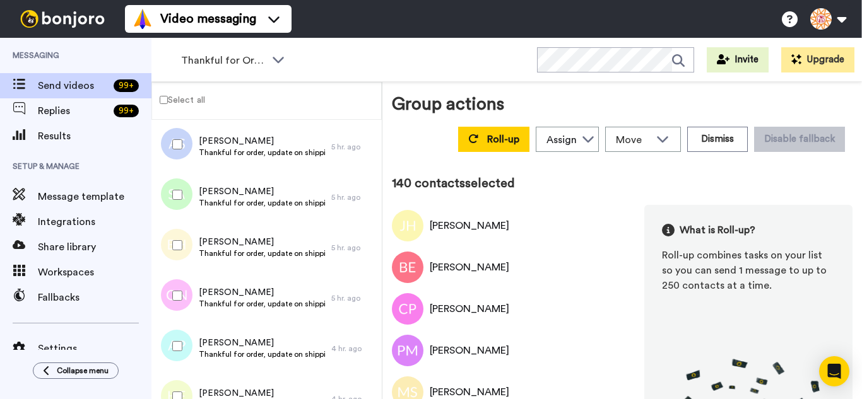
drag, startPoint x: 167, startPoint y: 233, endPoint x: 172, endPoint y: 266, distance: 32.6
click at [167, 239] on div at bounding box center [174, 245] width 45 height 44
click at [177, 295] on div at bounding box center [174, 296] width 45 height 44
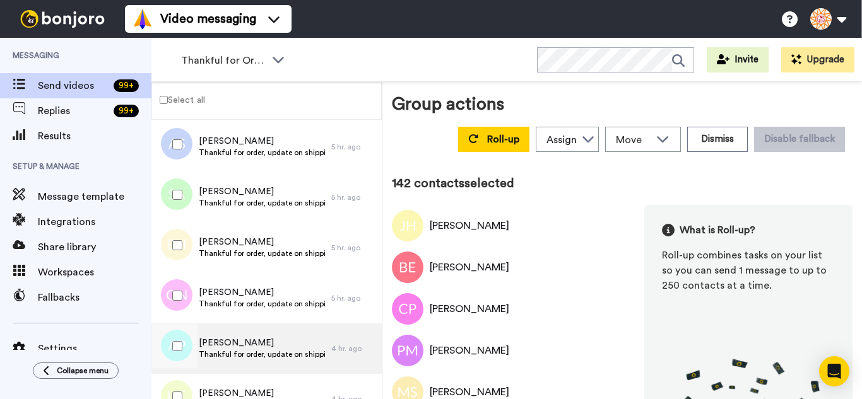
click at [180, 341] on div at bounding box center [174, 346] width 45 height 44
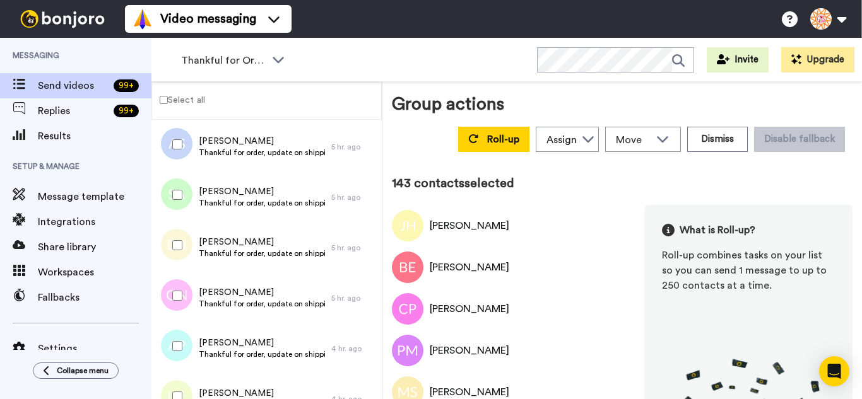
drag, startPoint x: 182, startPoint y: 375, endPoint x: 184, endPoint y: 395, distance: 19.7
click at [182, 377] on div at bounding box center [174, 397] width 45 height 44
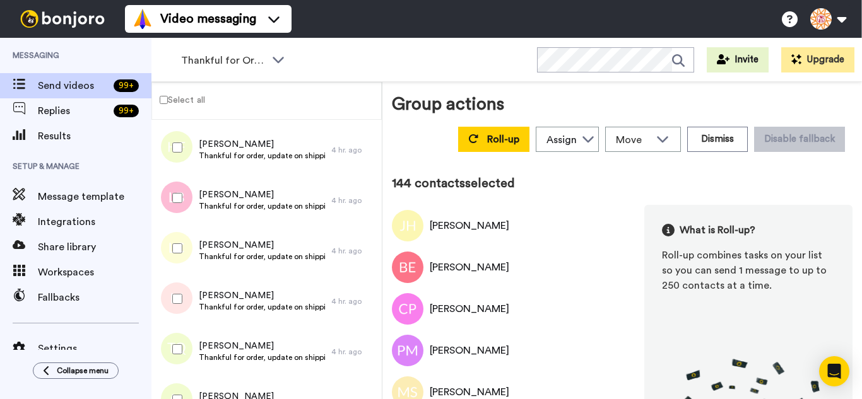
scroll to position [7242, 0]
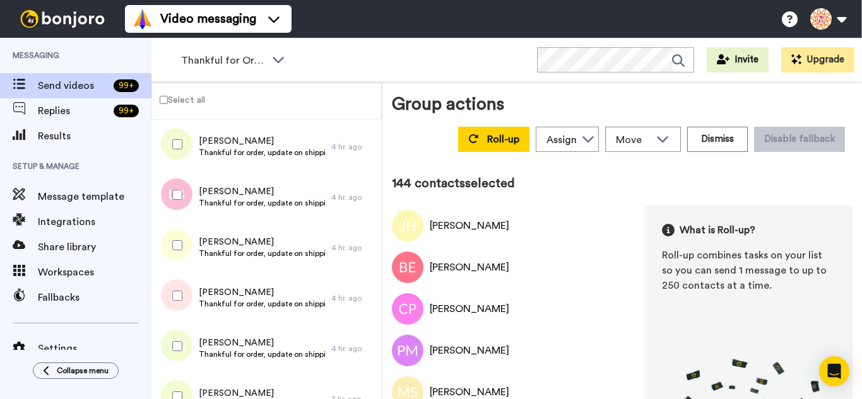
click at [172, 207] on div at bounding box center [174, 195] width 45 height 44
drag, startPoint x: 175, startPoint y: 283, endPoint x: 175, endPoint y: 330, distance: 46.7
click at [175, 289] on div at bounding box center [174, 296] width 45 height 44
drag, startPoint x: 175, startPoint y: 332, endPoint x: 177, endPoint y: 356, distance: 24.0
click at [175, 334] on div at bounding box center [174, 346] width 45 height 44
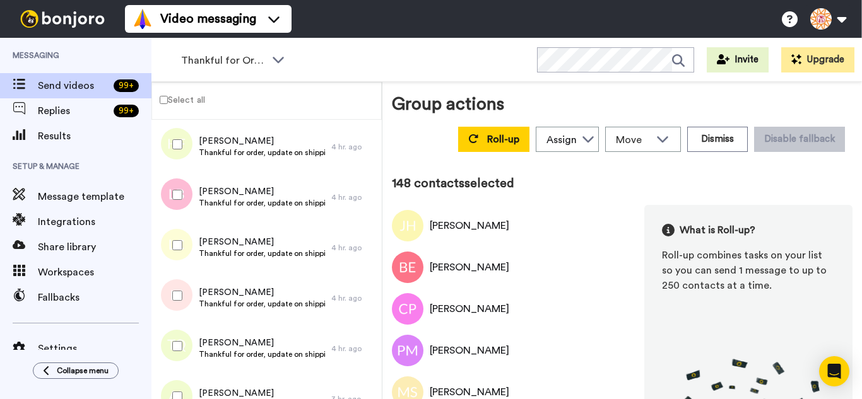
click at [178, 382] on div at bounding box center [174, 397] width 45 height 44
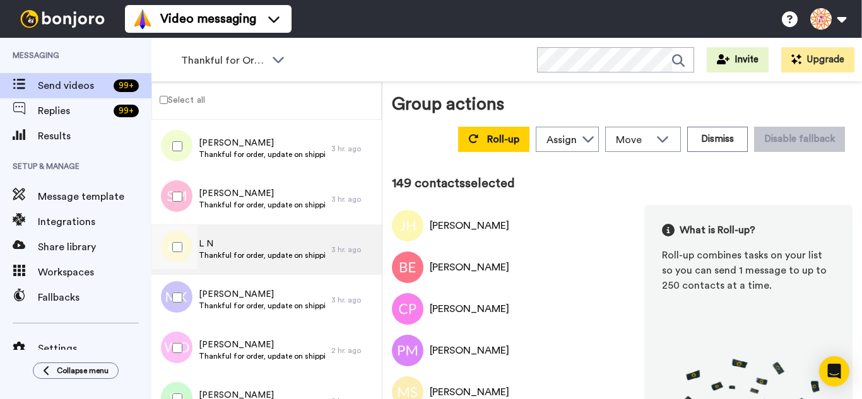
scroll to position [7494, 0]
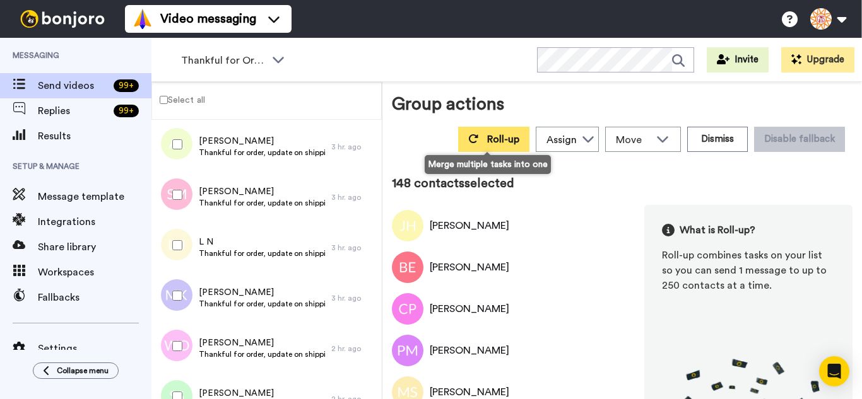
click at [474, 146] on button "Roll-up" at bounding box center [493, 139] width 71 height 25
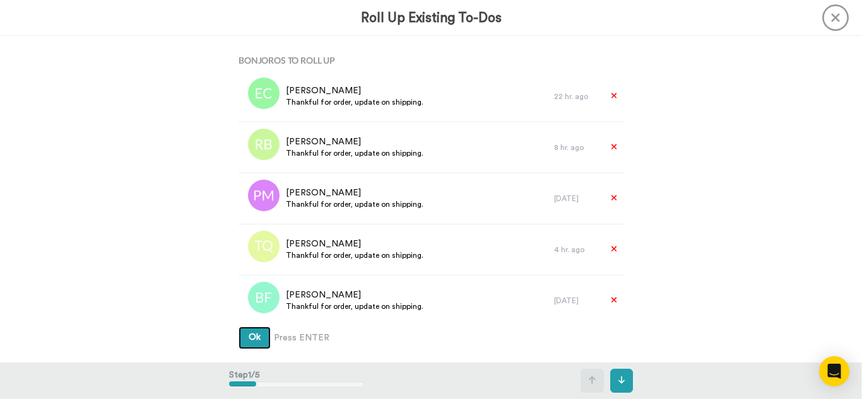
click at [239, 327] on button "Ok" at bounding box center [255, 338] width 32 height 23
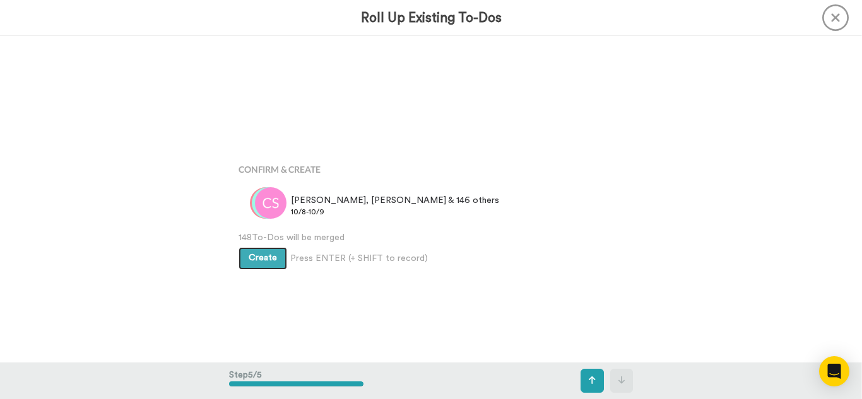
scroll to position [1306, 0]
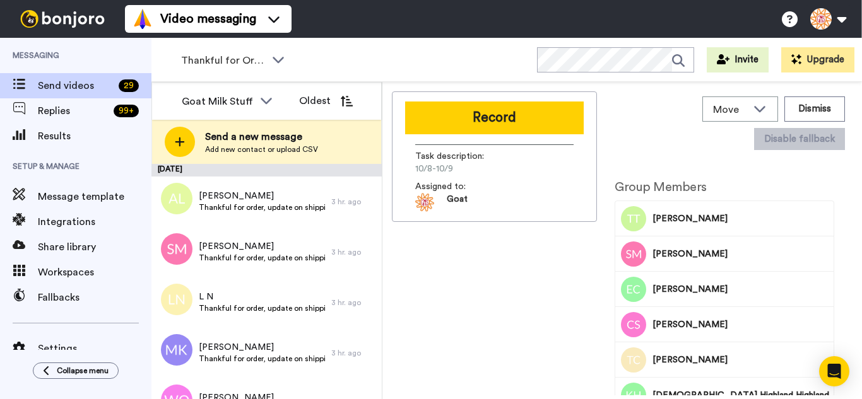
click at [502, 101] on div "Record Task description : 10/8-10/9 Assigned to: Goat" at bounding box center [494, 156] width 205 height 131
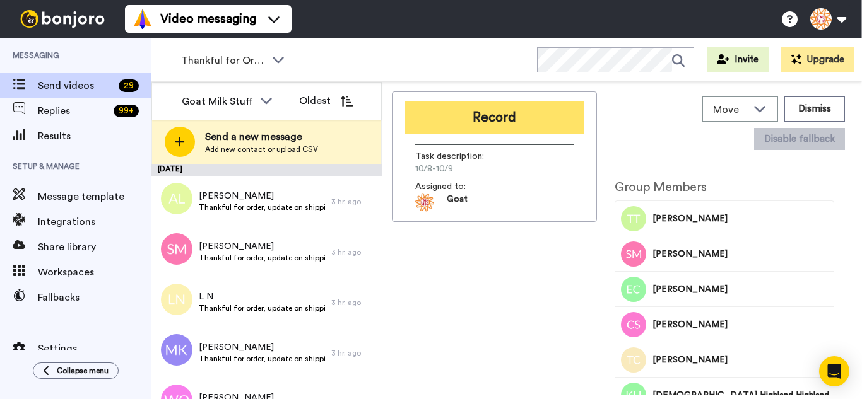
click at [506, 118] on button "Record" at bounding box center [494, 118] width 179 height 33
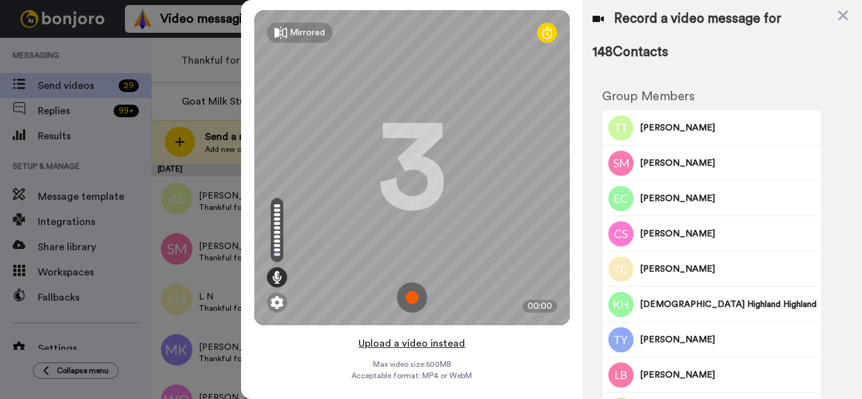
click at [461, 345] on button "Upload a video instead" at bounding box center [412, 344] width 114 height 16
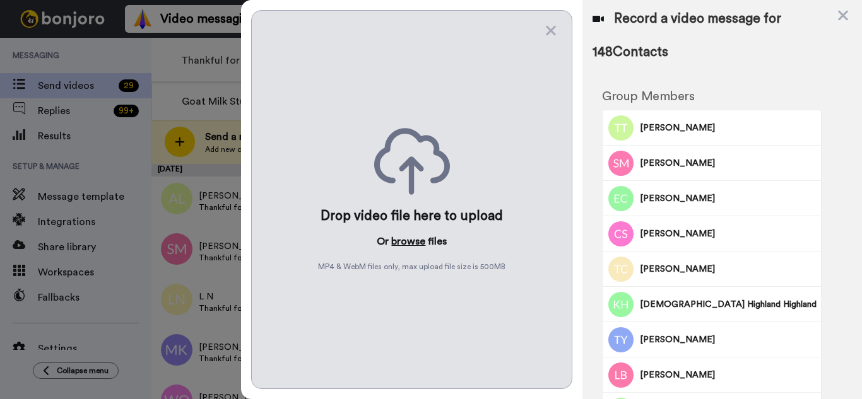
click at [417, 242] on button "browse" at bounding box center [408, 241] width 34 height 15
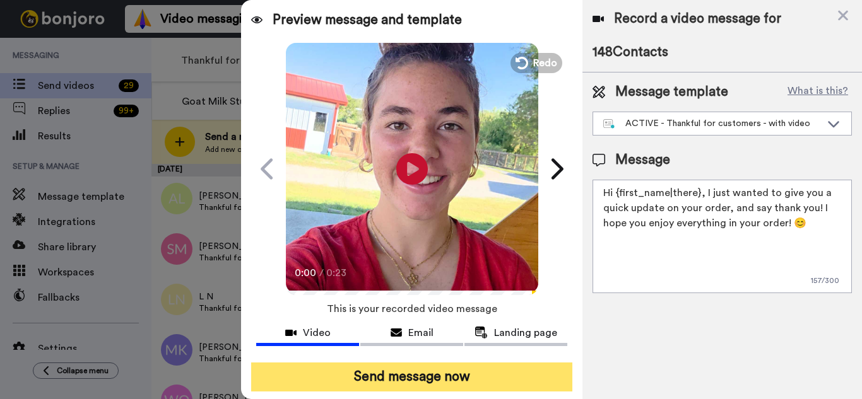
click at [534, 379] on button "Send message now" at bounding box center [411, 377] width 321 height 29
